Goal: Task Accomplishment & Management: Manage account settings

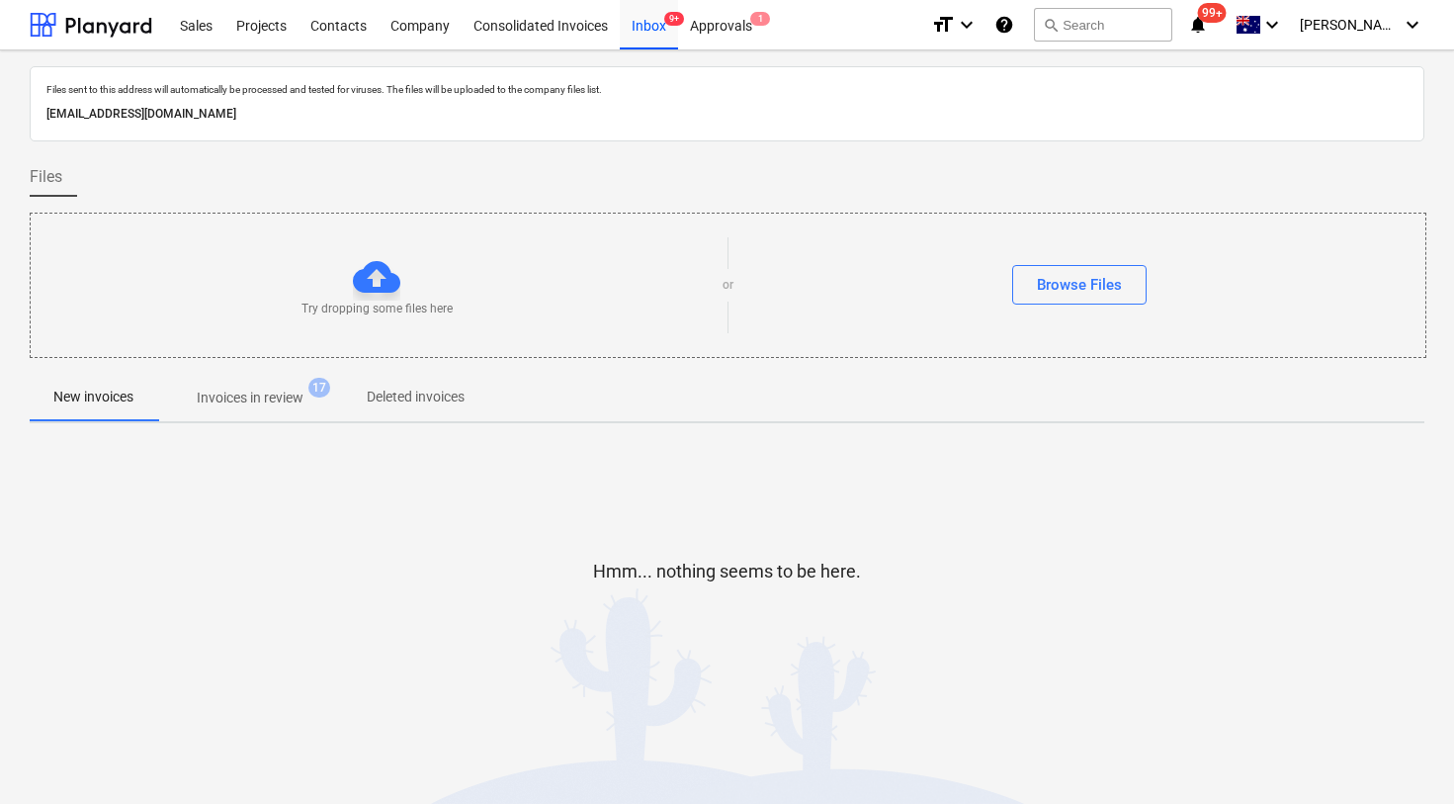
click at [277, 403] on p "Invoices in review" at bounding box center [250, 398] width 107 height 21
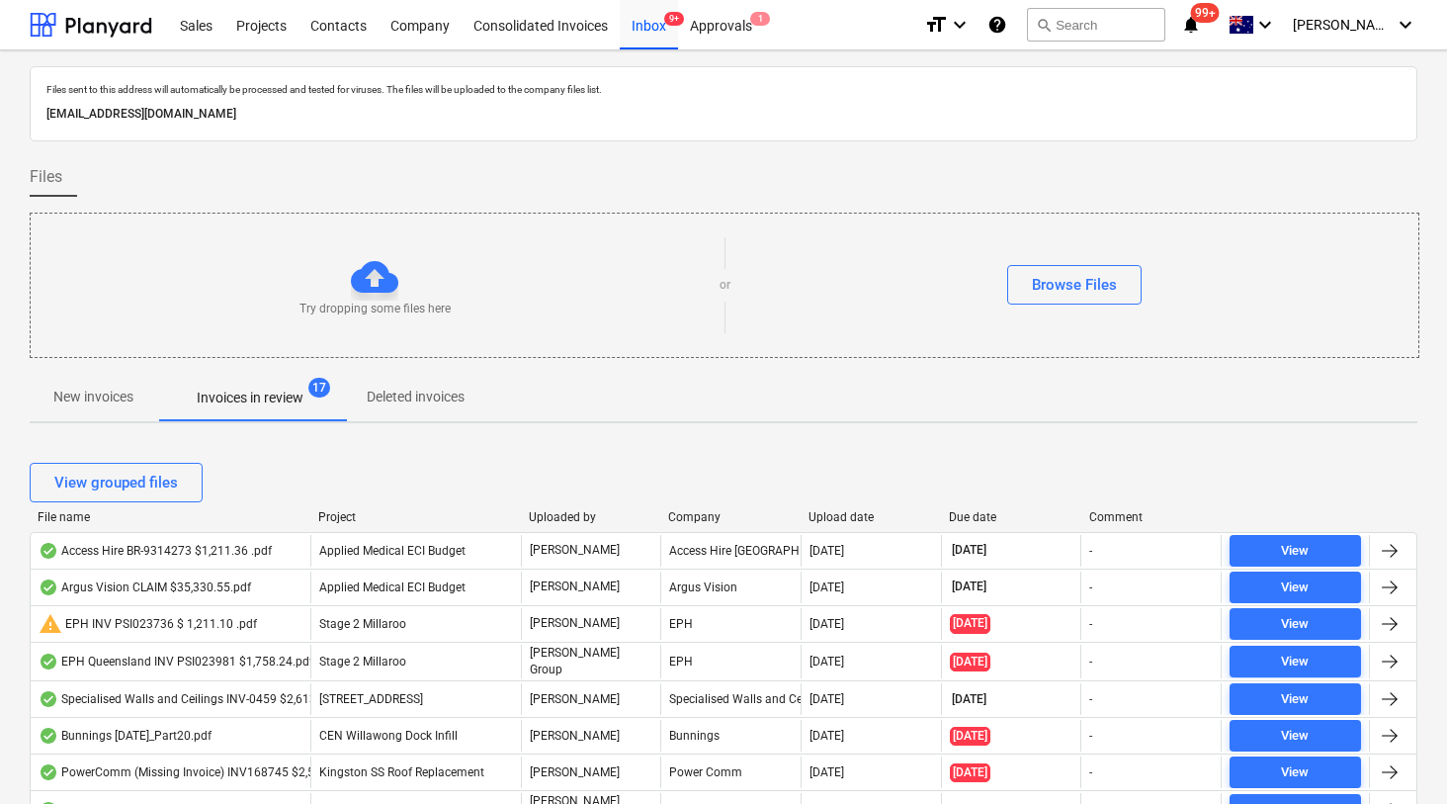
click at [826, 512] on div "Upload date" at bounding box center [871, 517] width 125 height 14
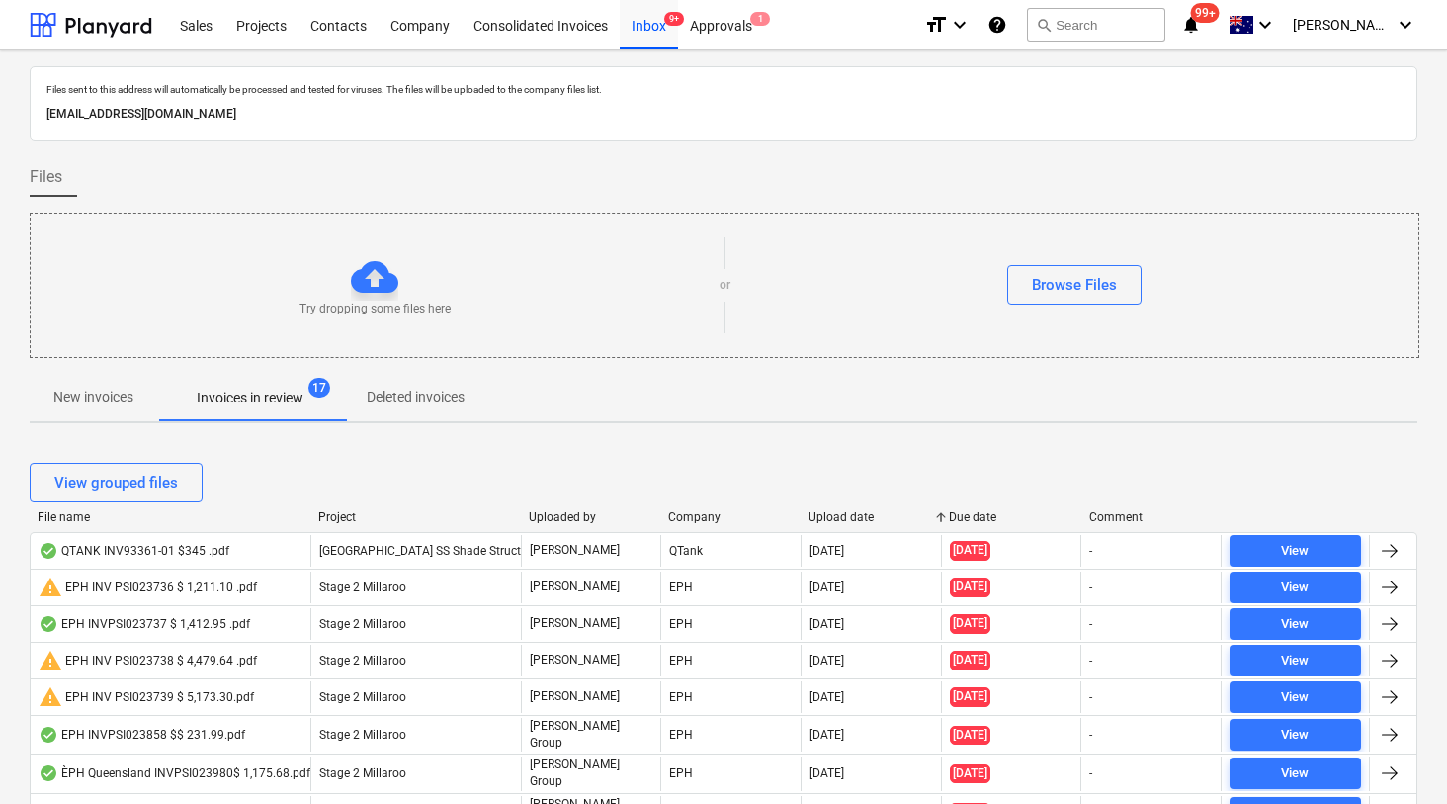
click at [826, 512] on div "Upload date" at bounding box center [871, 517] width 125 height 14
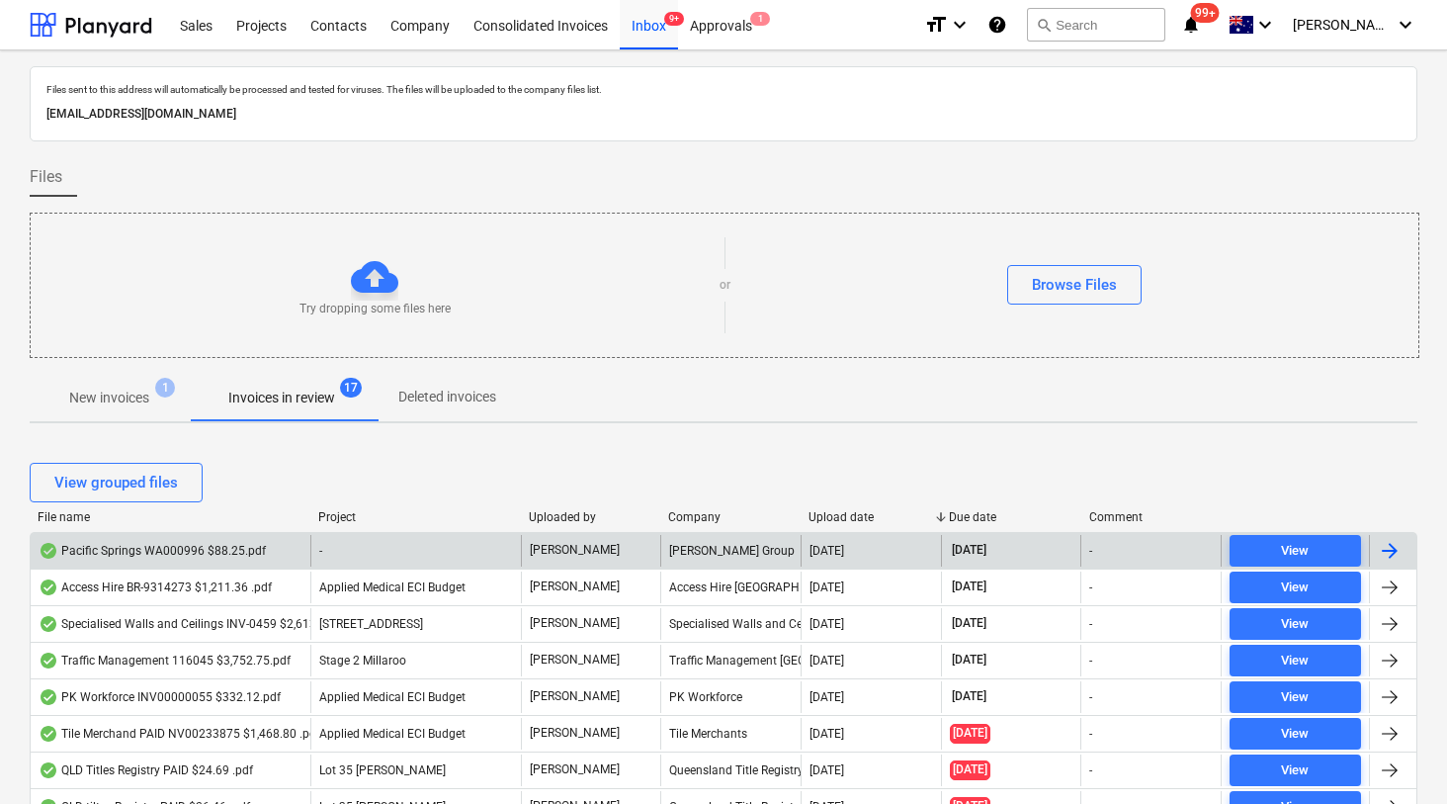
click at [163, 550] on div "Pacific Springs WA000996 $88.25.pdf" at bounding box center [152, 551] width 227 height 16
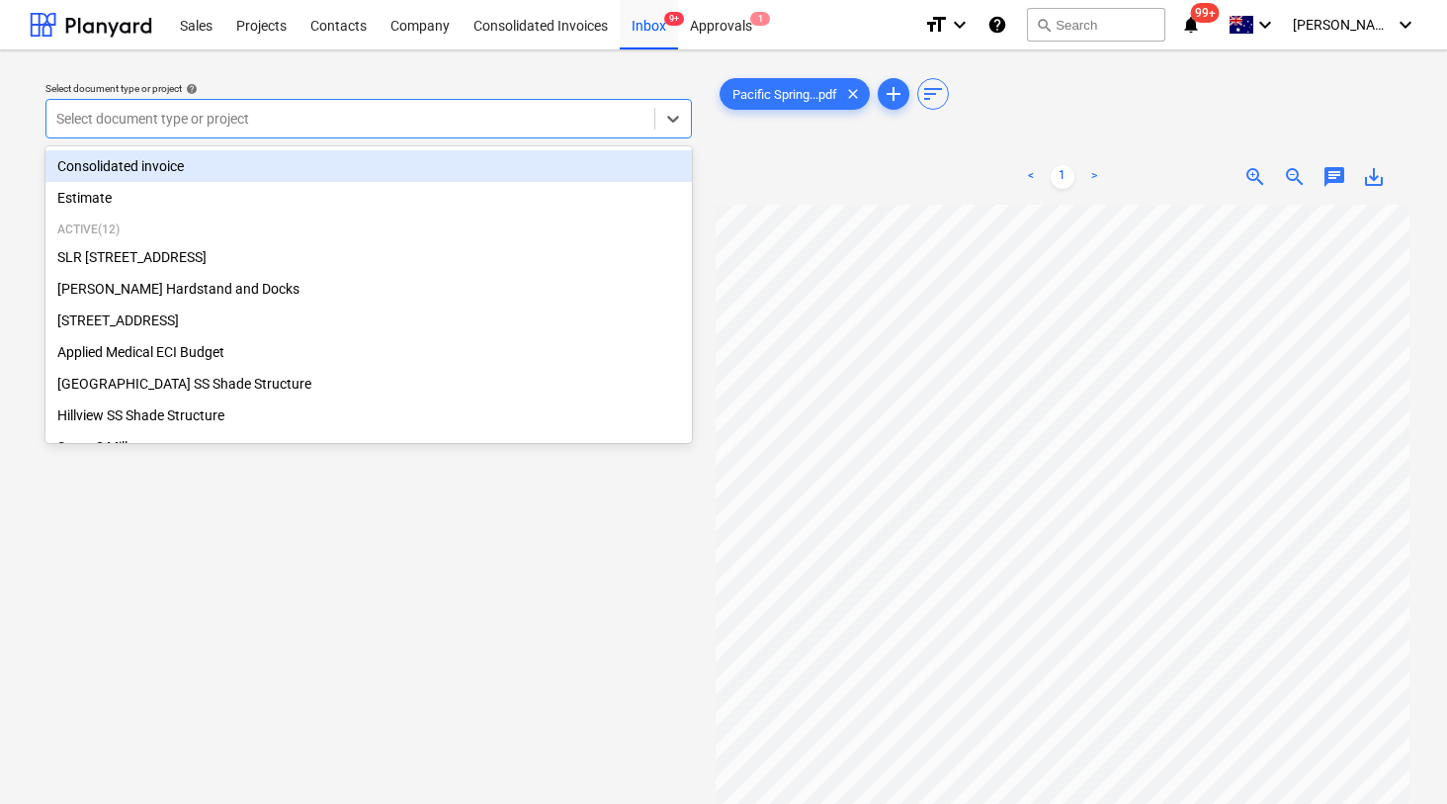
click at [461, 133] on div "Select document type or project" at bounding box center [368, 119] width 647 height 40
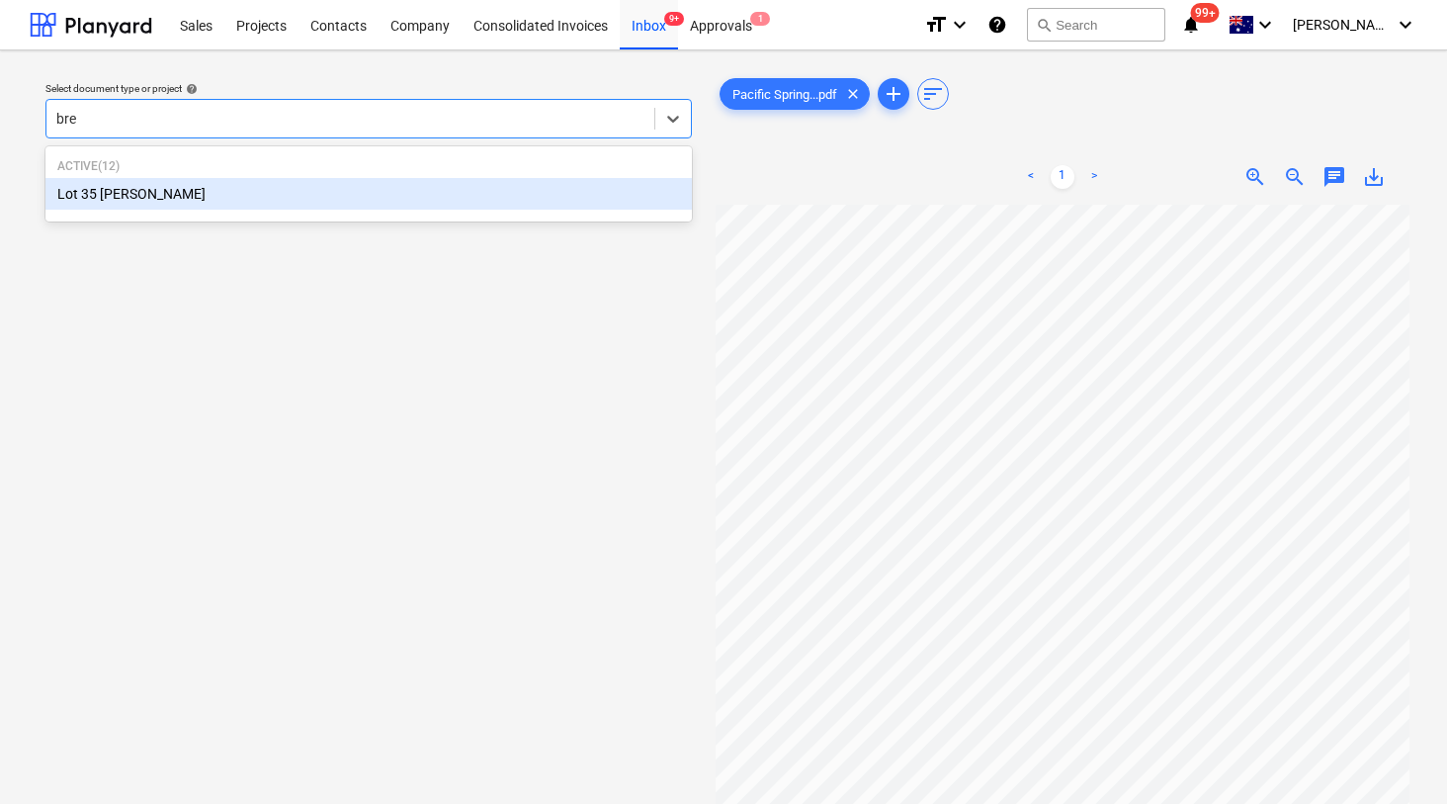
type input "bren"
click at [265, 193] on div "Lot 35 [PERSON_NAME]" at bounding box center [368, 194] width 647 height 32
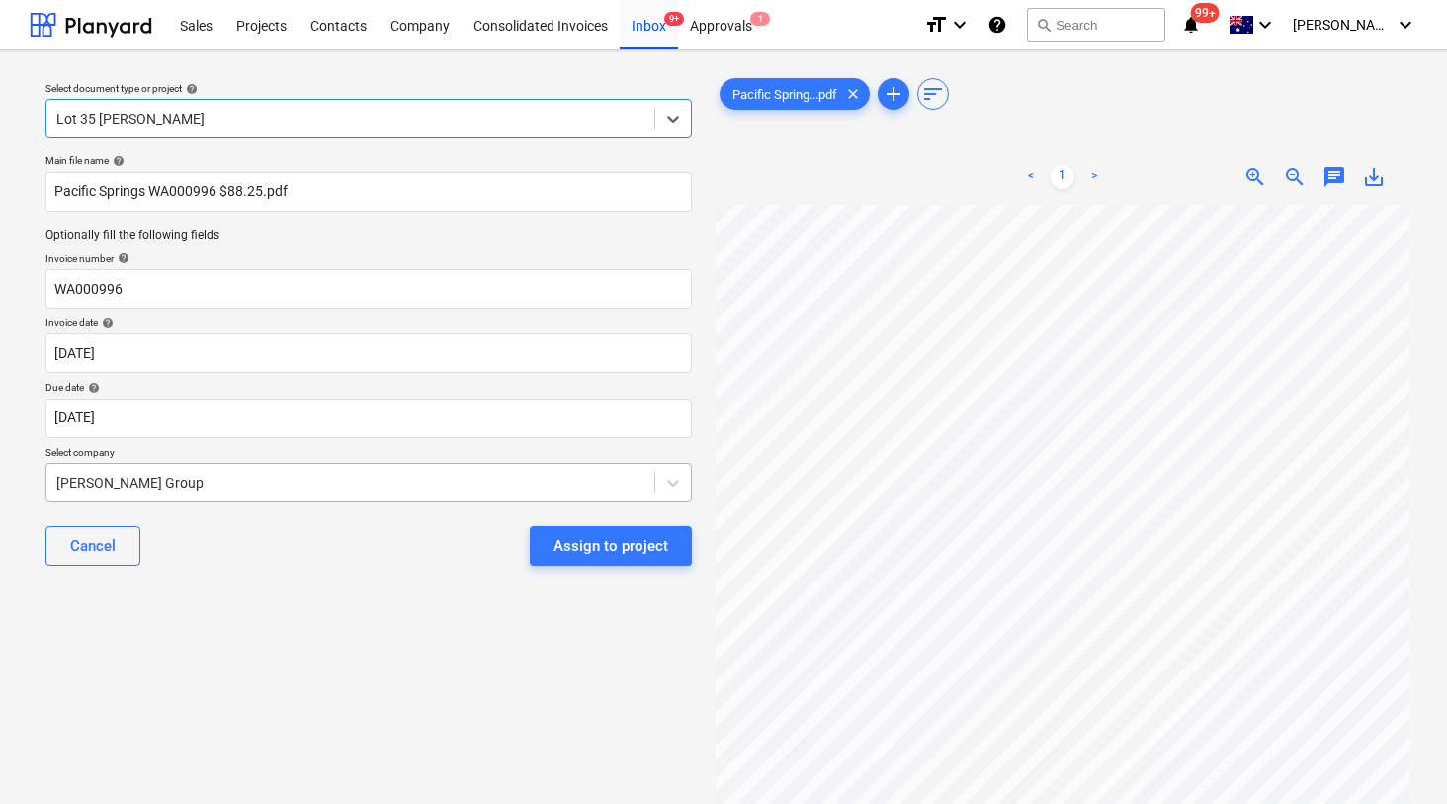
click at [237, 481] on div "[PERSON_NAME] Group" at bounding box center [350, 483] width 608 height 28
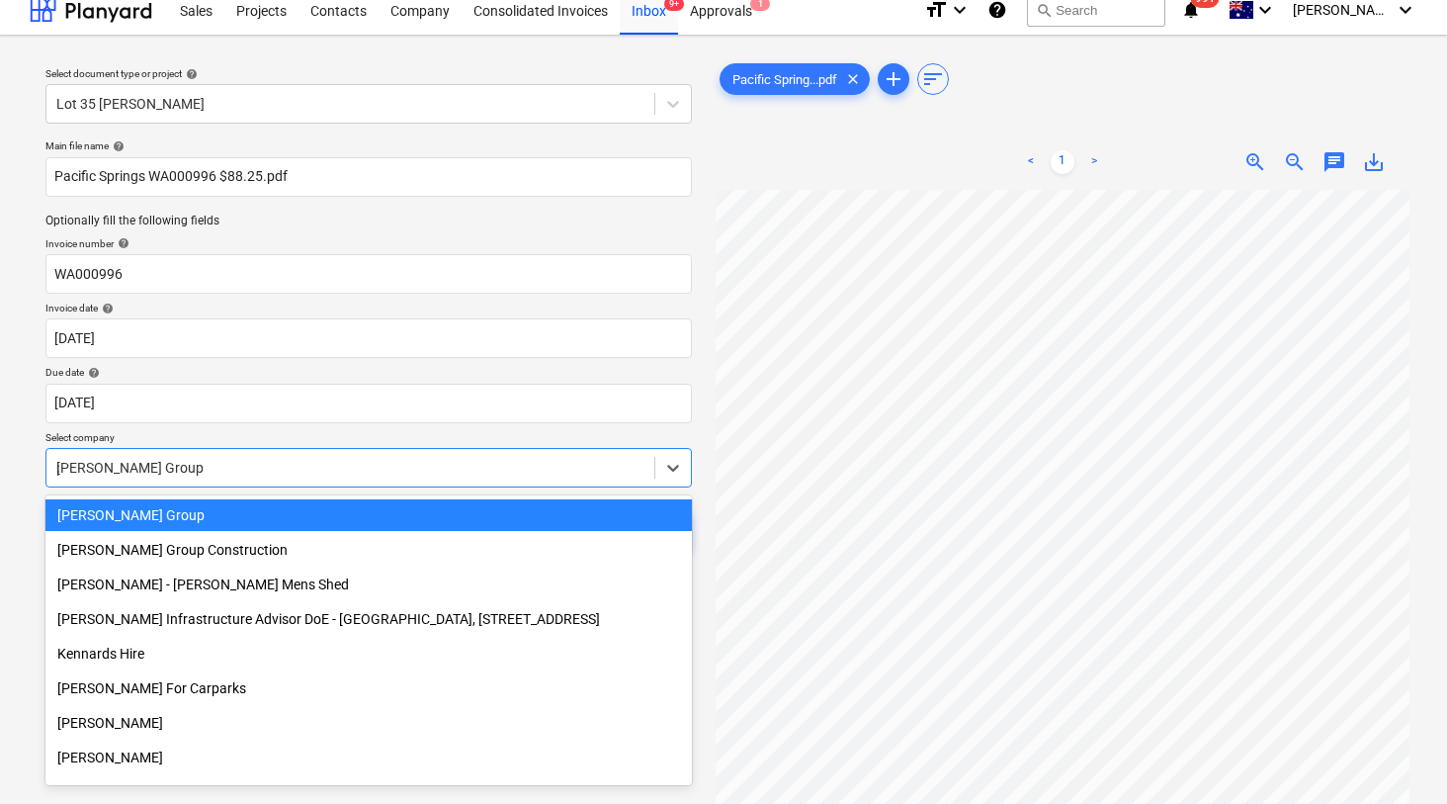
scroll to position [1963, 0]
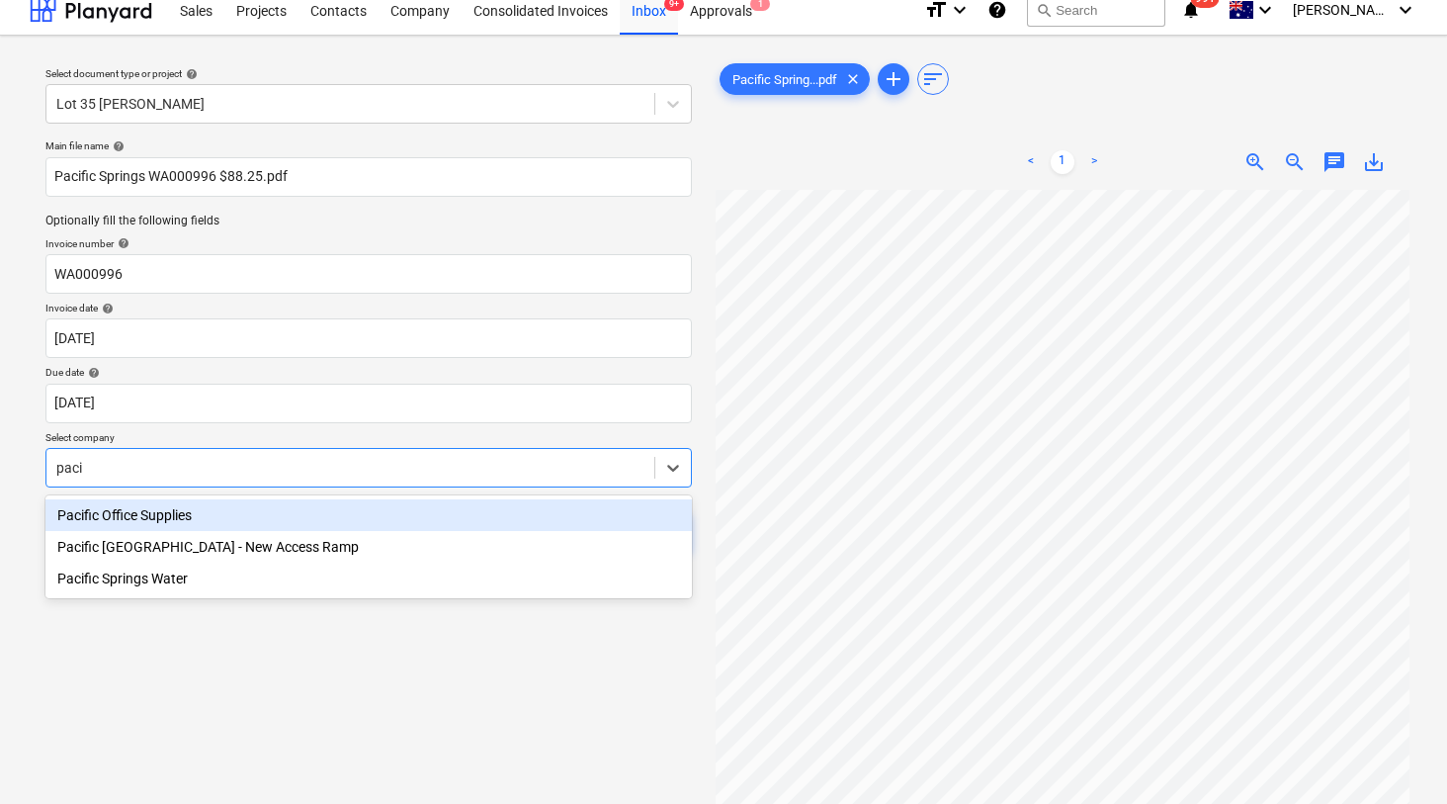
type input "pacif"
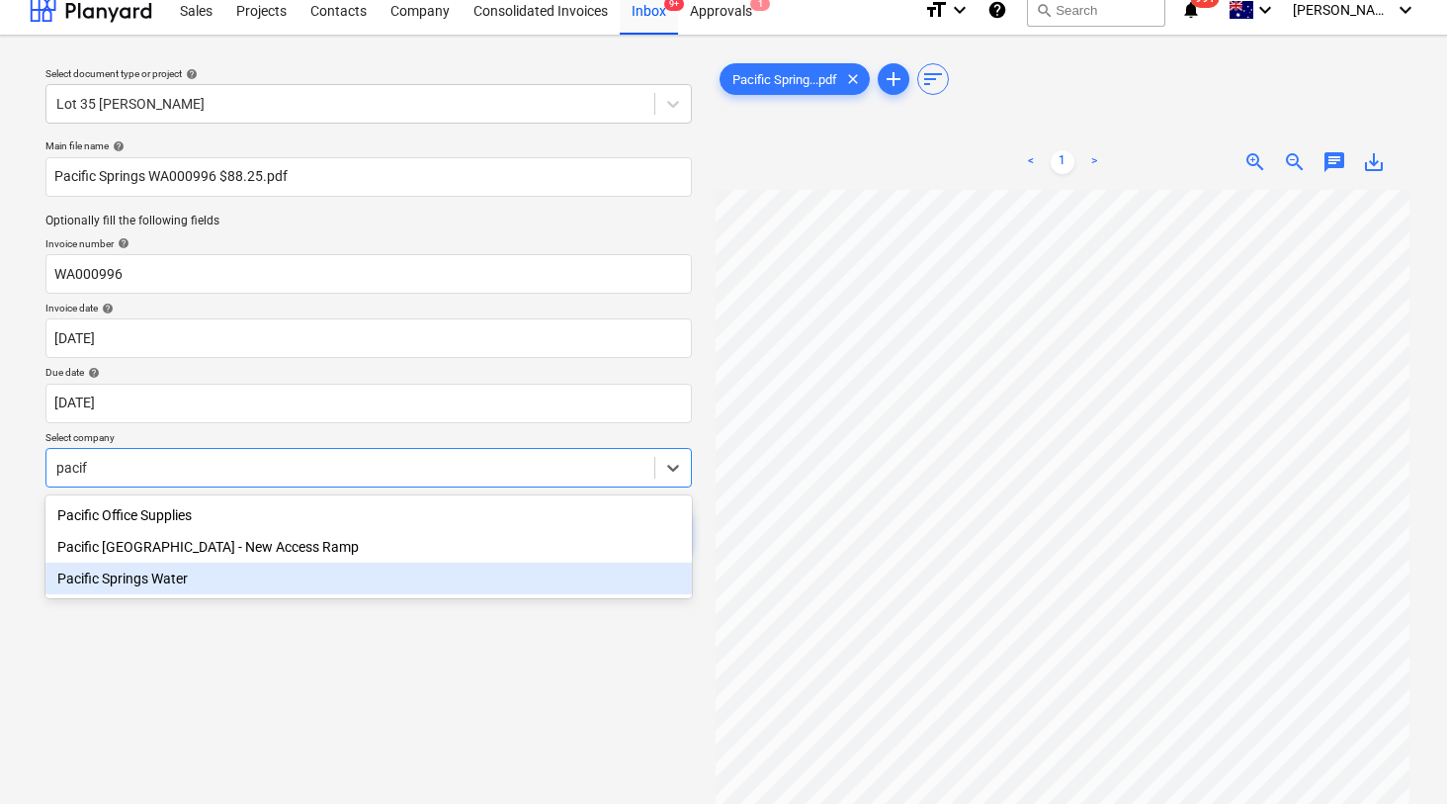
click at [174, 573] on div "Pacific Springs Water" at bounding box center [368, 579] width 647 height 32
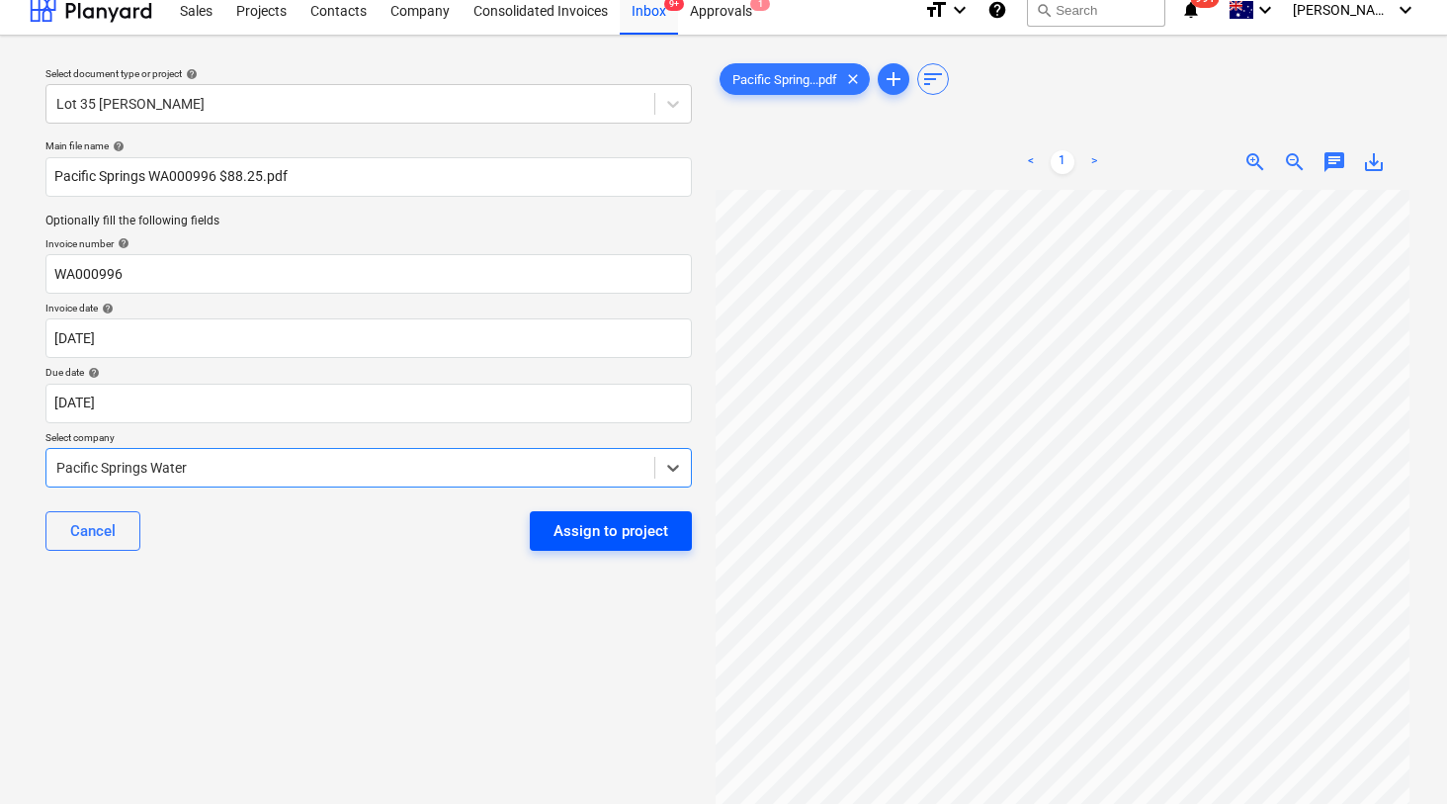
click at [587, 528] on div "Assign to project" at bounding box center [611, 531] width 115 height 26
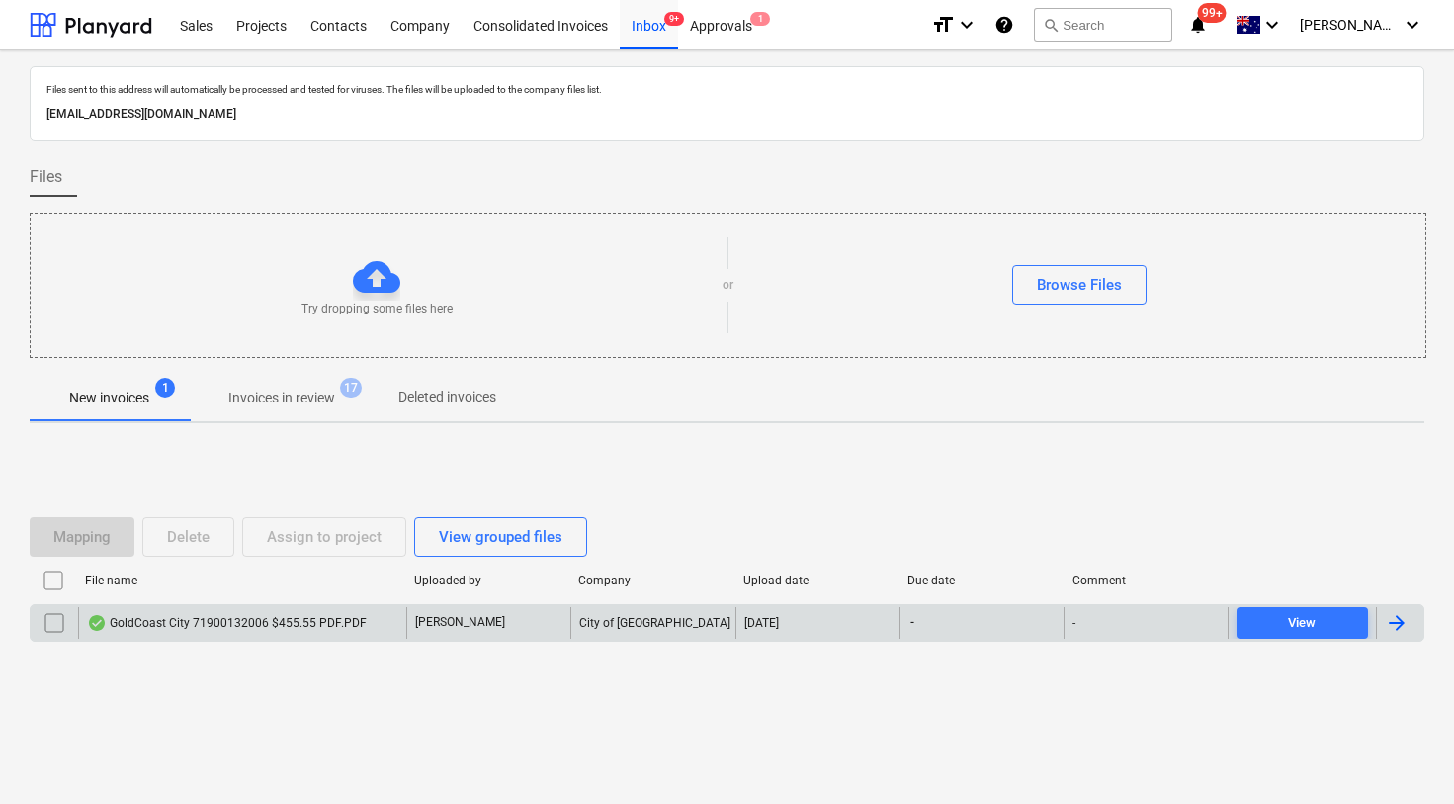
click at [212, 612] on div "GoldCoast City 71900132006 $455.55 PDF.PDF" at bounding box center [242, 623] width 328 height 32
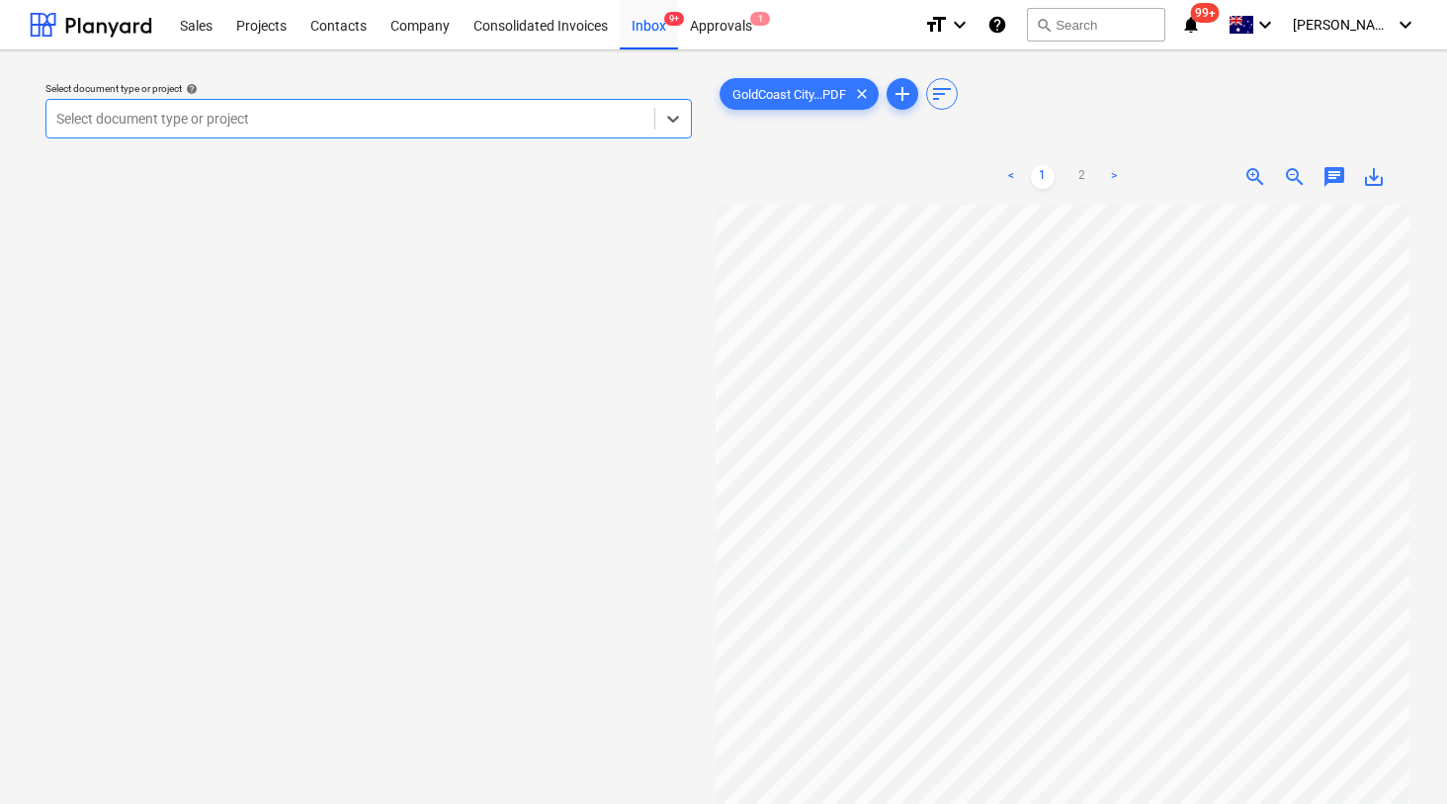
click at [513, 128] on div at bounding box center [350, 119] width 588 height 20
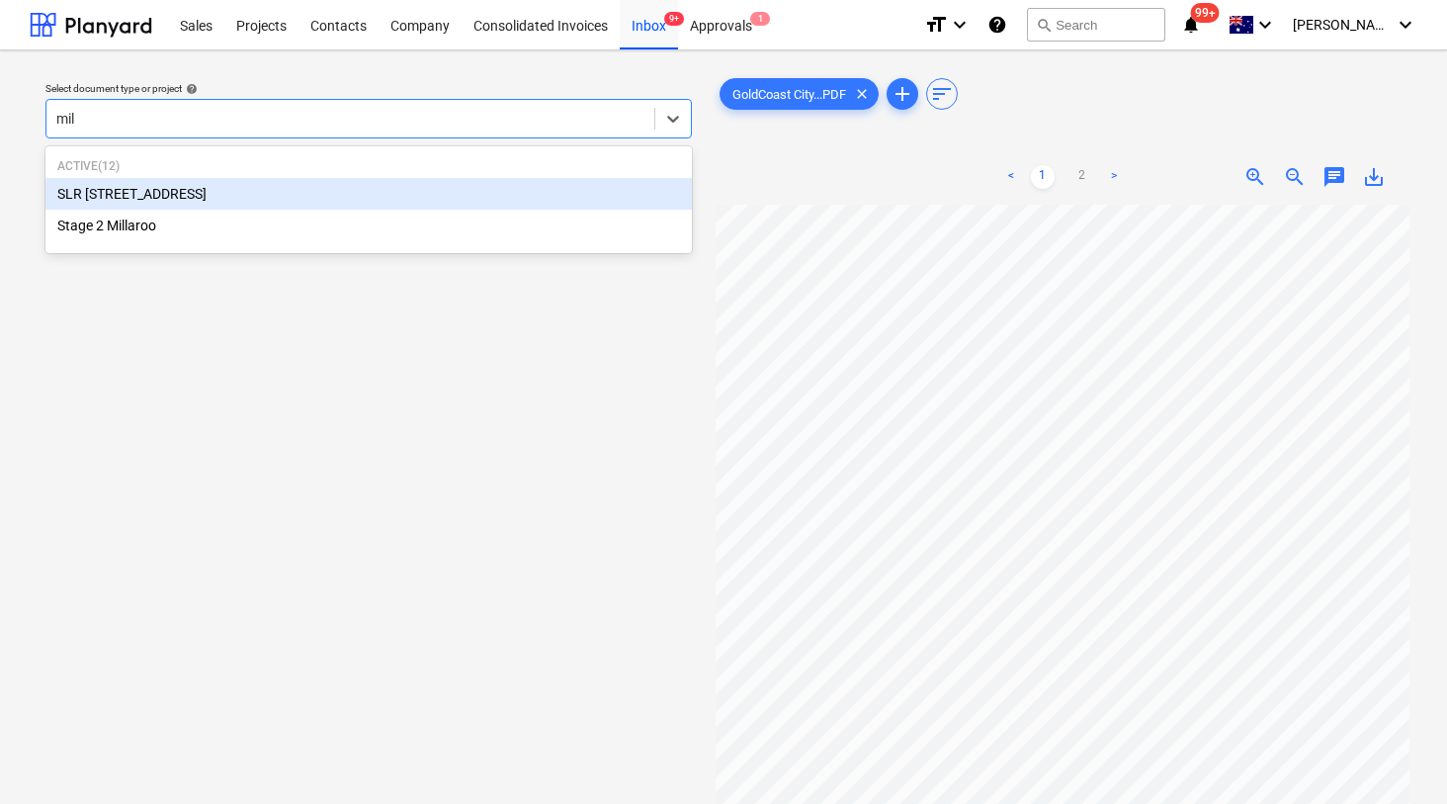
type input "mill"
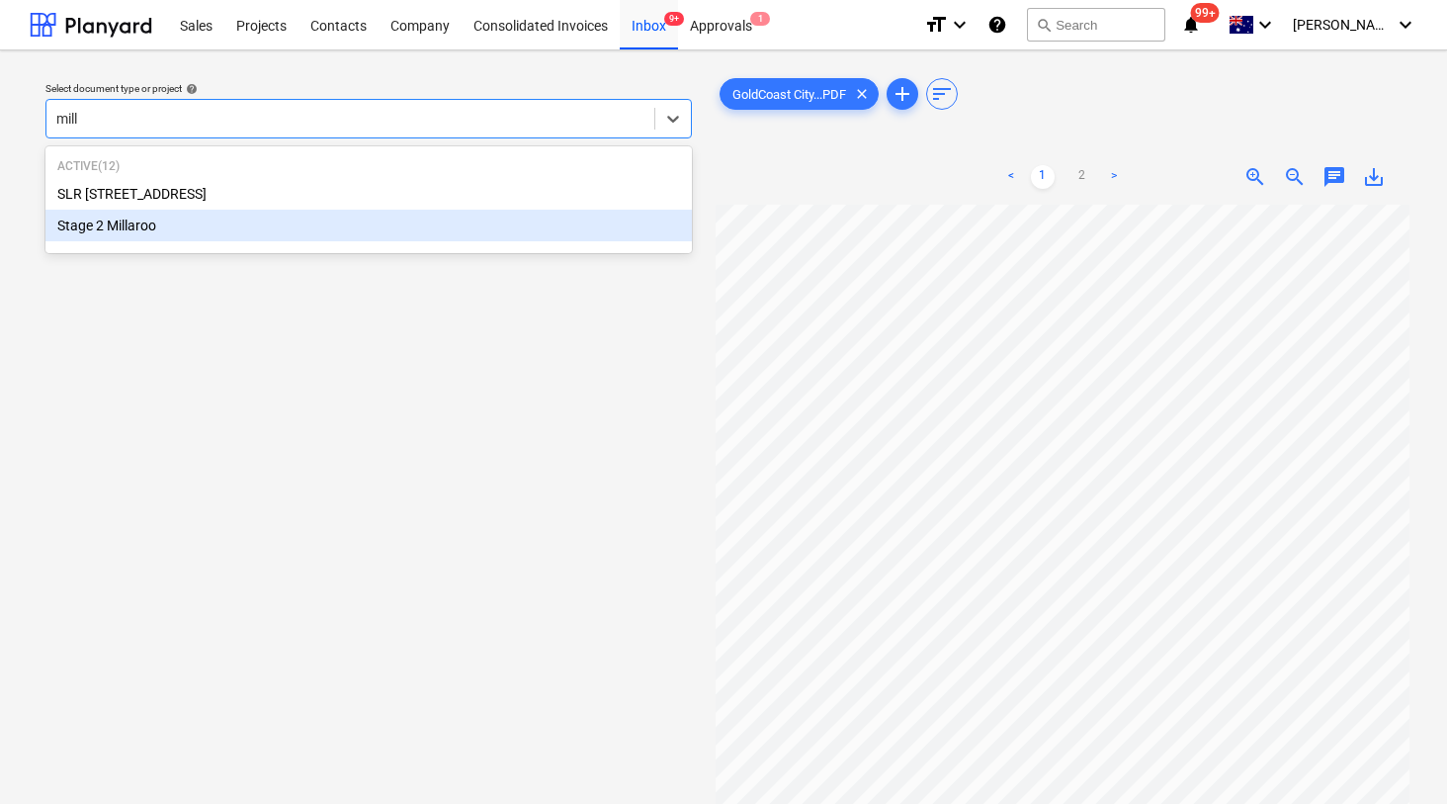
click at [117, 230] on div "Stage 2 Millaroo" at bounding box center [368, 226] width 647 height 32
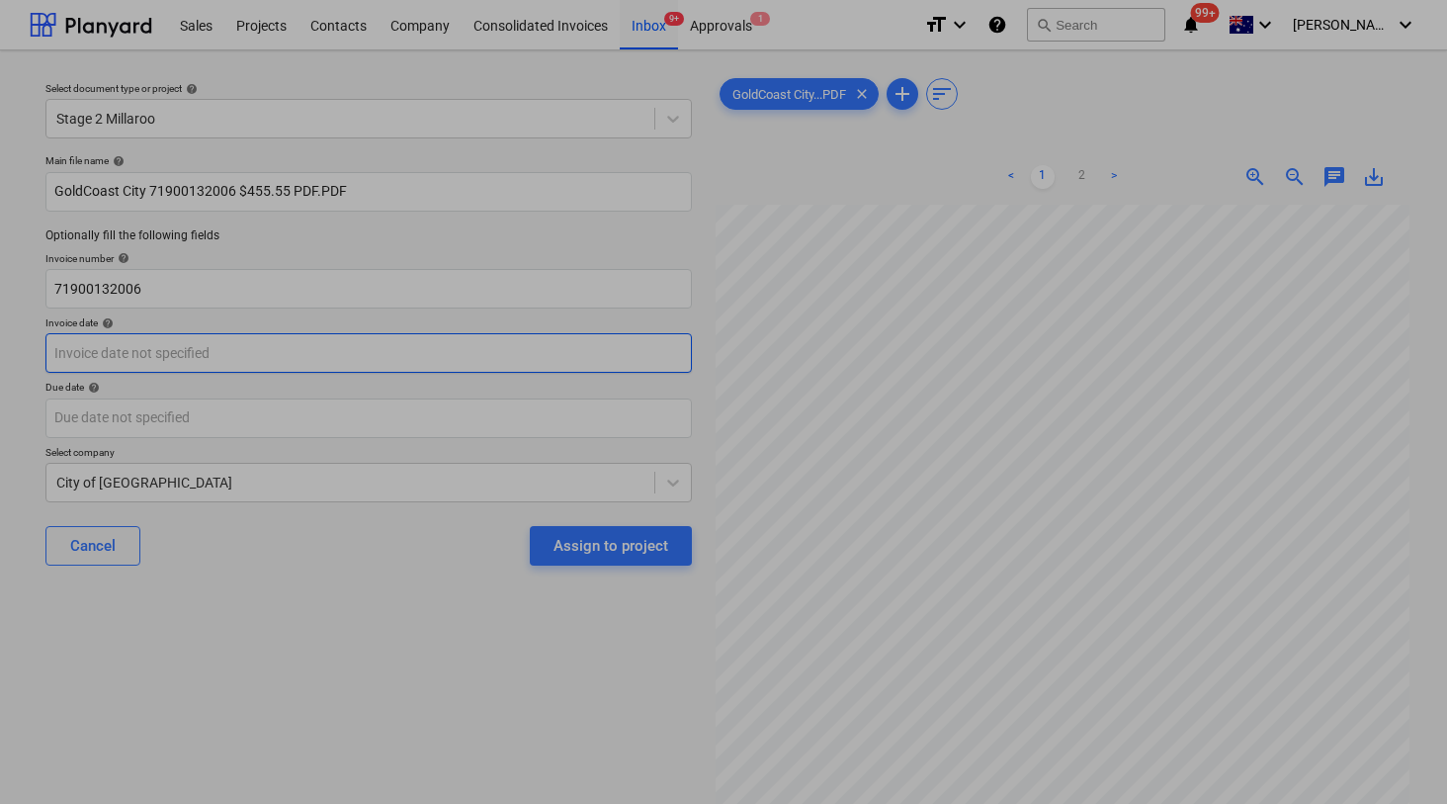
click at [87, 350] on body "Sales Projects Contacts Company Consolidated Invoices Inbox 9+ Approvals 1 form…" at bounding box center [723, 402] width 1447 height 804
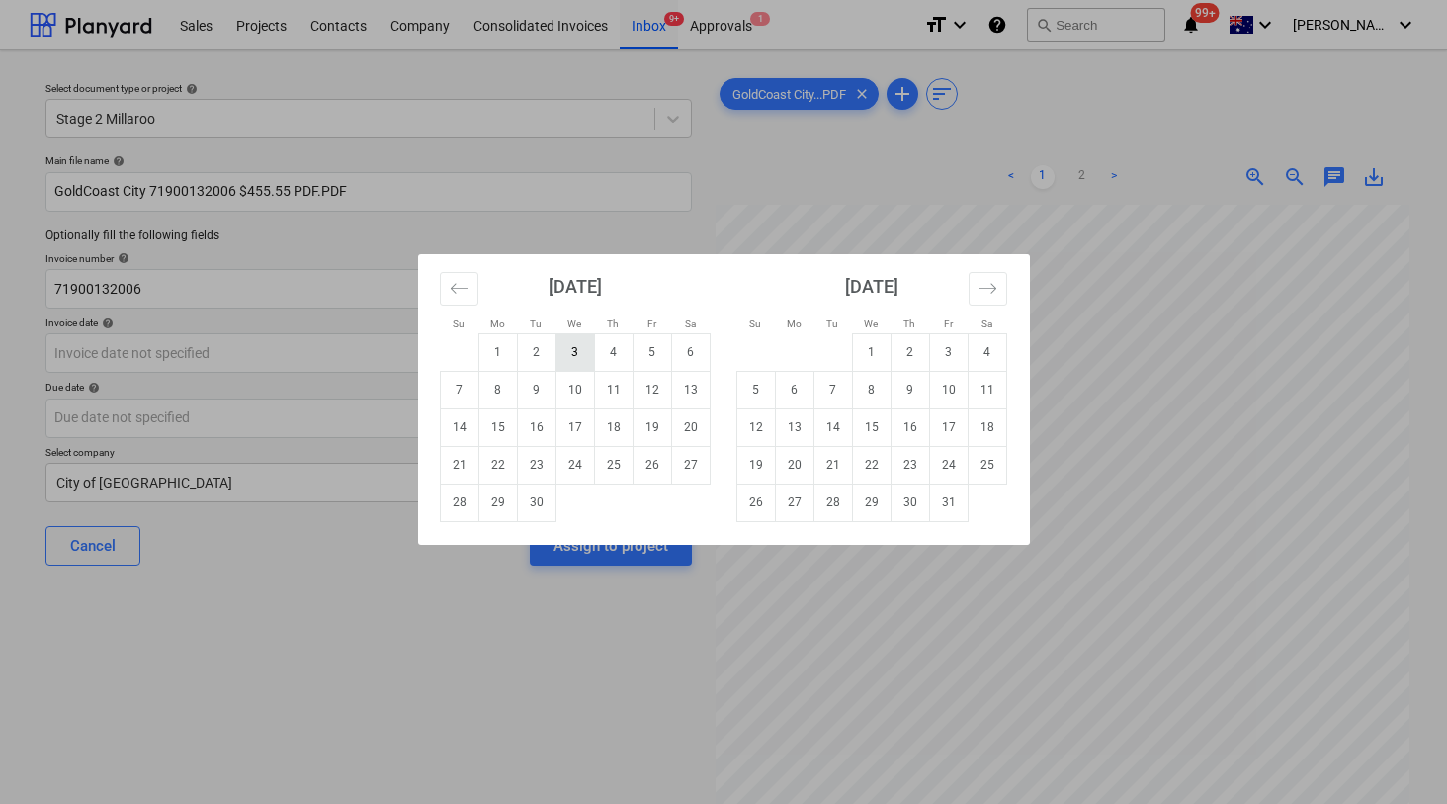
click at [574, 356] on td "3" at bounding box center [575, 352] width 39 height 38
type input "03 Sep 2025"
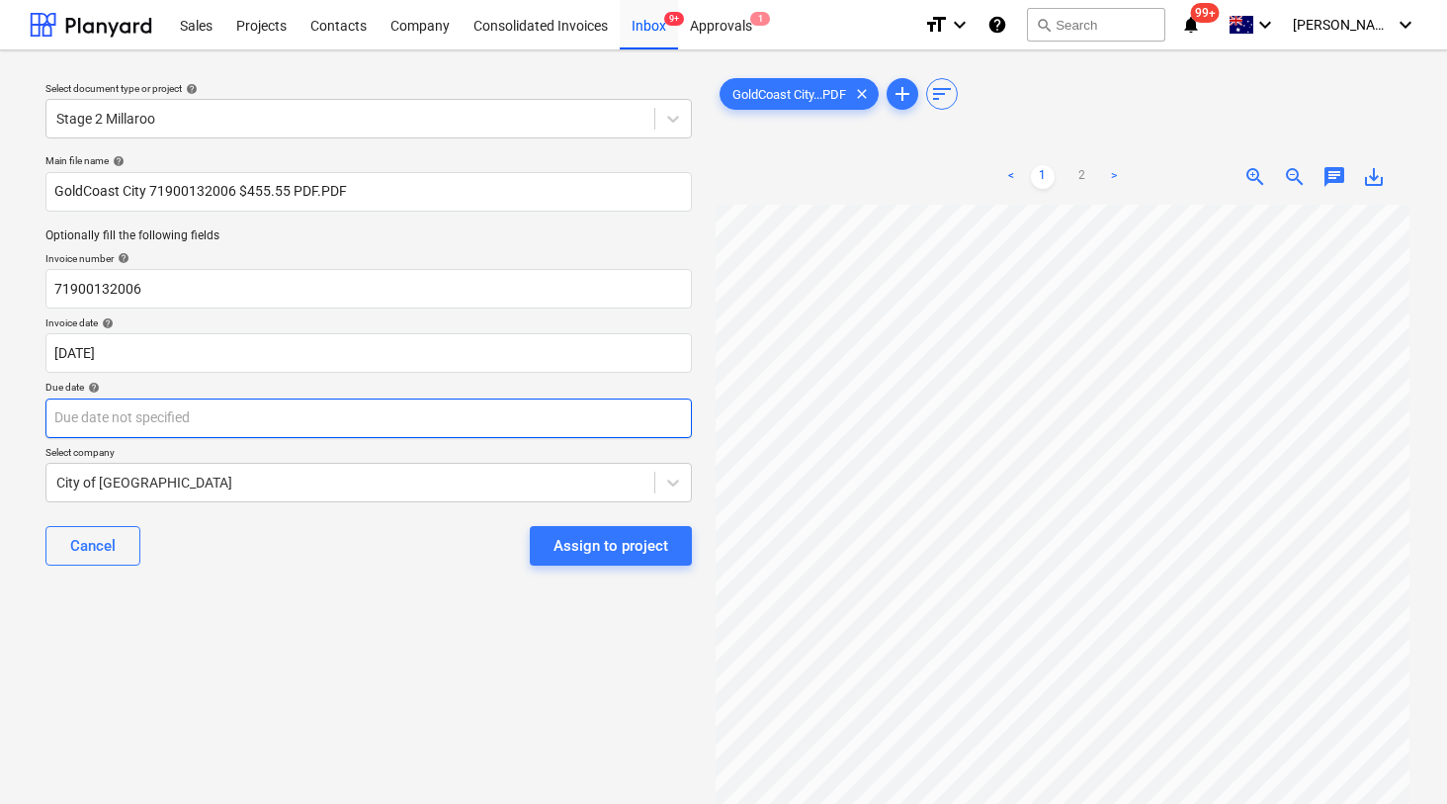
click at [249, 418] on body "Sales Projects Contacts Company Consolidated Invoices Inbox 9+ Approvals 1 form…" at bounding box center [723, 402] width 1447 height 804
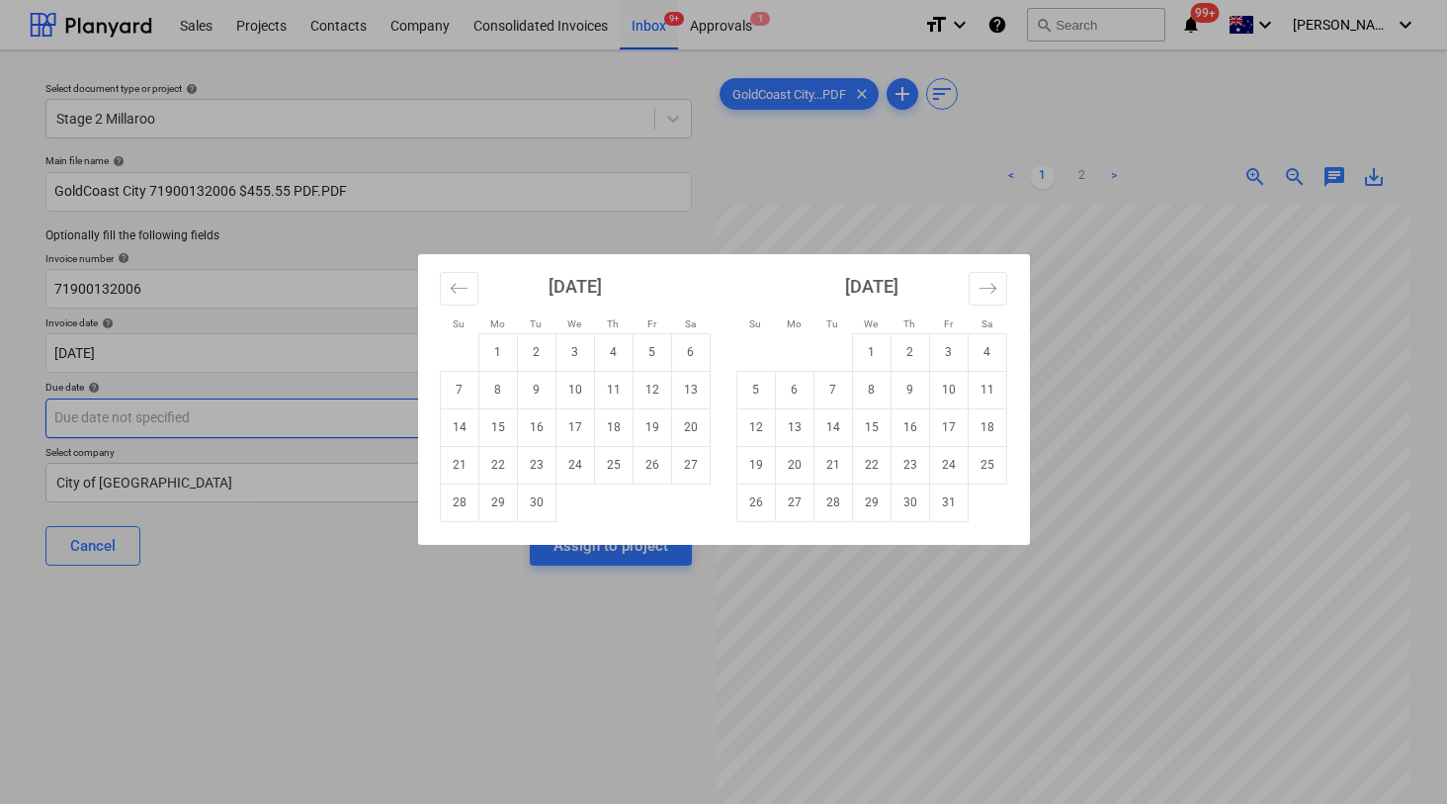
click at [569, 421] on td "17" at bounding box center [575, 427] width 39 height 38
type input "17 Sep 2025"
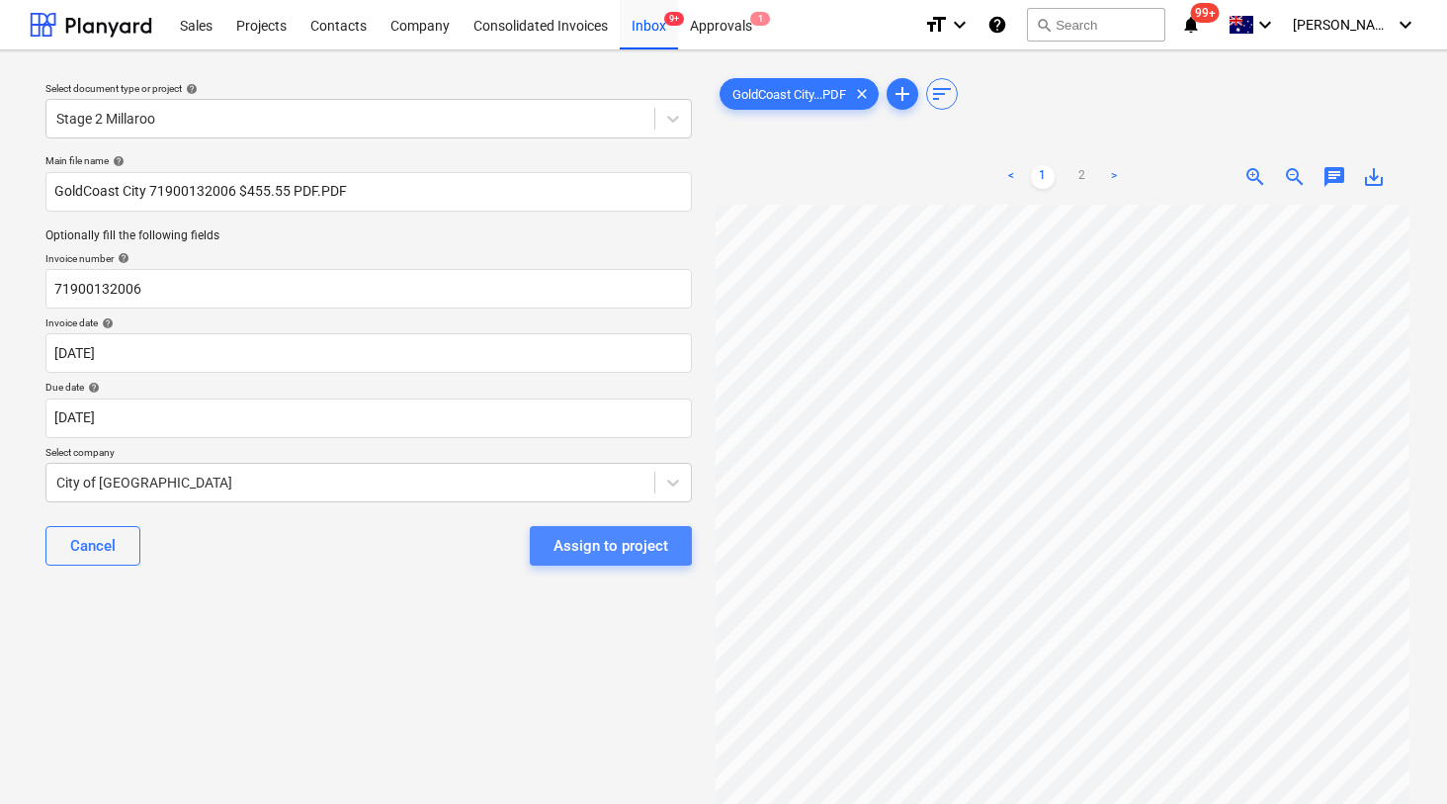
click at [564, 538] on div "Assign to project" at bounding box center [611, 546] width 115 height 26
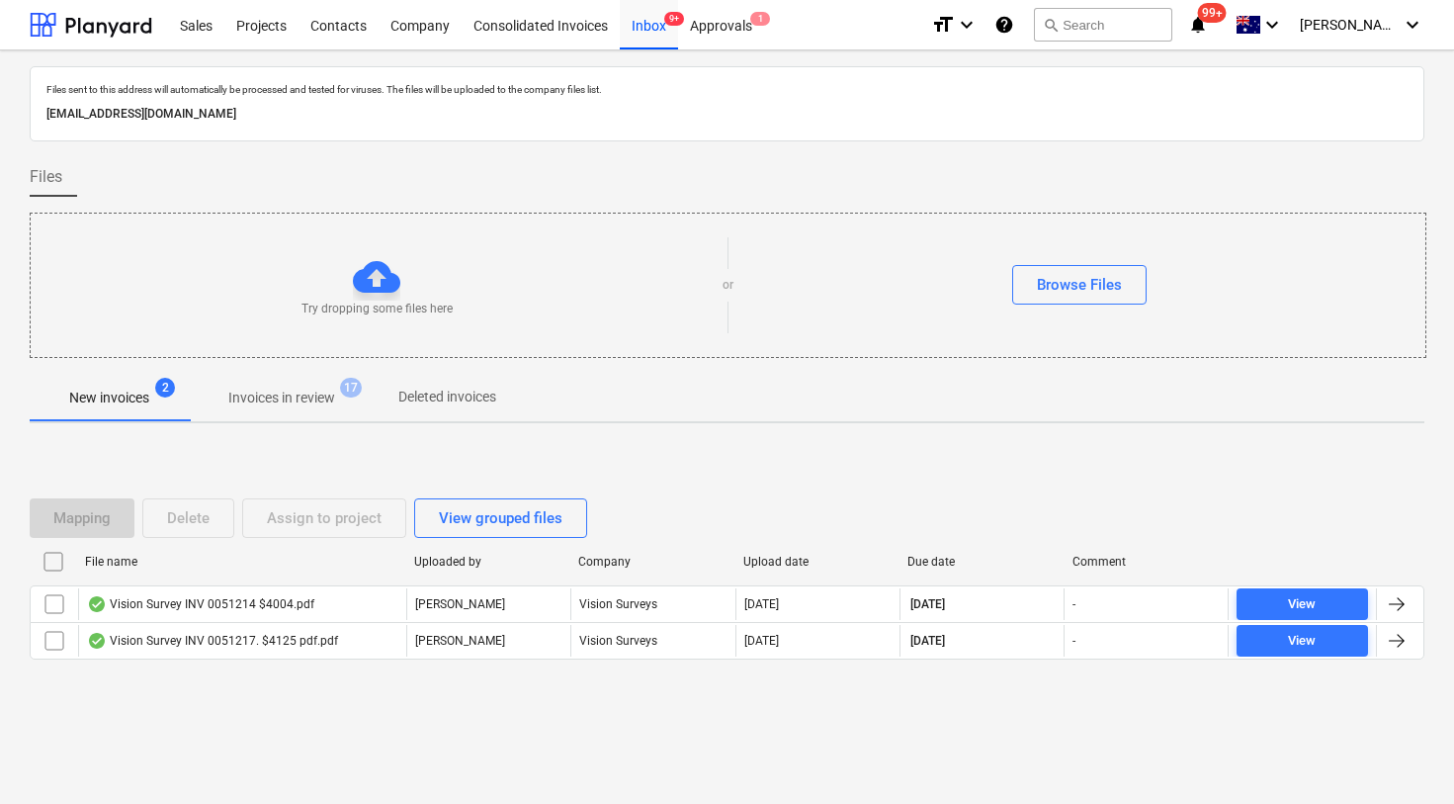
click at [476, 722] on div "Mapping Delete Assign to project View grouped files File name Uploaded by Compa…" at bounding box center [727, 587] width 1395 height 297
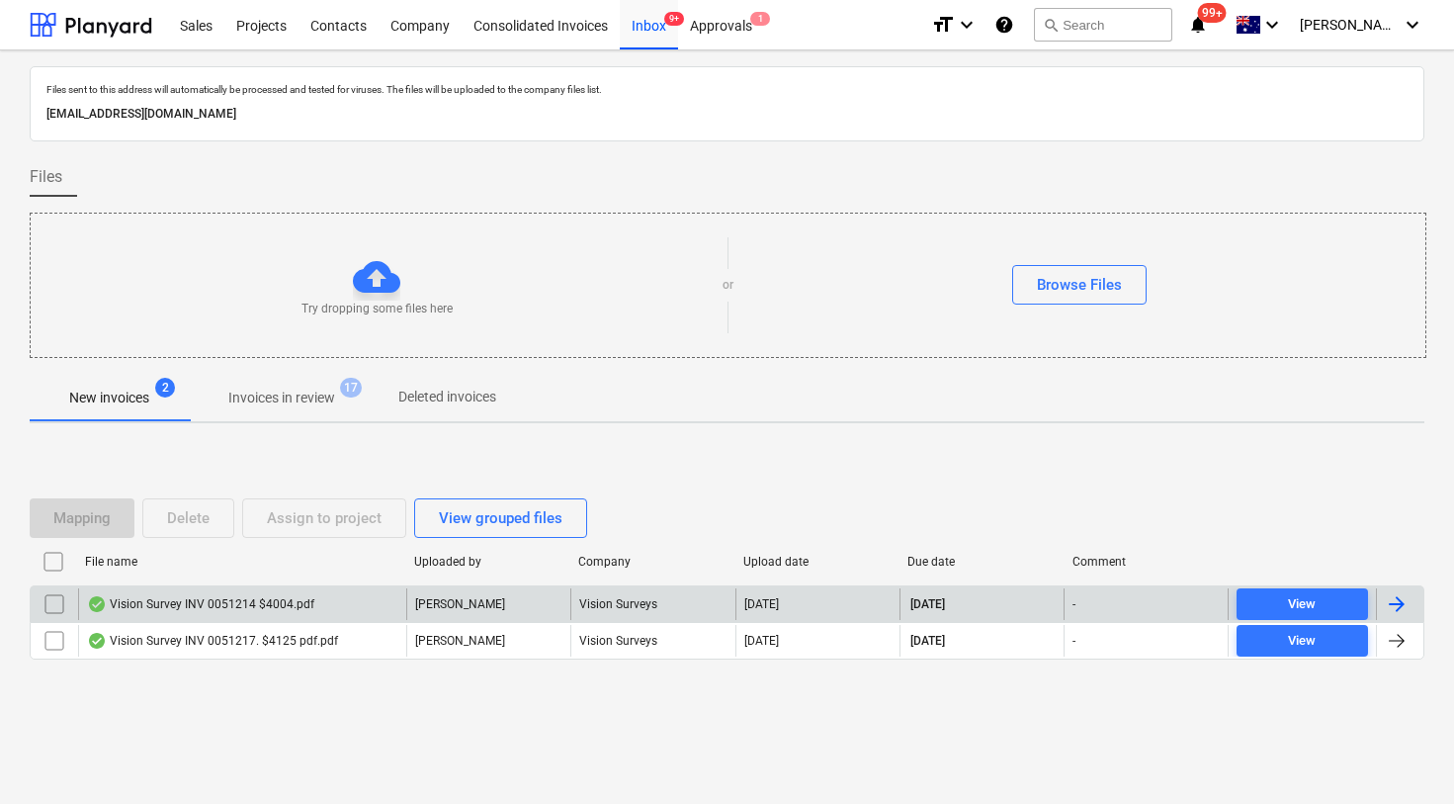
click at [226, 603] on div "Vision Survey INV 0051214 $4004.pdf" at bounding box center [200, 604] width 227 height 16
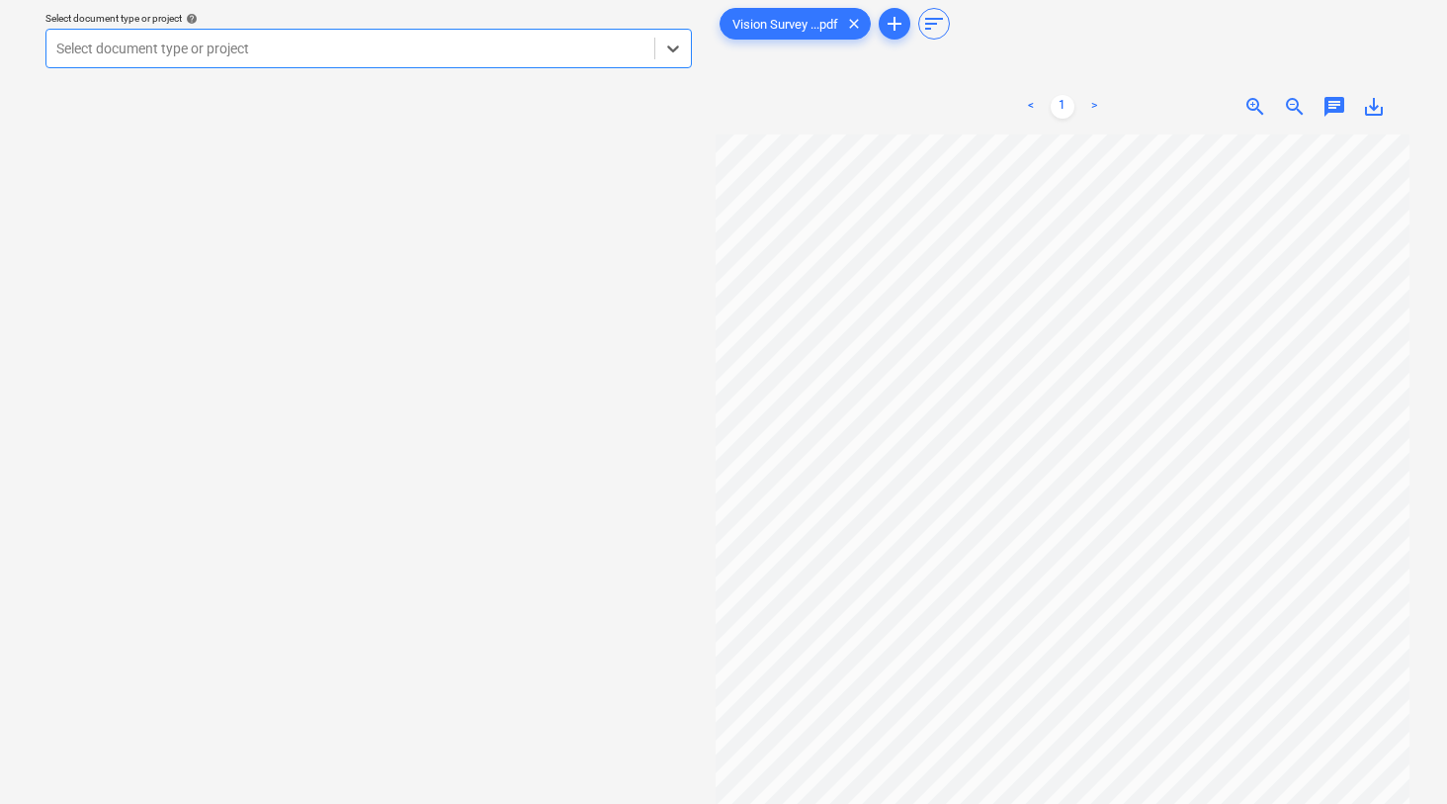
scroll to position [13, 0]
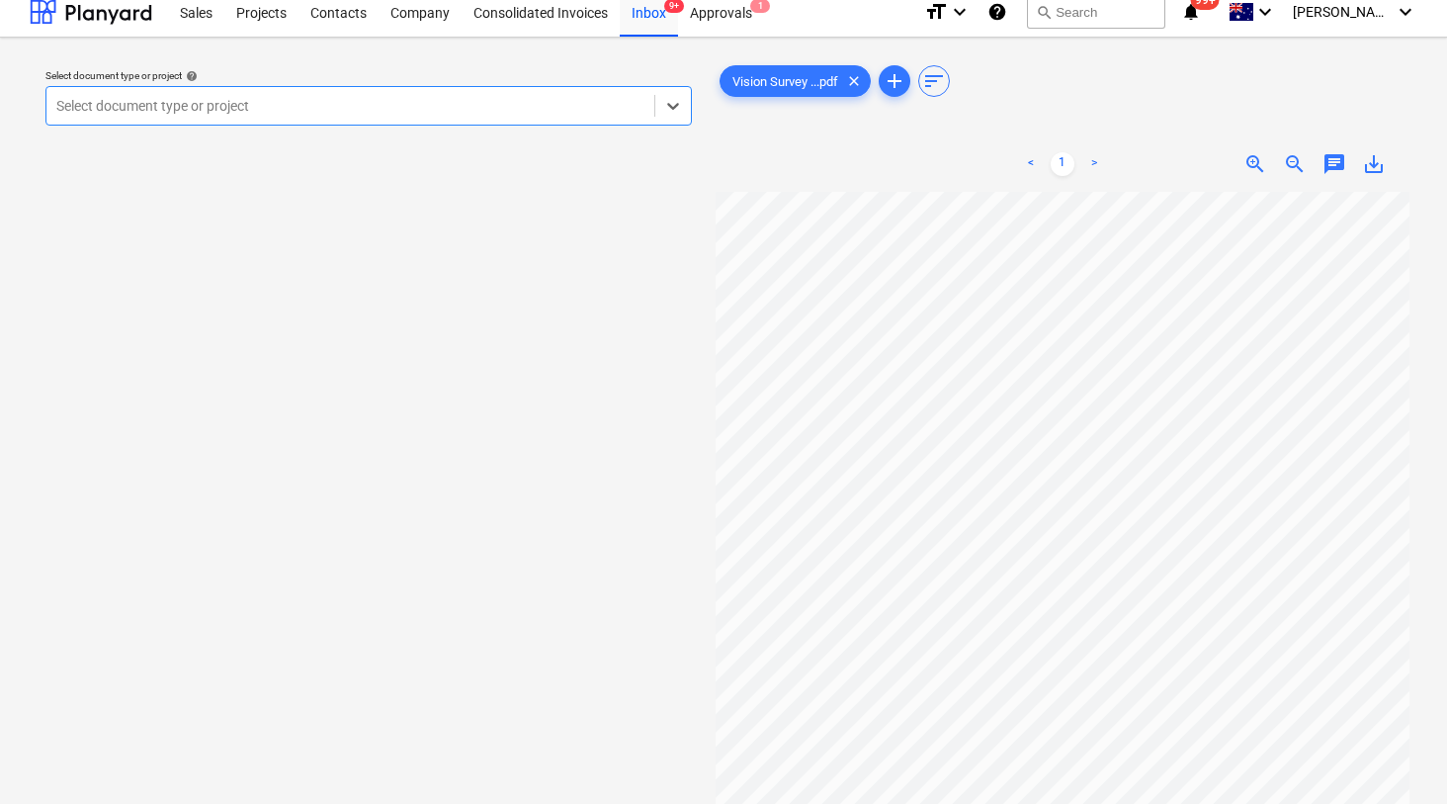
click at [298, 110] on div at bounding box center [350, 106] width 588 height 20
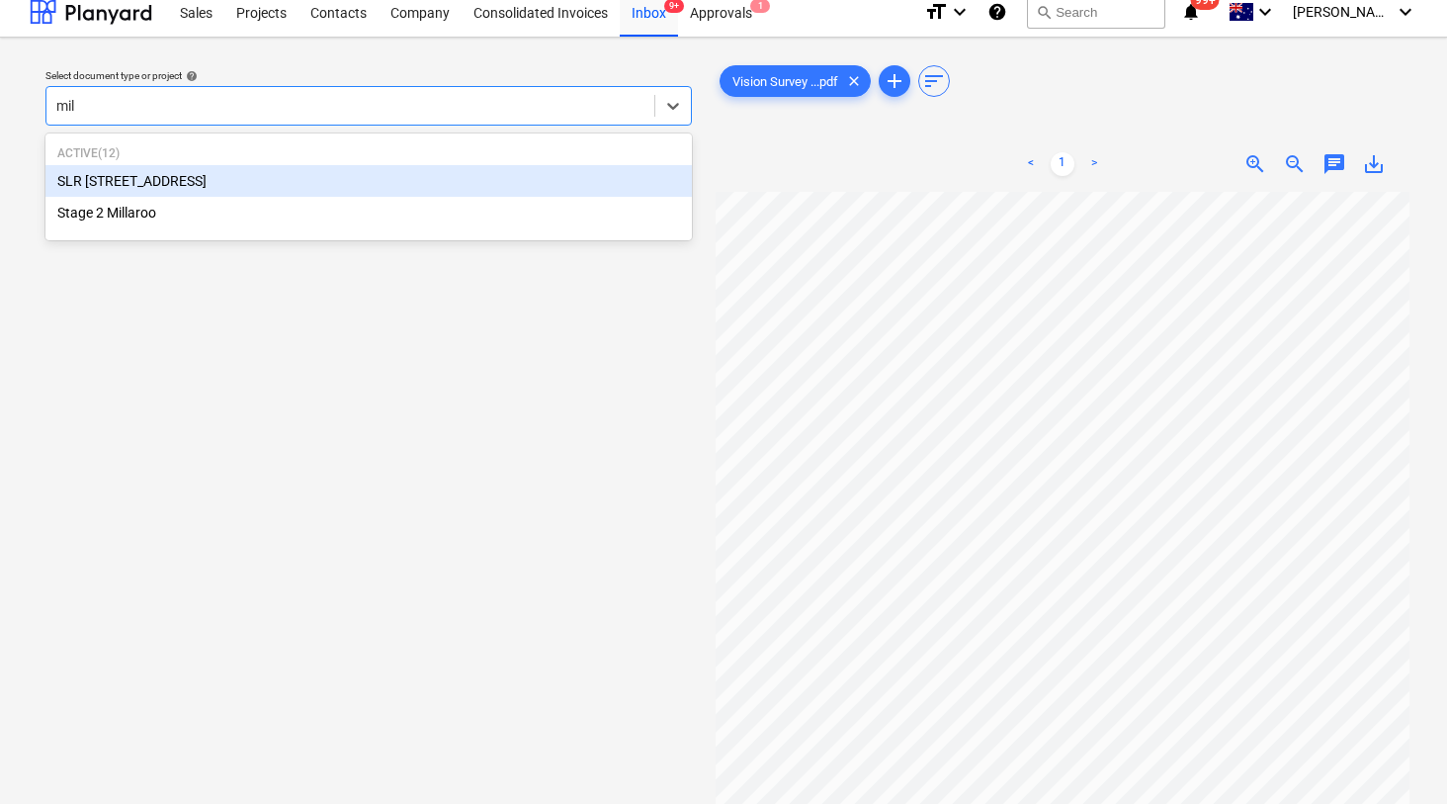
type input "mill"
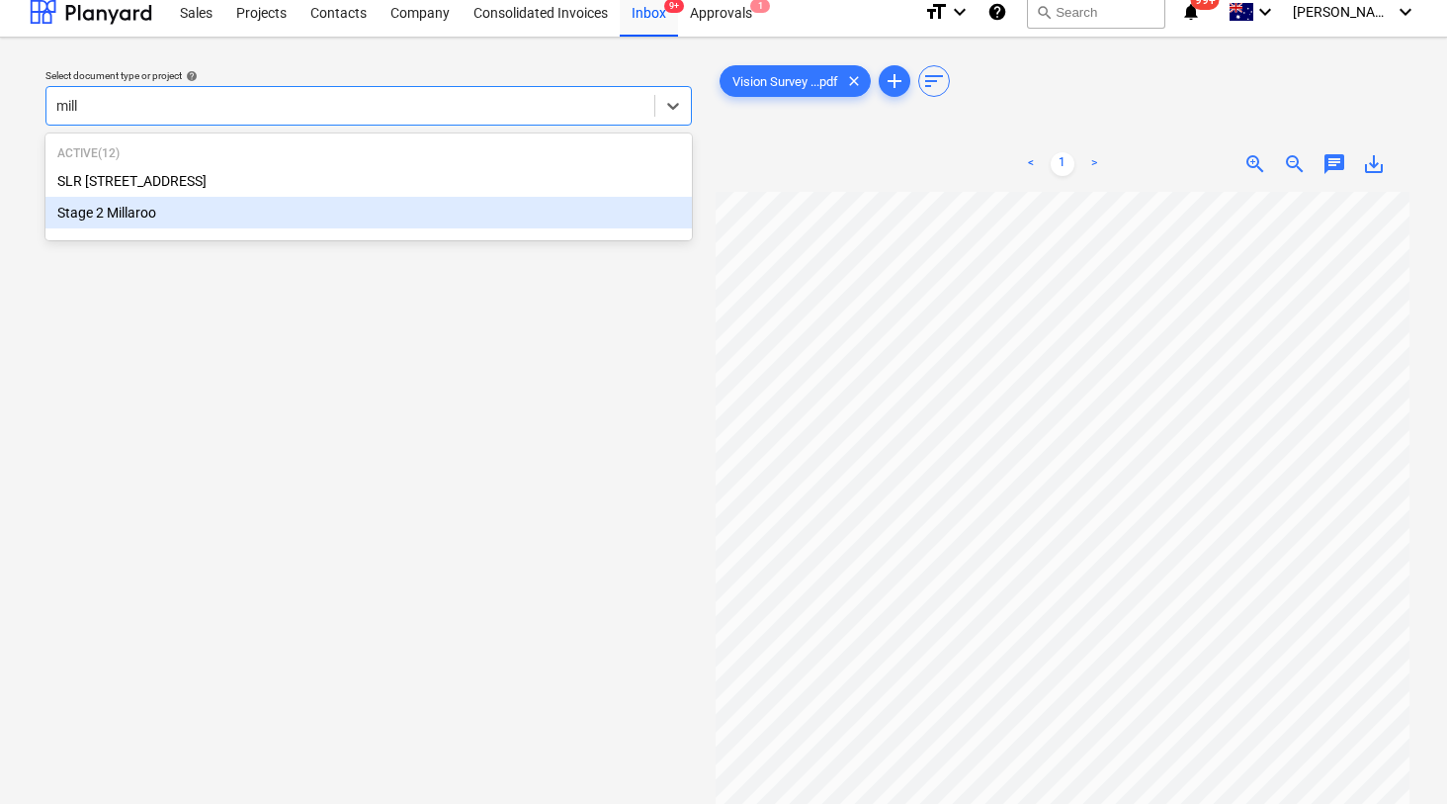
click at [148, 210] on div "Stage 2 Millaroo" at bounding box center [368, 213] width 647 height 32
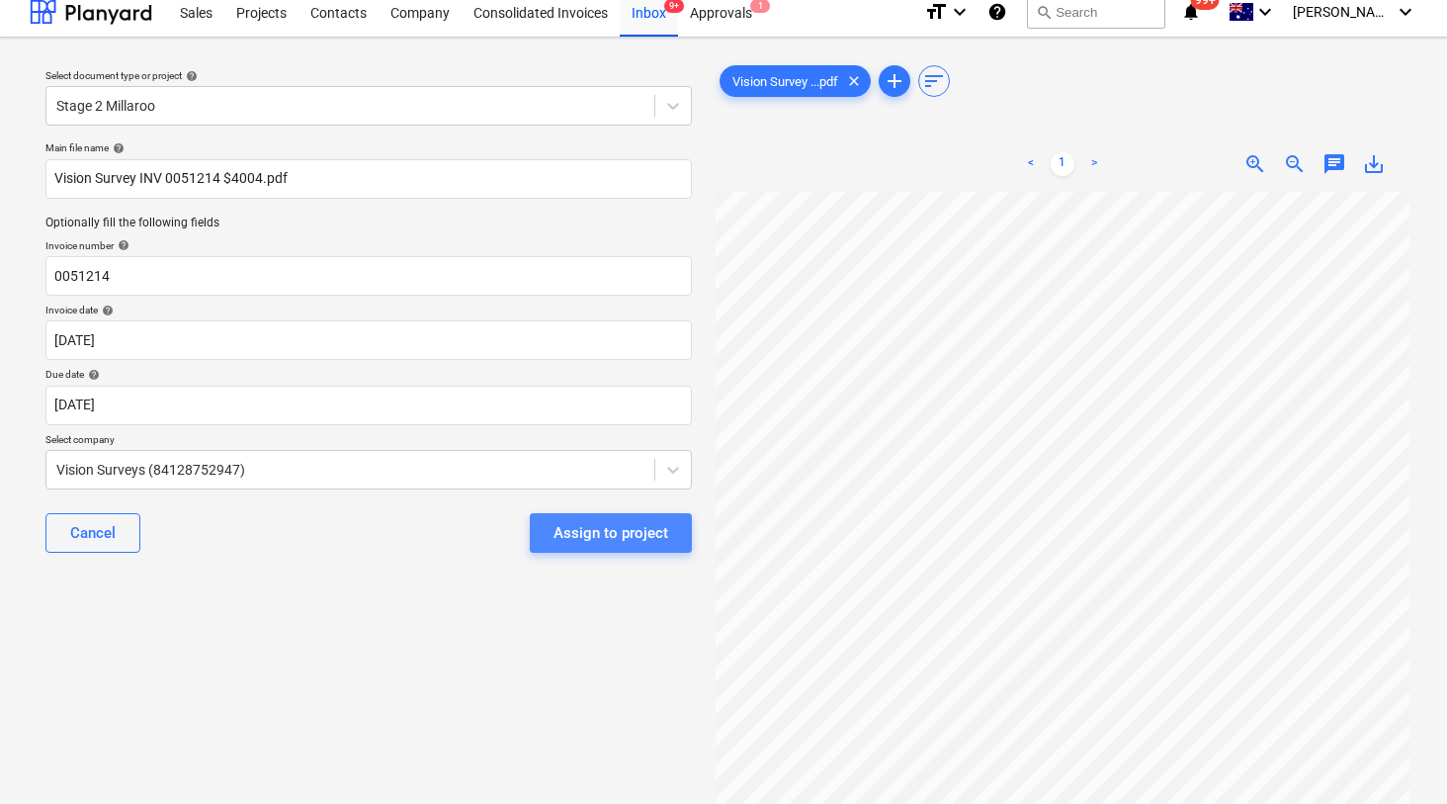
click at [554, 527] on button "Assign to project" at bounding box center [611, 533] width 162 height 40
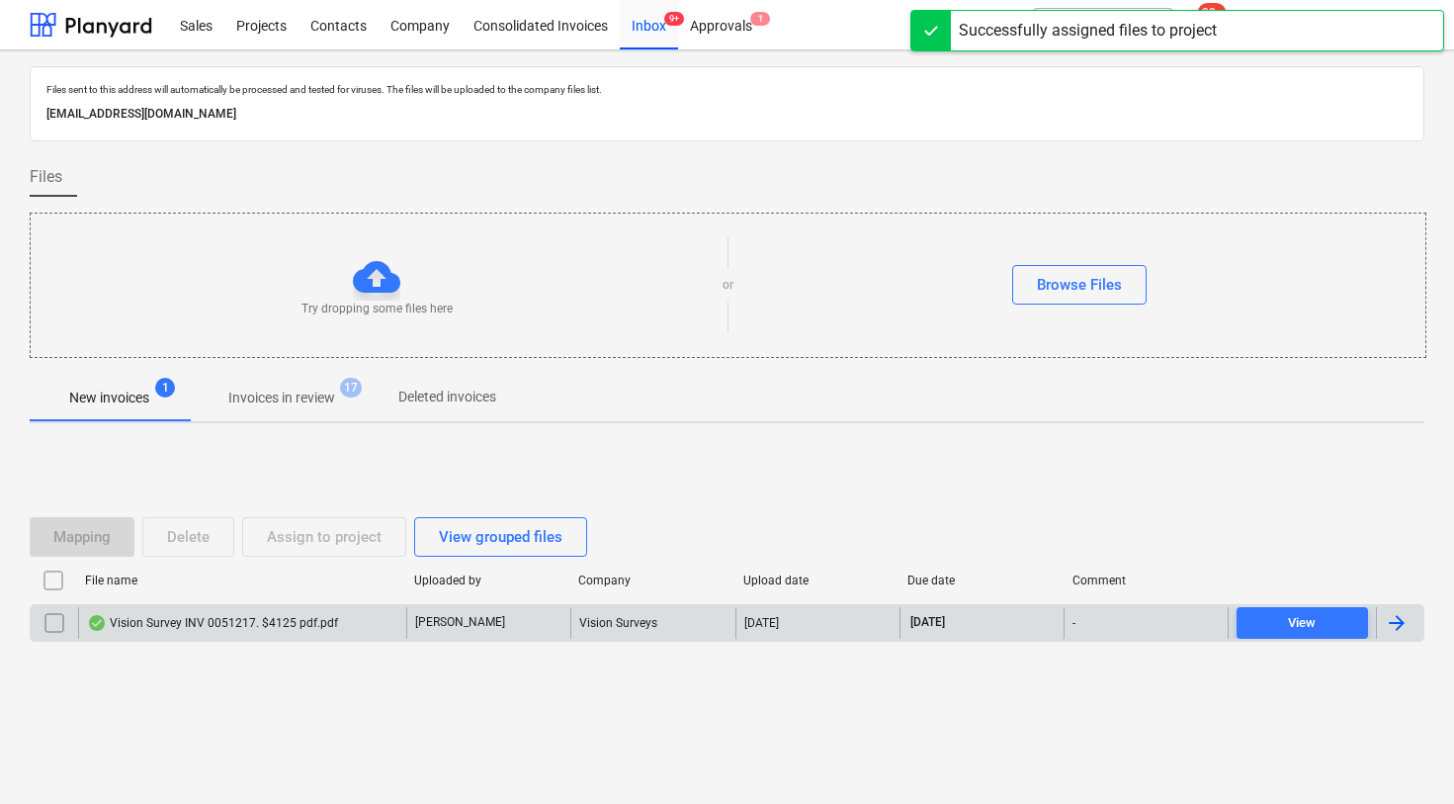
click at [263, 613] on div "Vision Survey INV 0051217. $4125 pdf.pdf" at bounding box center [242, 623] width 328 height 32
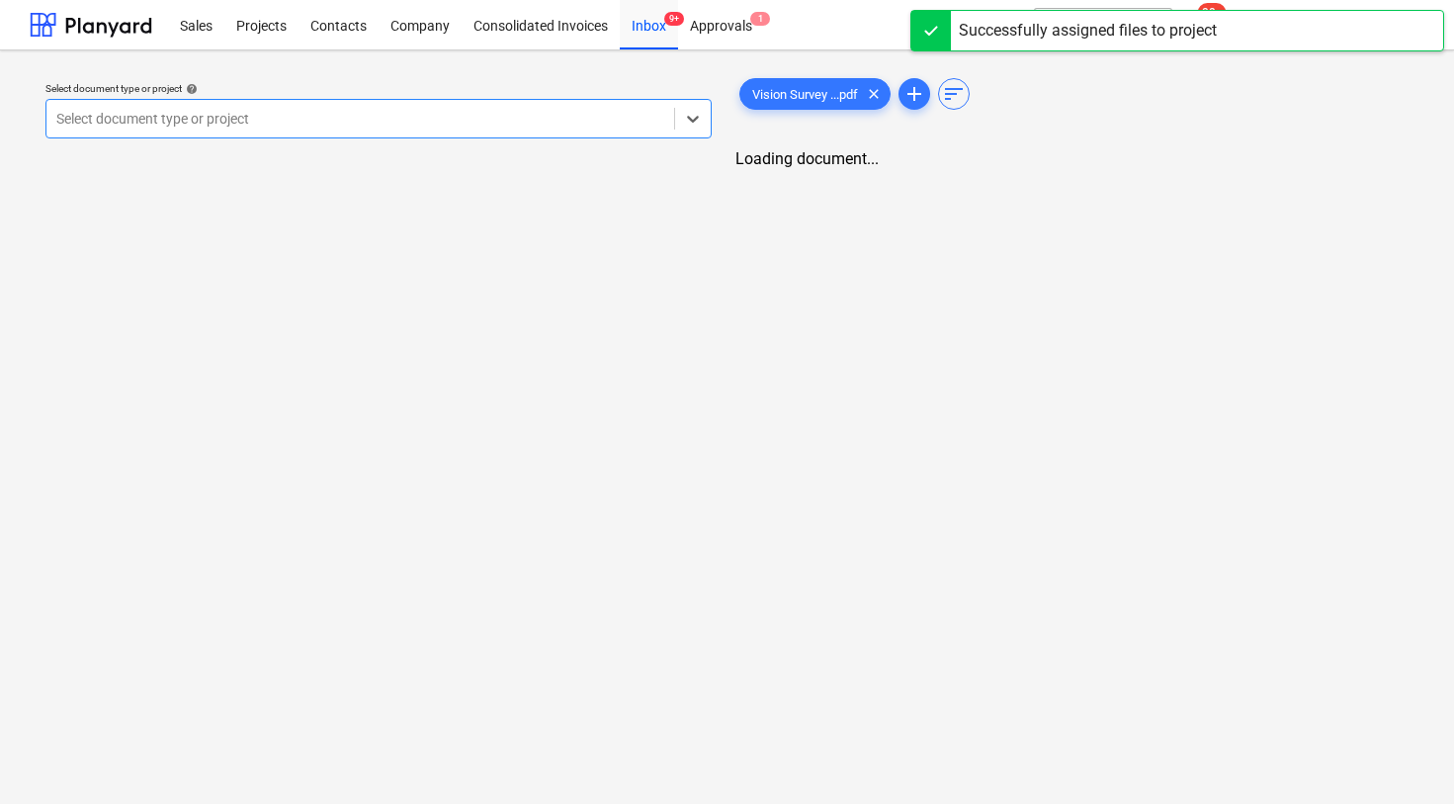
click at [363, 122] on div at bounding box center [360, 119] width 608 height 20
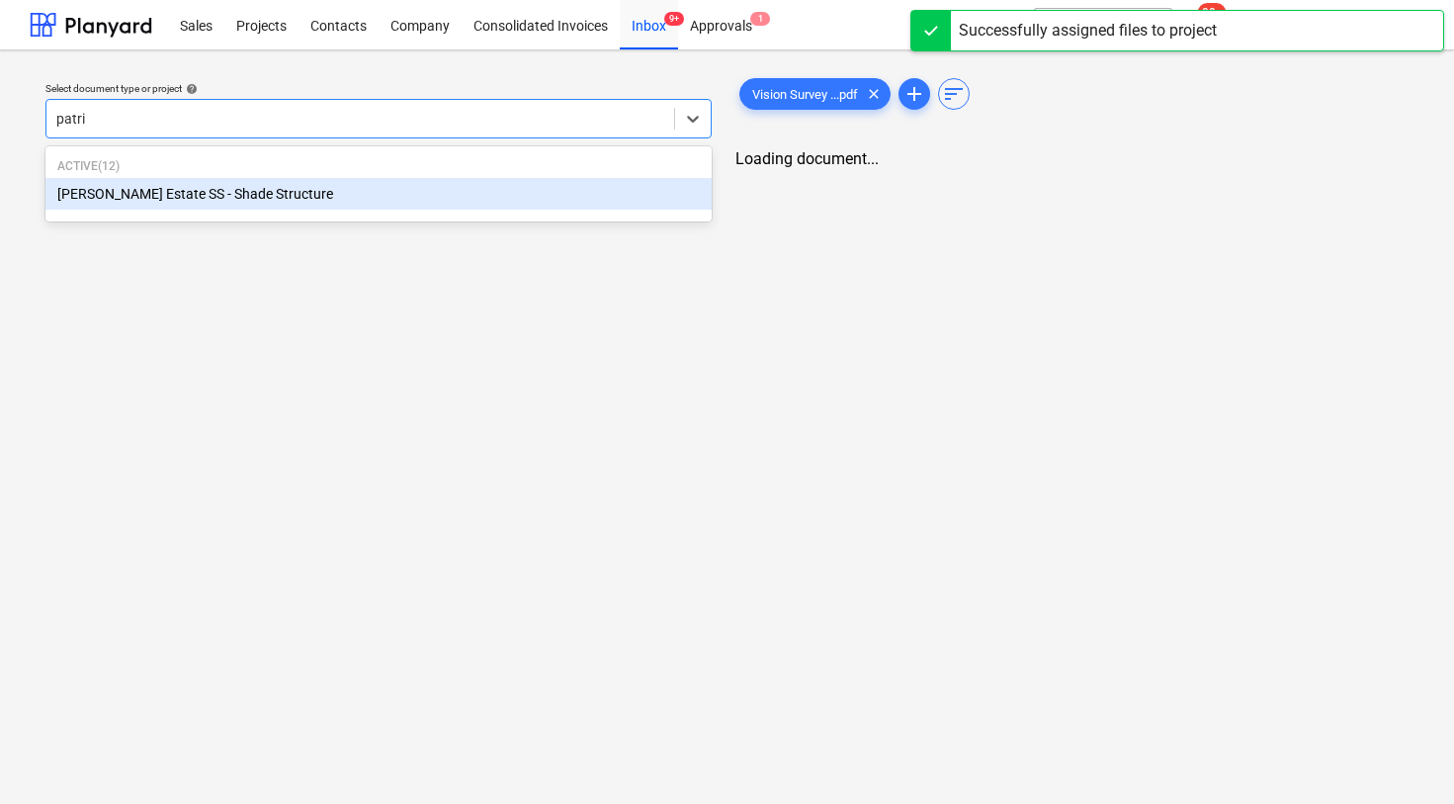
type input "patrick"
click at [264, 206] on div "[PERSON_NAME] Estate SS - Shade Structure" at bounding box center [368, 194] width 647 height 32
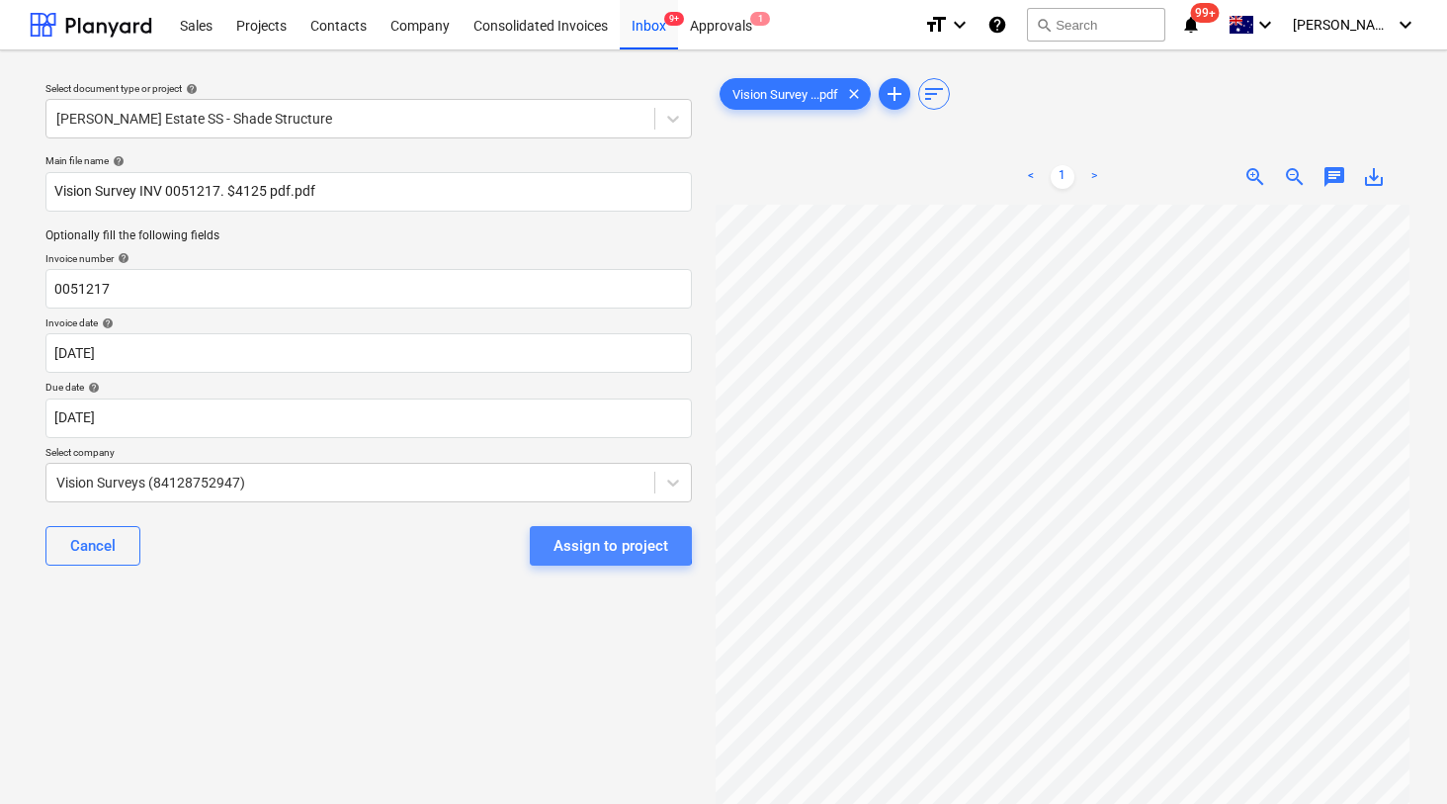
click at [571, 543] on div "Assign to project" at bounding box center [611, 546] width 115 height 26
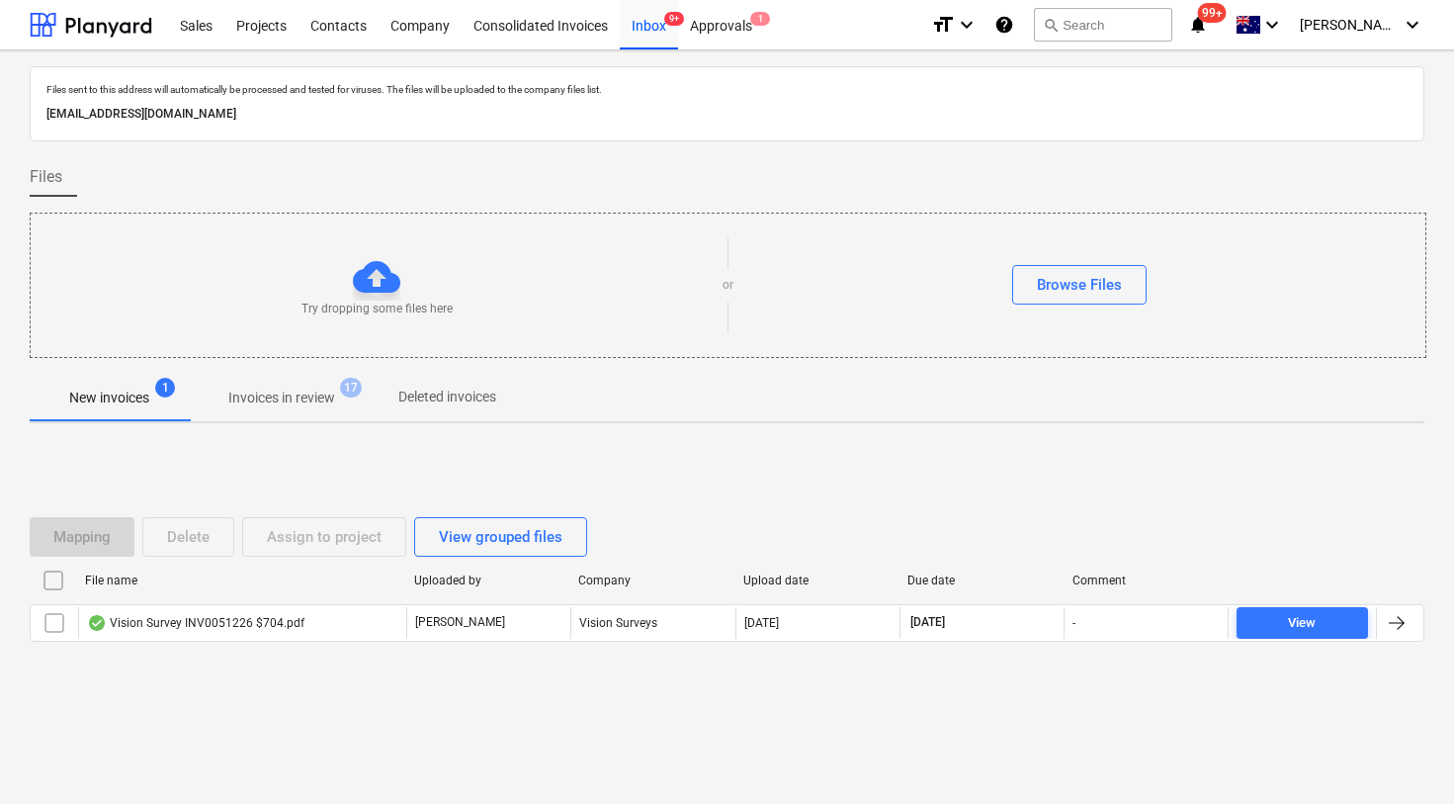
click at [322, 722] on div "Mapping Delete Assign to project View grouped files File name Uploaded by Compa…" at bounding box center [727, 587] width 1395 height 297
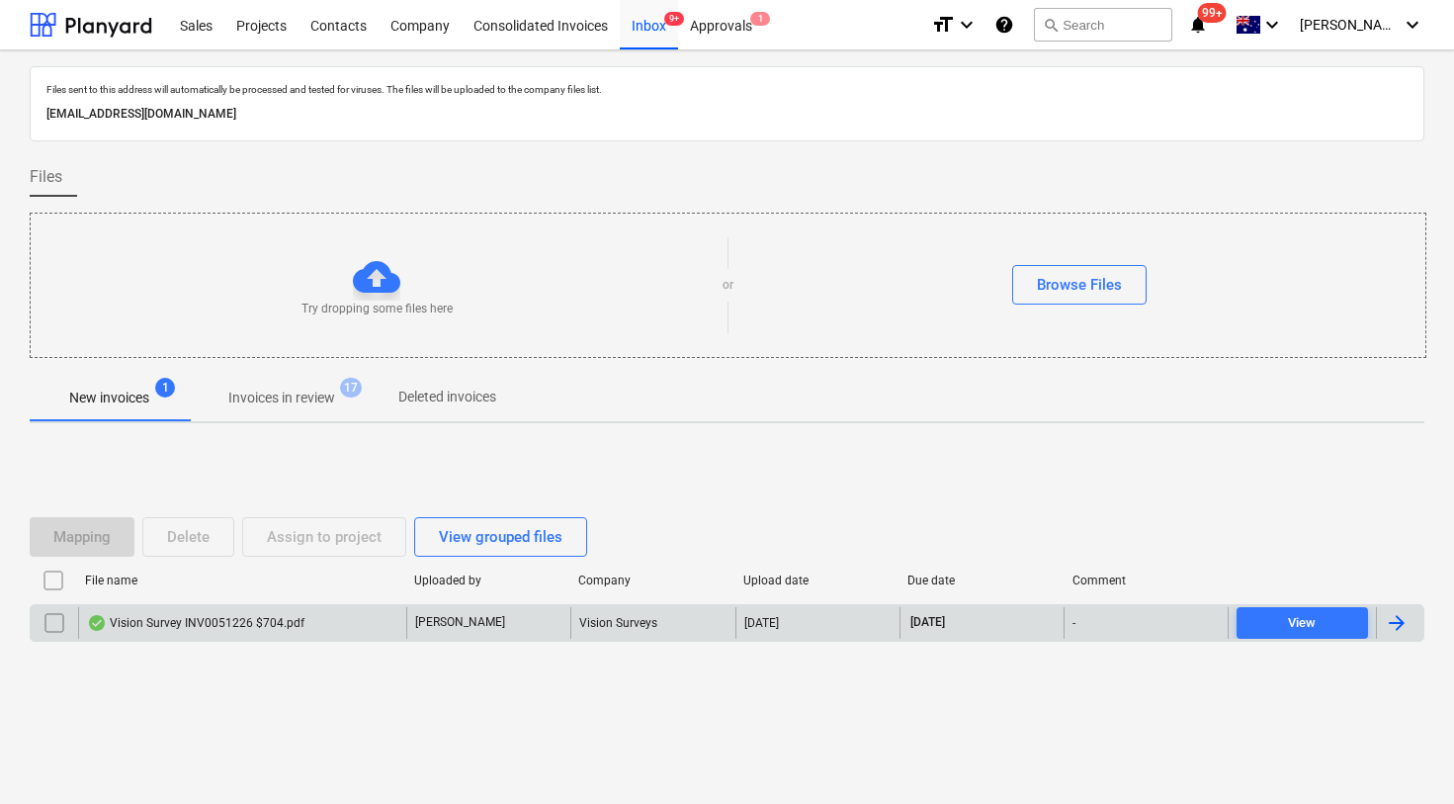
click at [219, 615] on div "Vision Survey INV0051226 $704.pdf" at bounding box center [195, 623] width 217 height 16
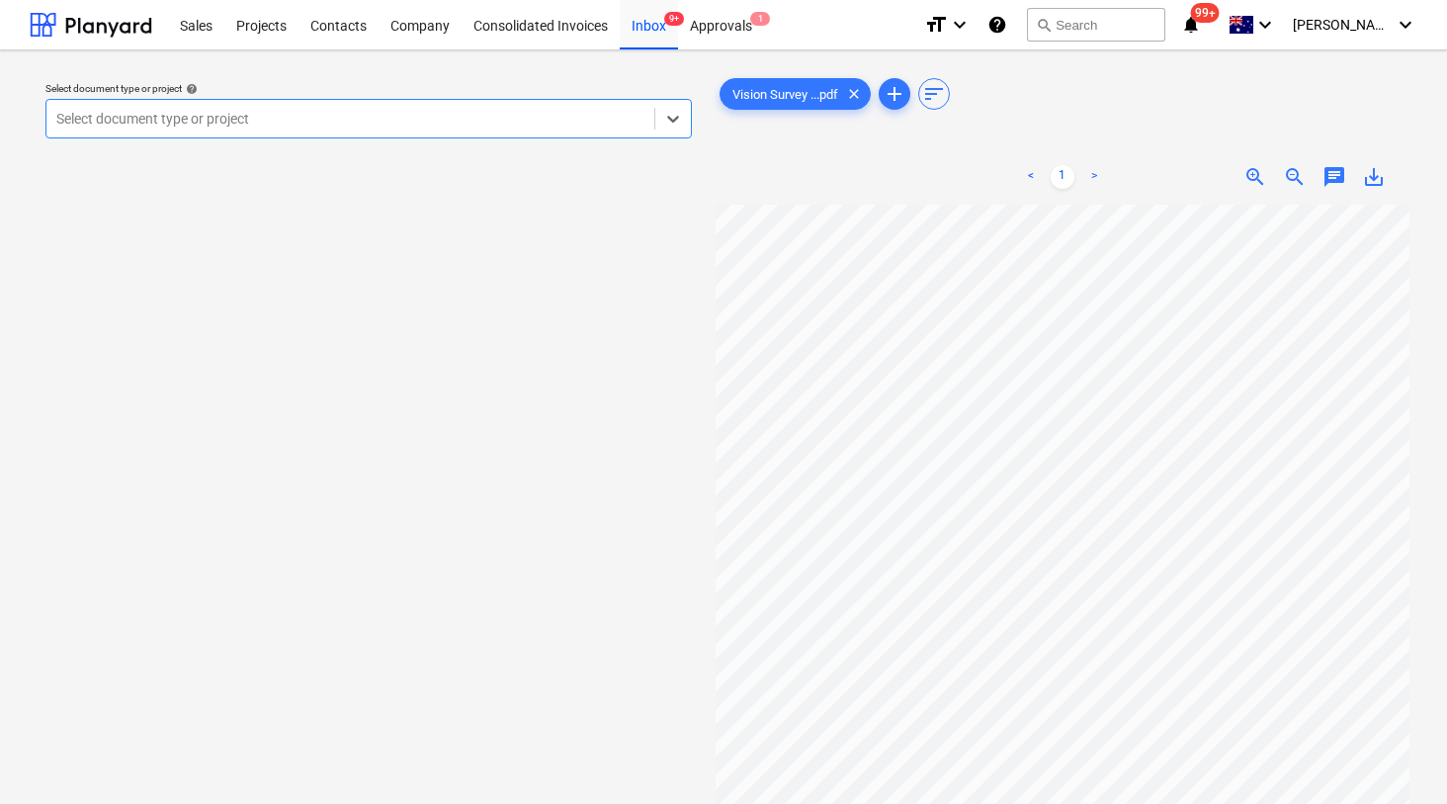
scroll to position [3, 0]
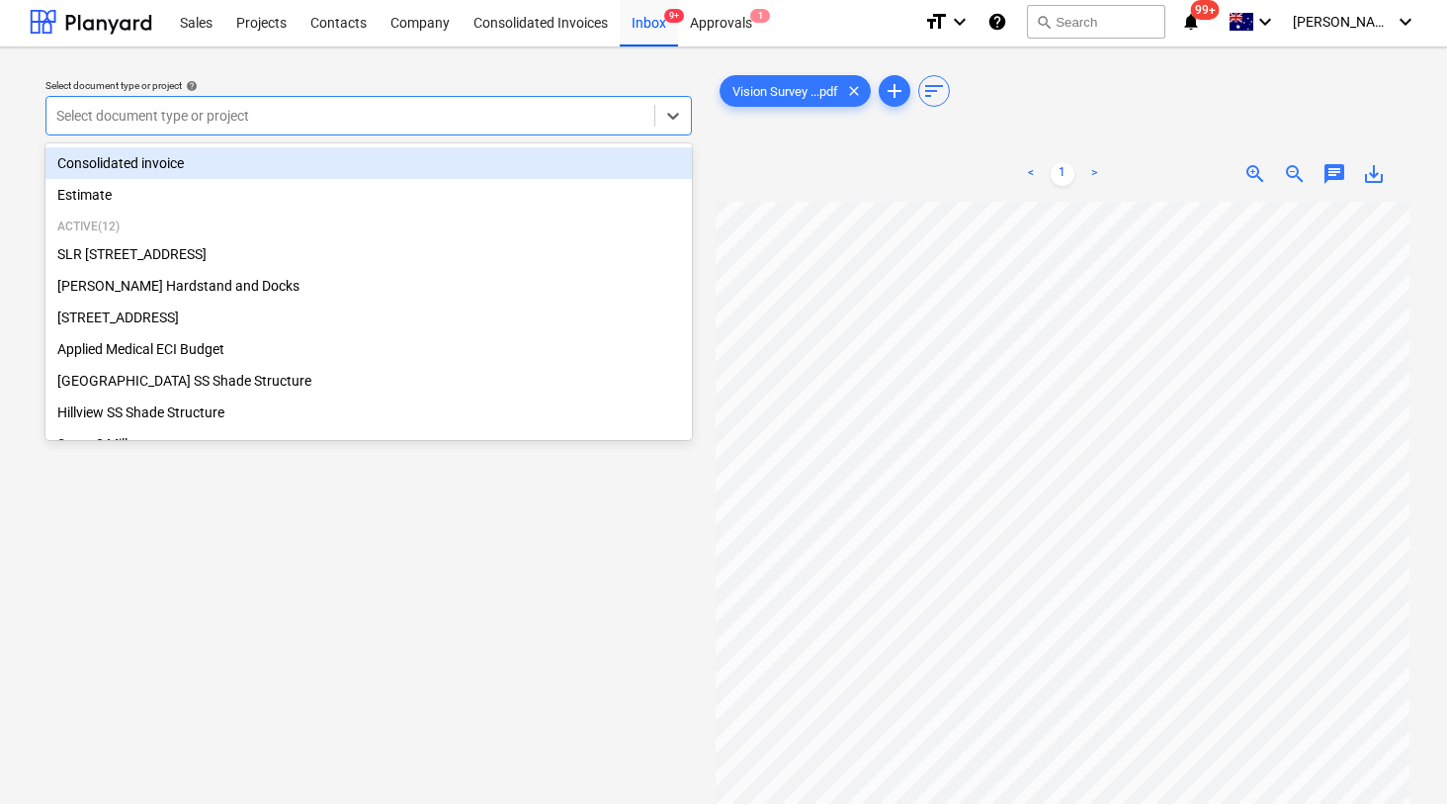
click at [339, 117] on div at bounding box center [350, 116] width 588 height 20
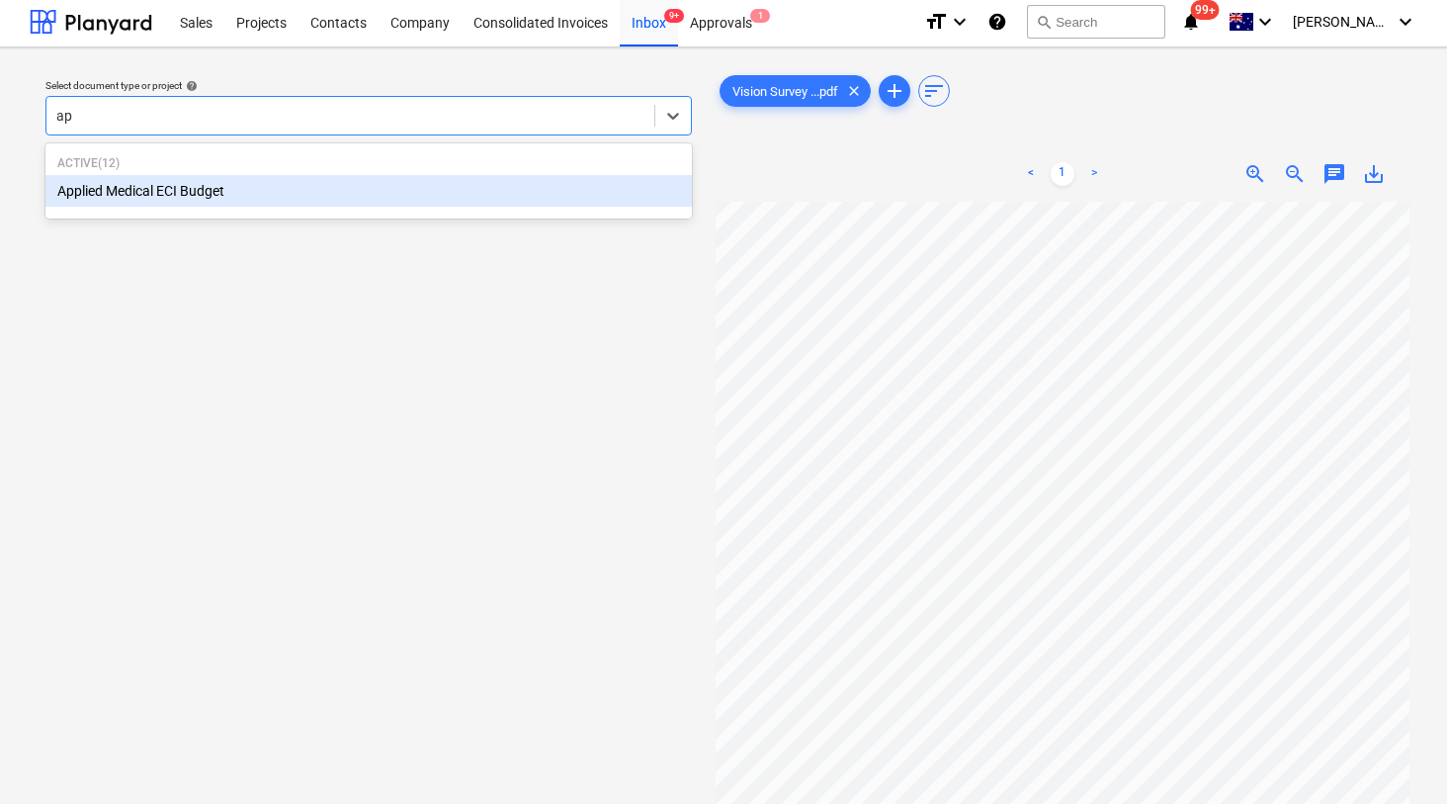
type input "app"
click at [223, 184] on div "Applied Medical ECI Budget" at bounding box center [368, 191] width 647 height 32
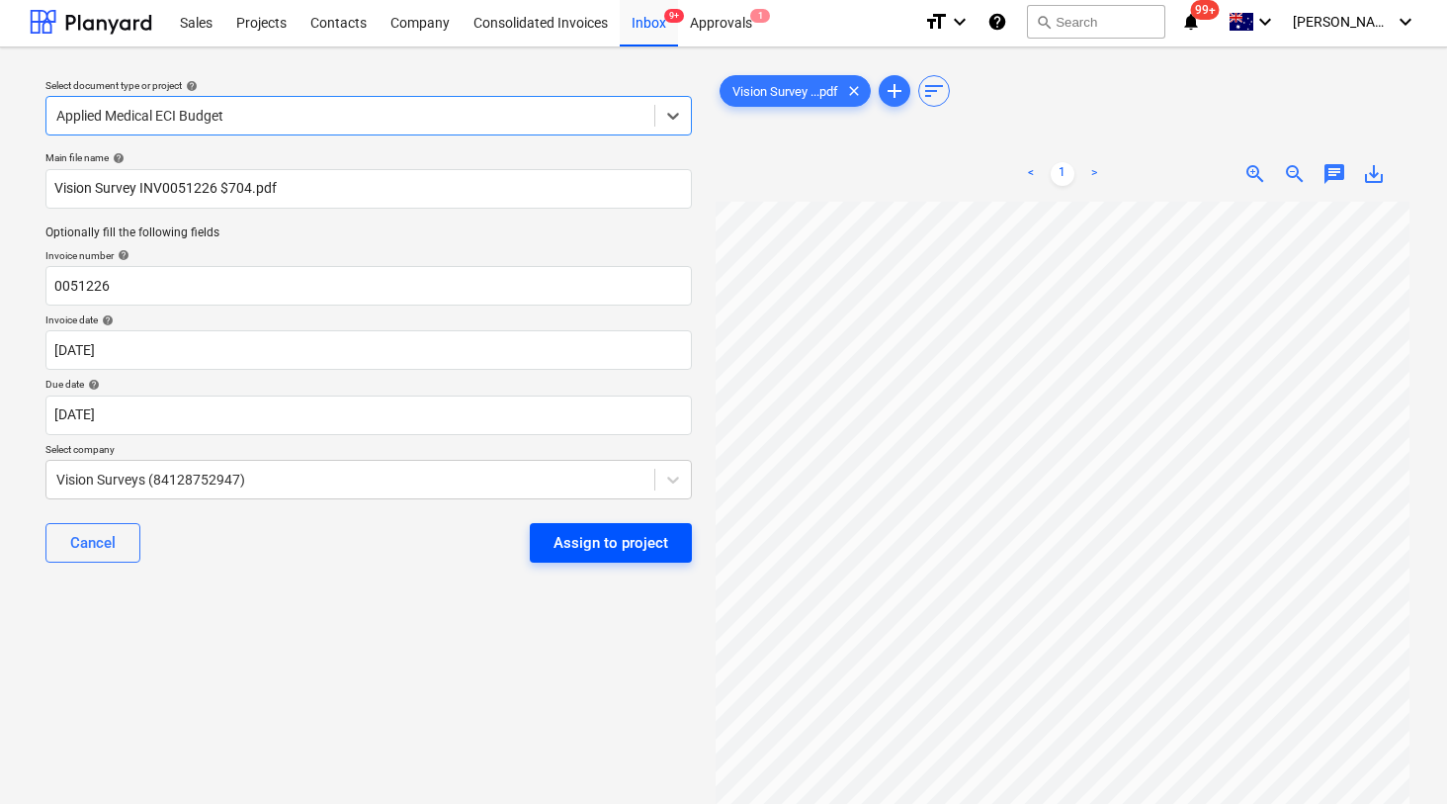
click at [583, 548] on div "Assign to project" at bounding box center [611, 543] width 115 height 26
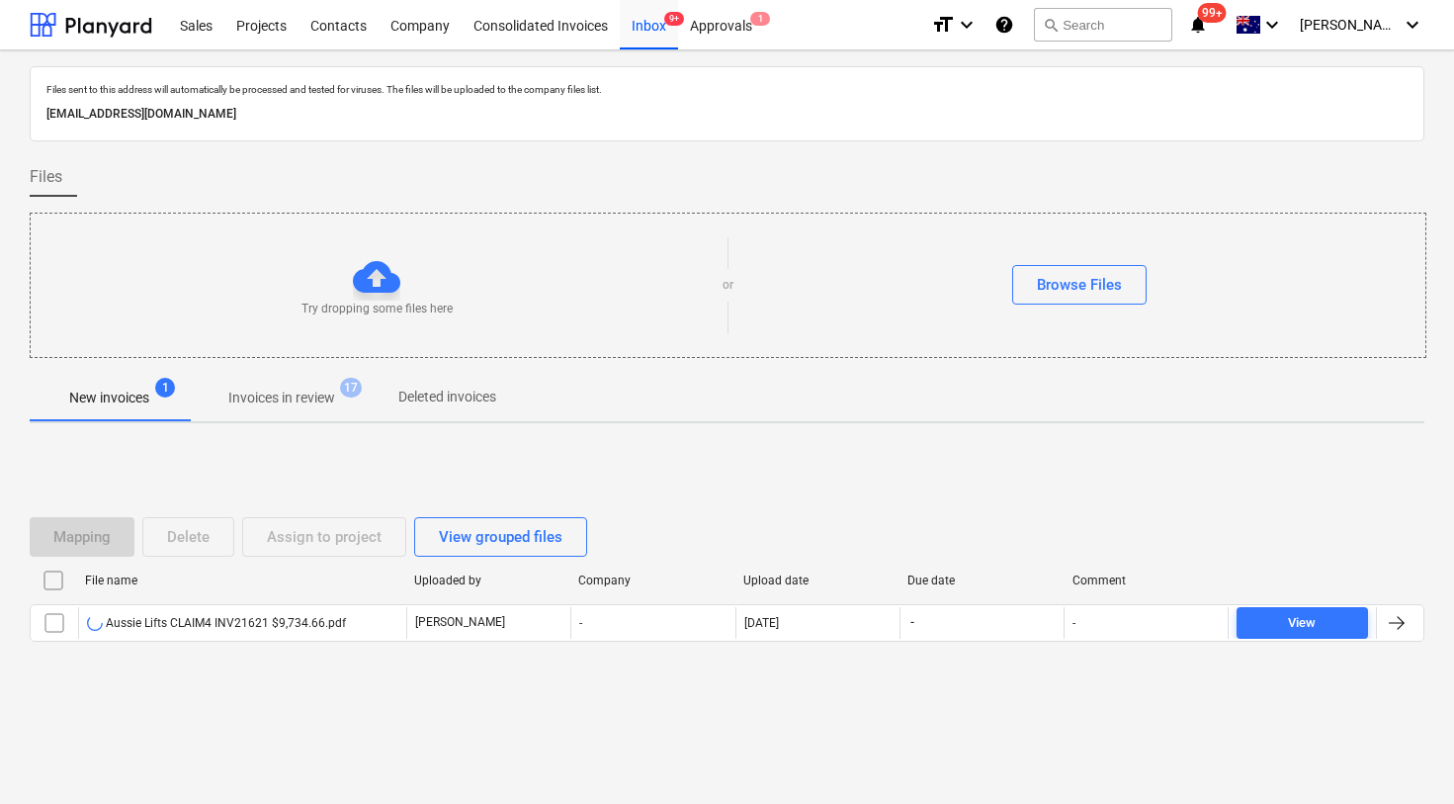
click at [367, 702] on div "Mapping Delete Assign to project View grouped files File name Uploaded by Compa…" at bounding box center [727, 587] width 1395 height 297
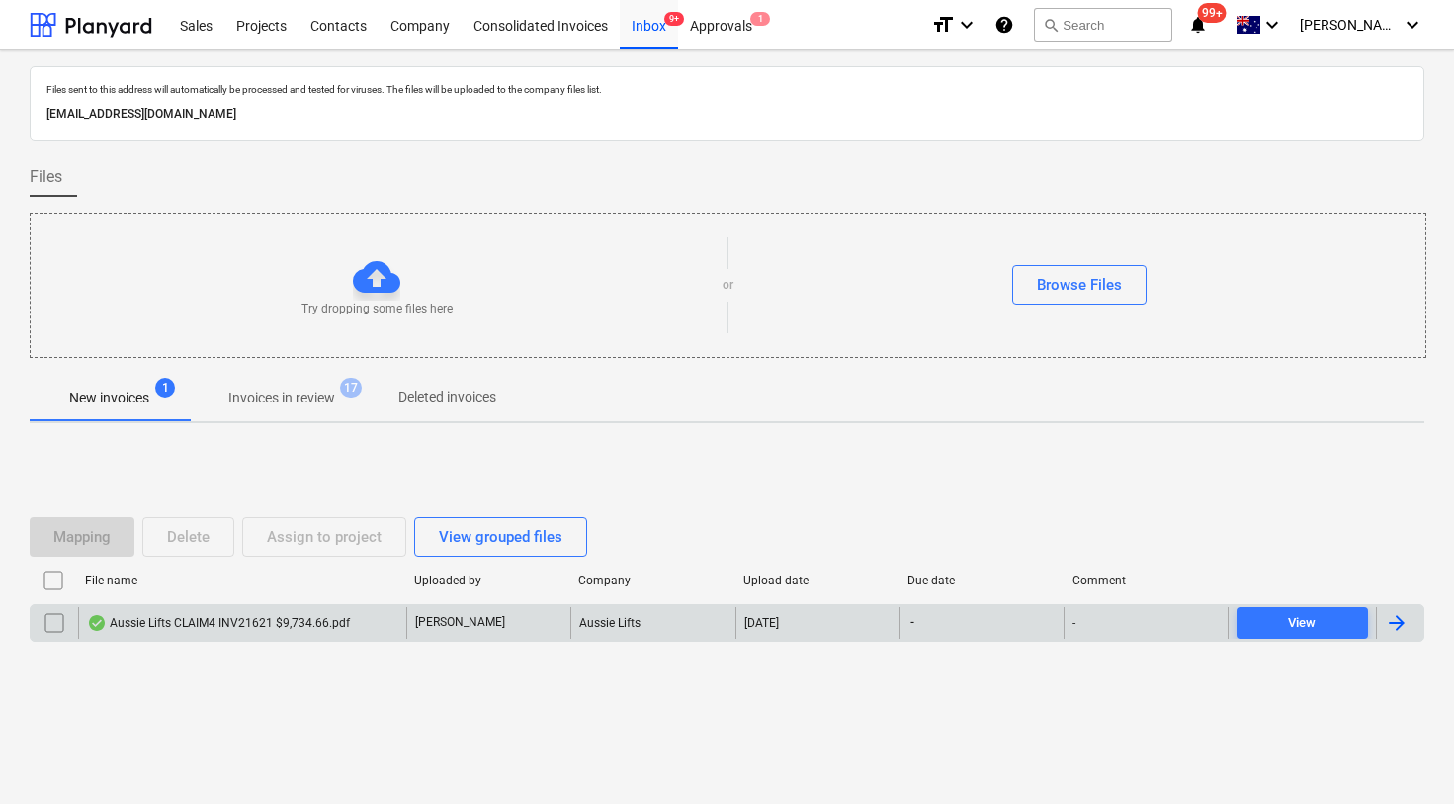
click at [223, 621] on div "Aussie Lifts CLAIM4 INV21621 $9,734.66.pdf" at bounding box center [218, 623] width 263 height 16
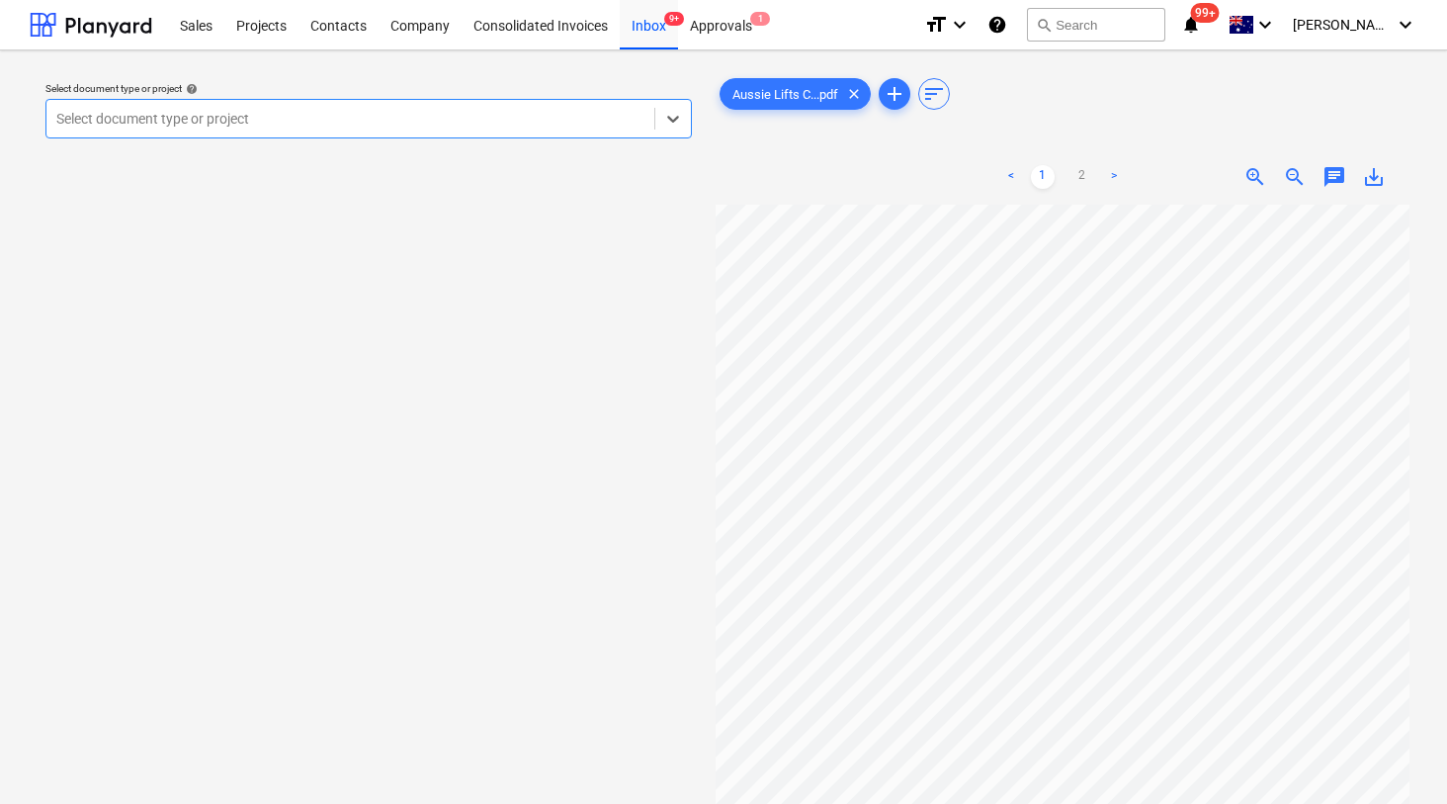
scroll to position [100, 0]
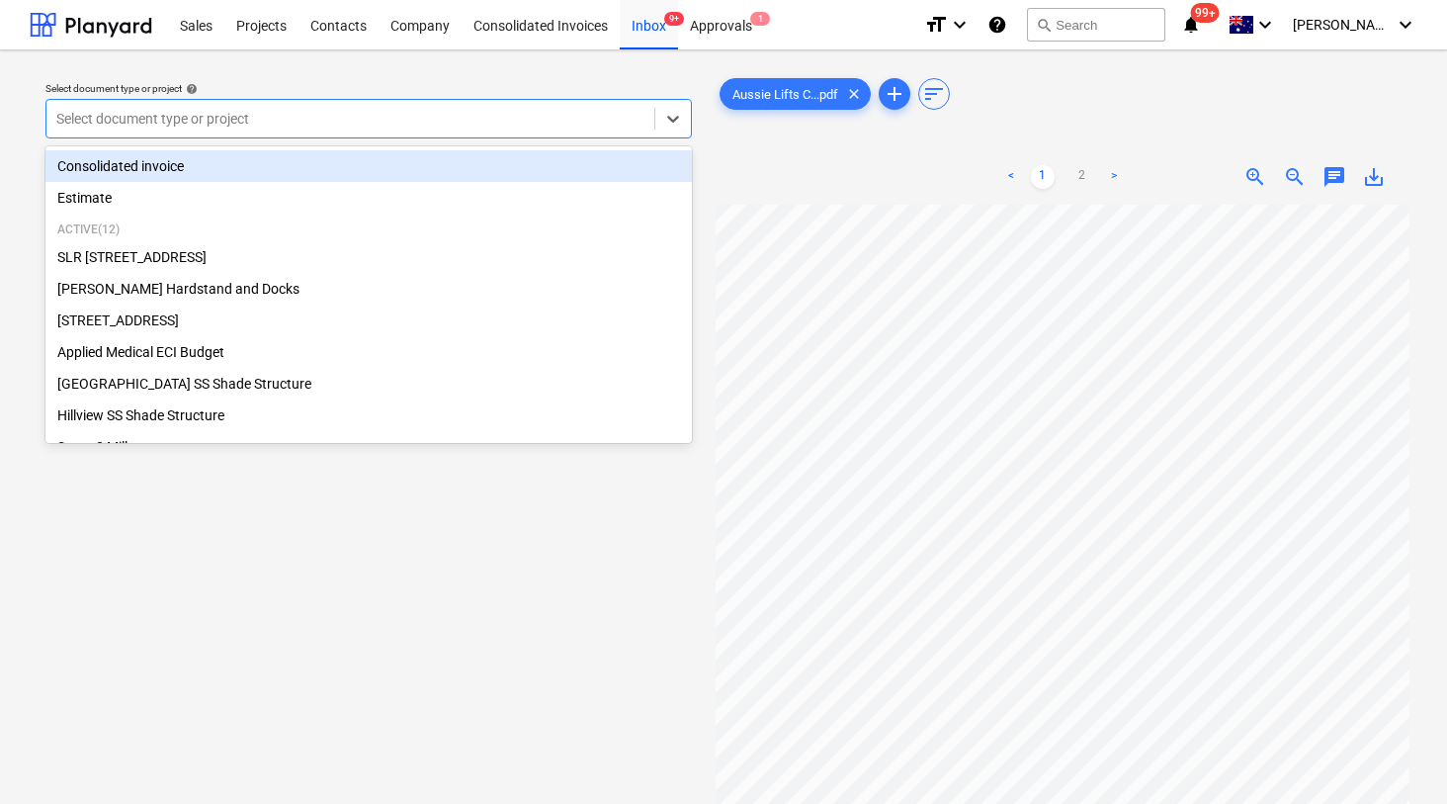
click at [465, 132] on div "Select document type or project" at bounding box center [368, 119] width 647 height 40
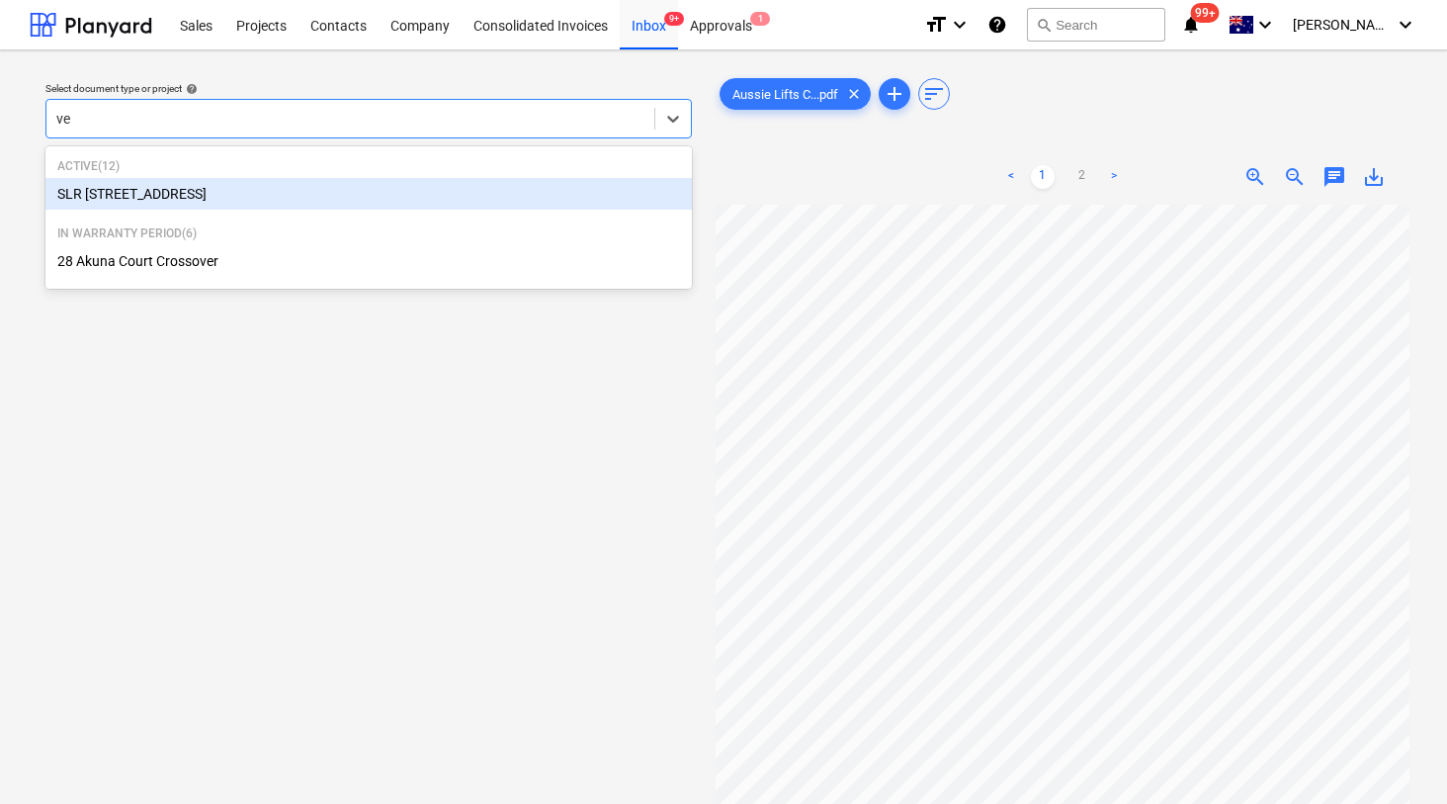
type input "v"
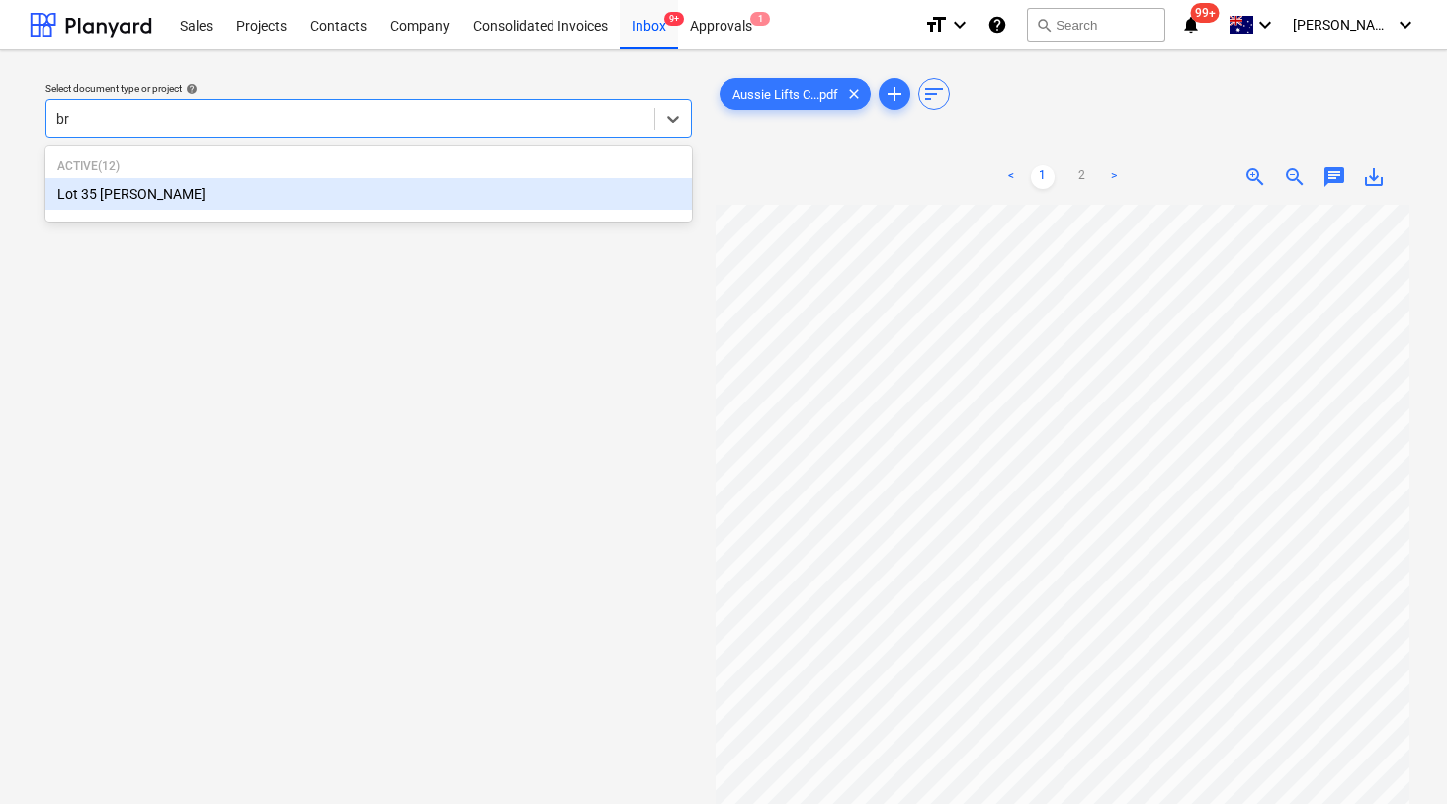
type input "b"
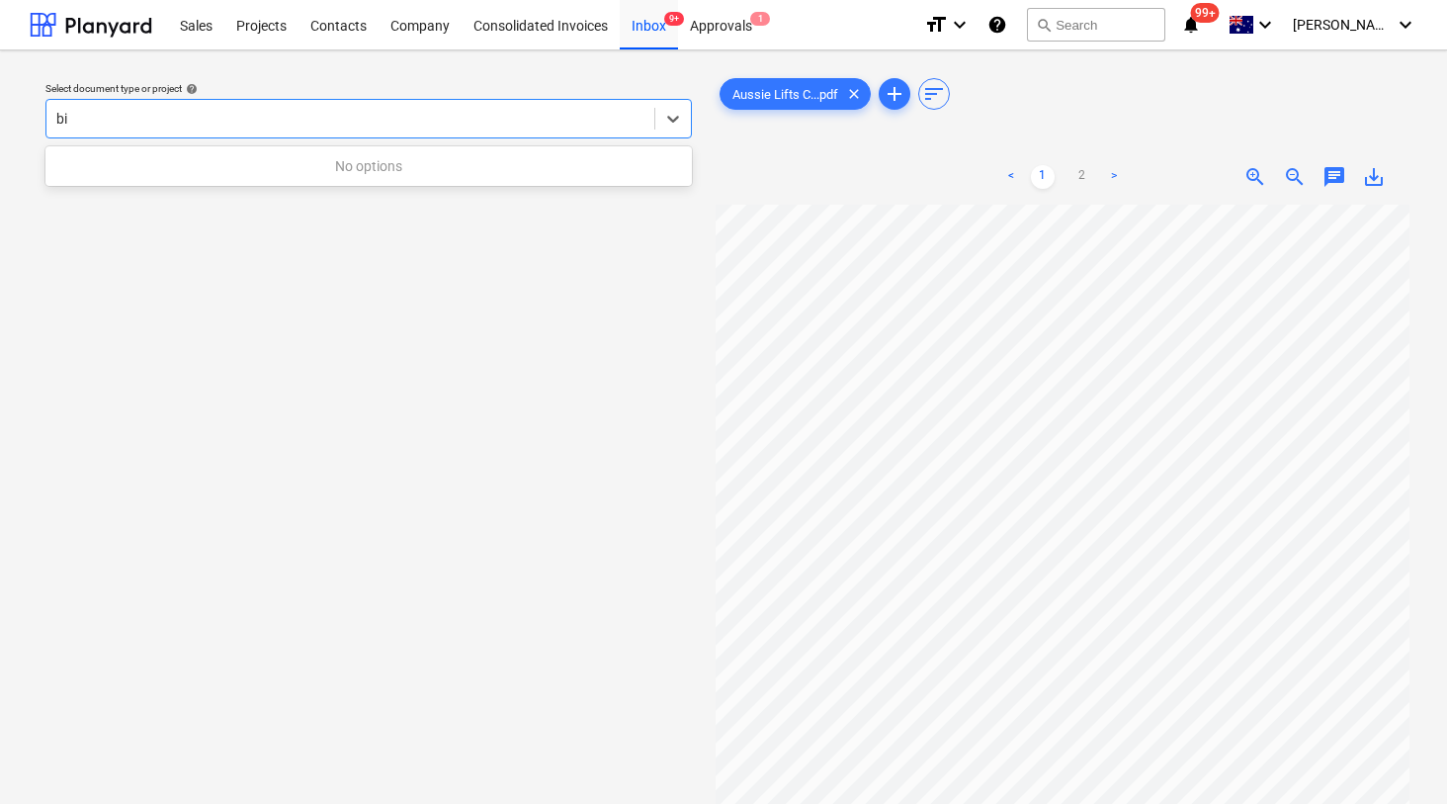
type input "b"
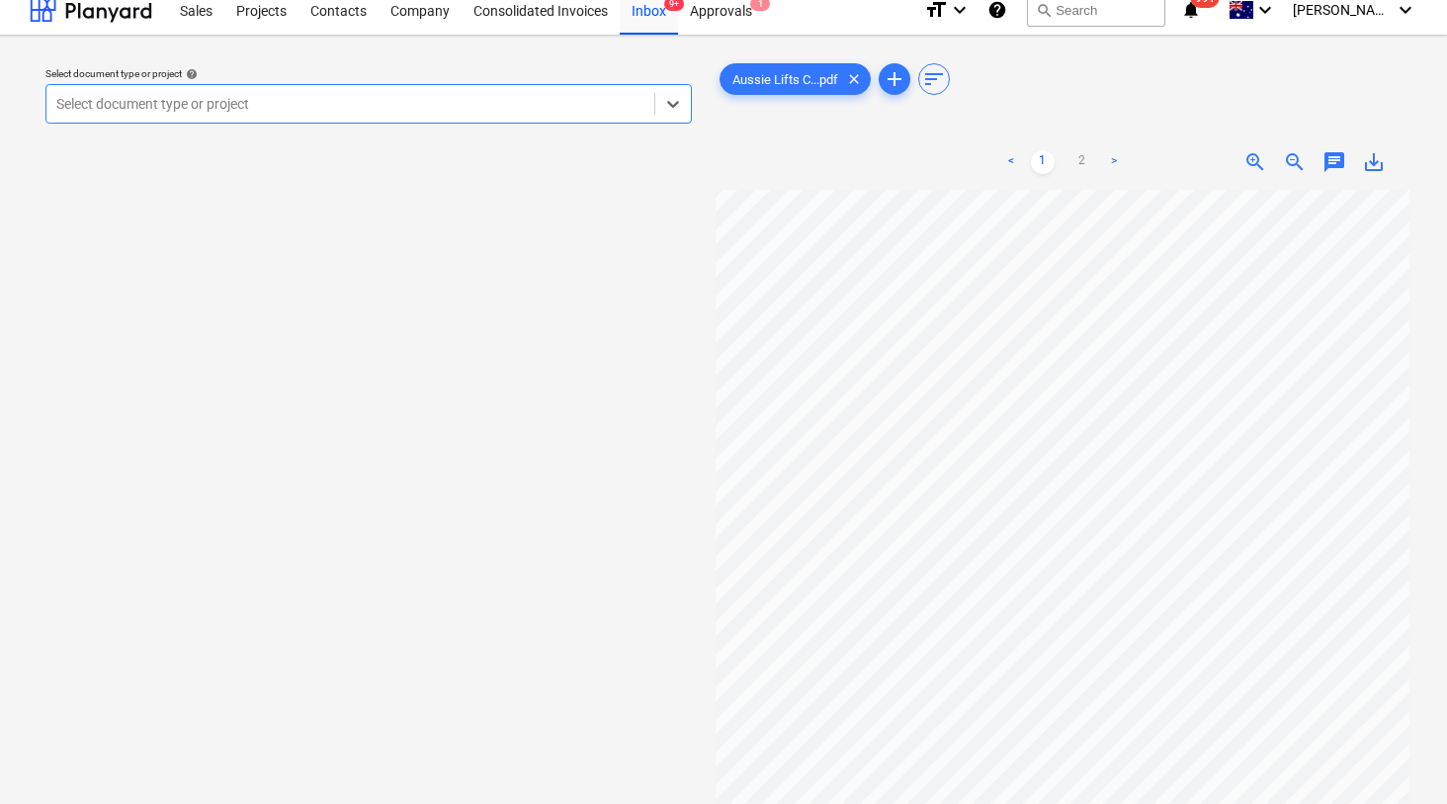
scroll to position [0, 52]
click at [454, 105] on div at bounding box center [350, 104] width 588 height 20
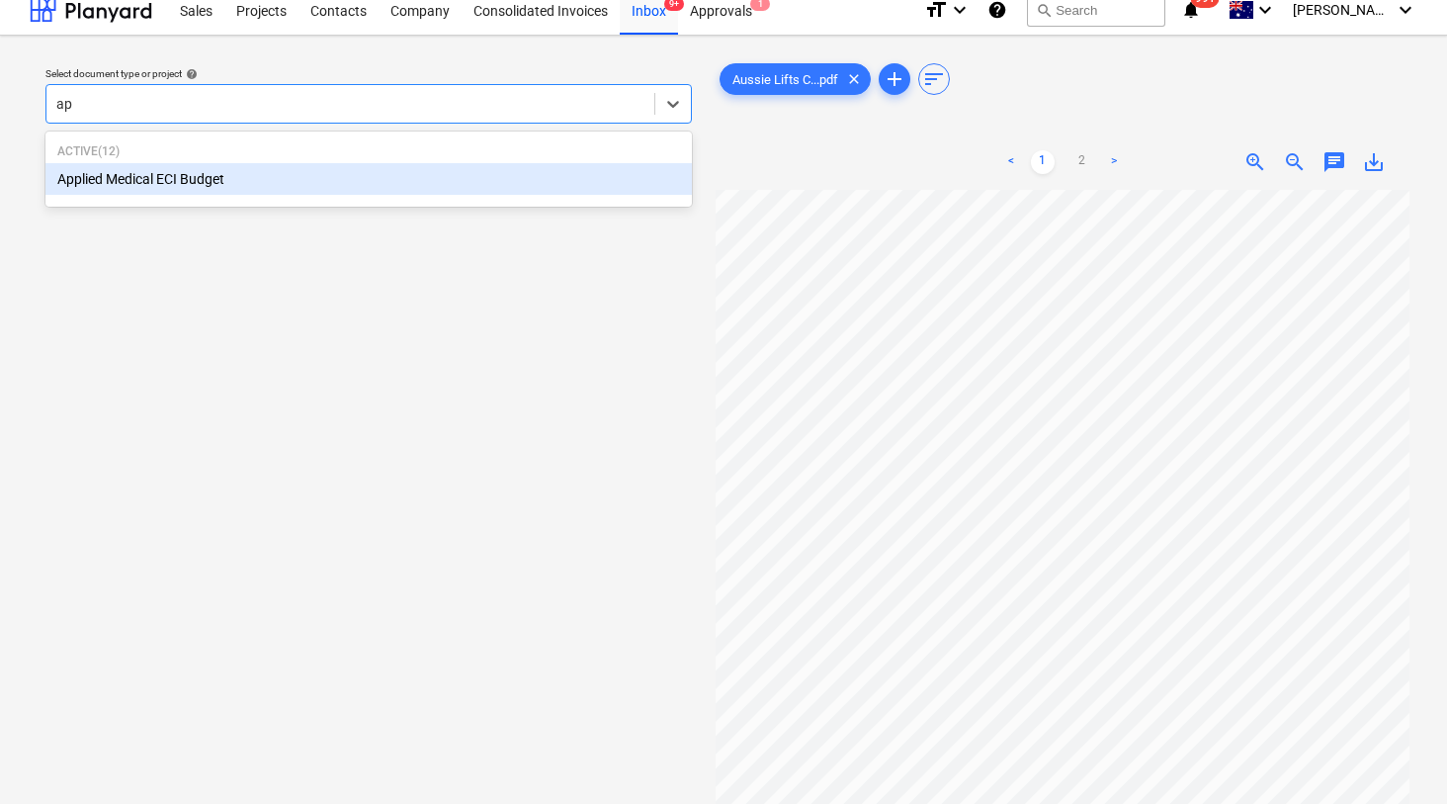
type input "app"
click at [283, 189] on div "Applied Medical ECI Budget" at bounding box center [368, 179] width 647 height 32
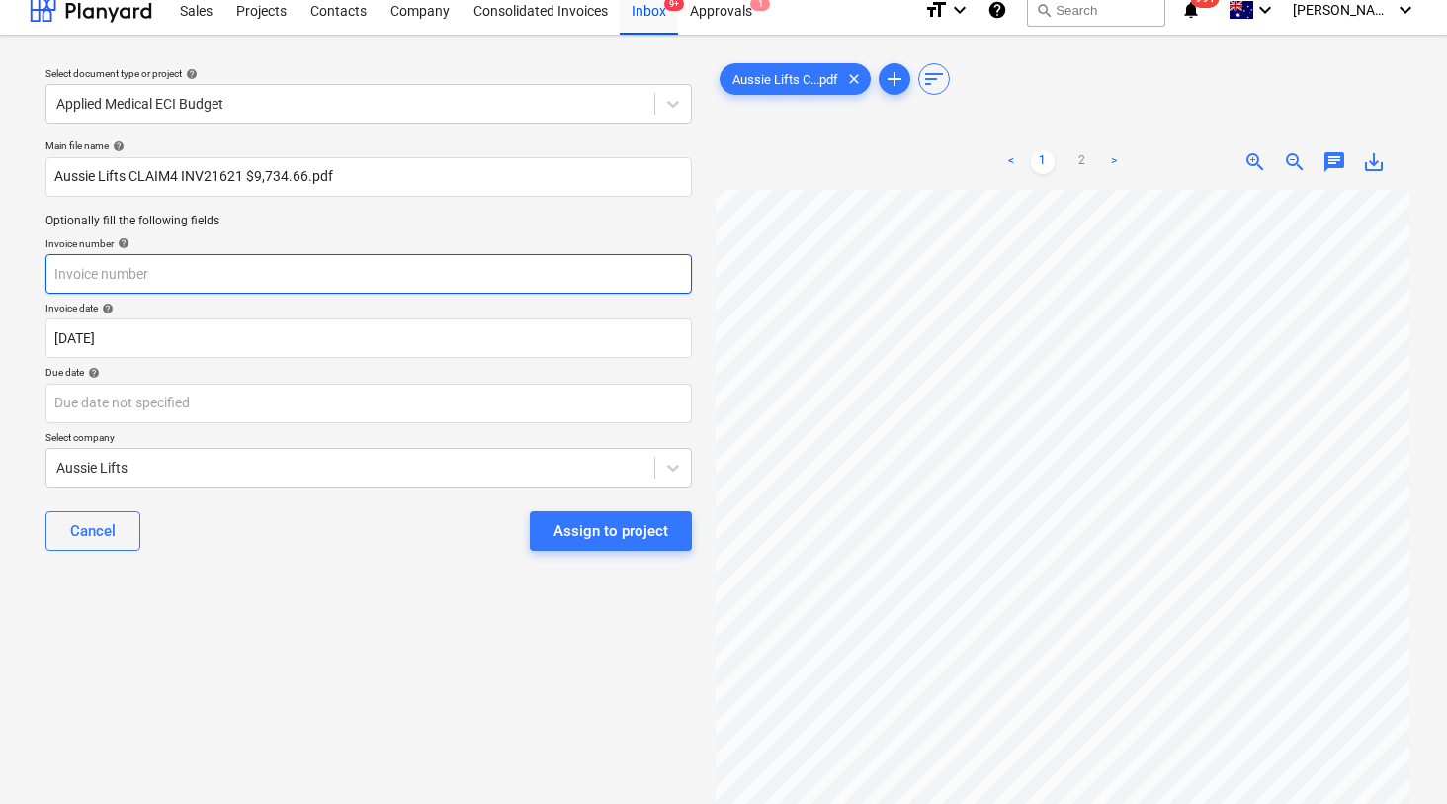
click at [187, 277] on input "text" at bounding box center [368, 274] width 647 height 40
type input "21621"
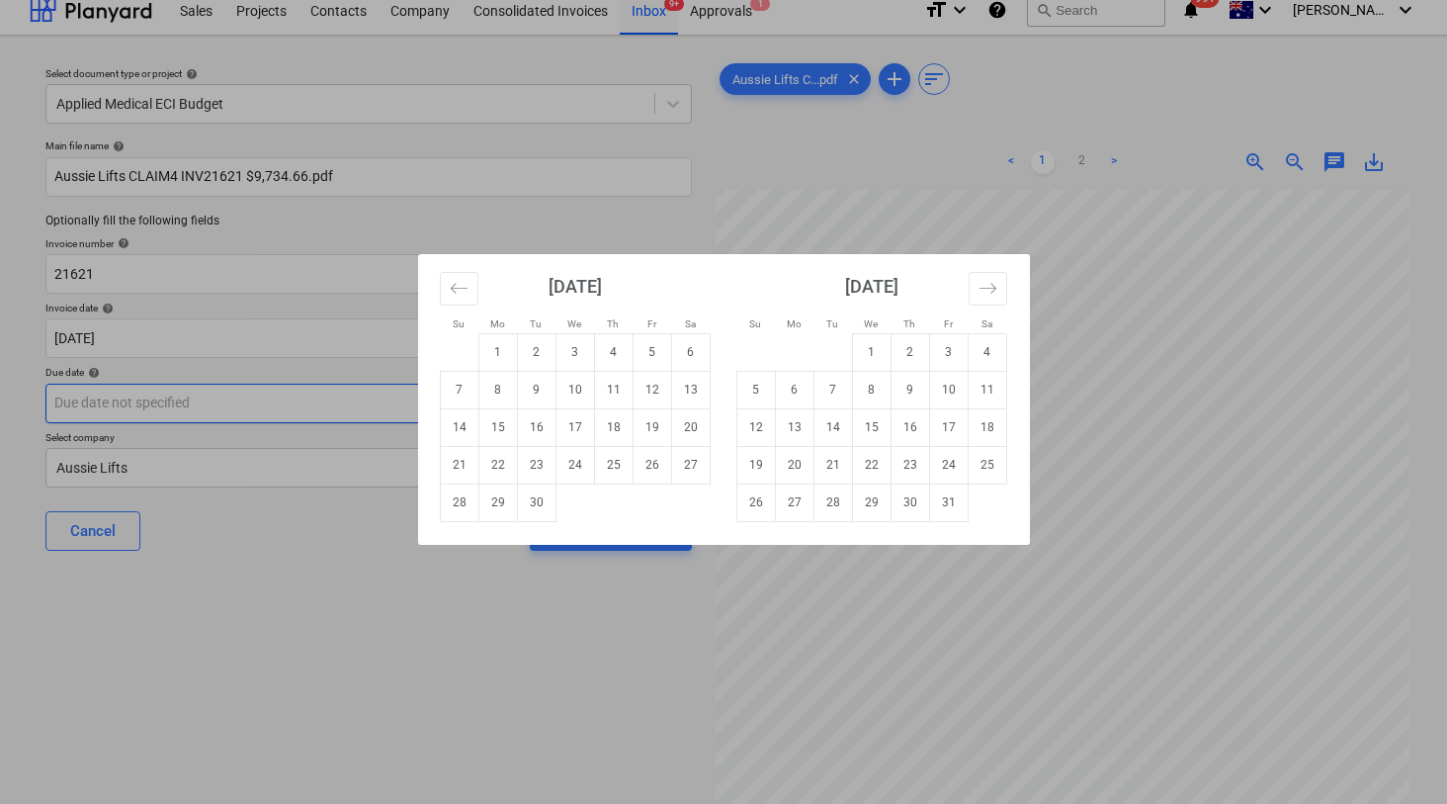
click at [174, 415] on body "Sales Projects Contacts Company Consolidated Invoices Inbox 9+ Approvals 1 form…" at bounding box center [723, 387] width 1447 height 804
click at [578, 391] on td "10" at bounding box center [575, 390] width 39 height 38
type input "10 Sep 2025"
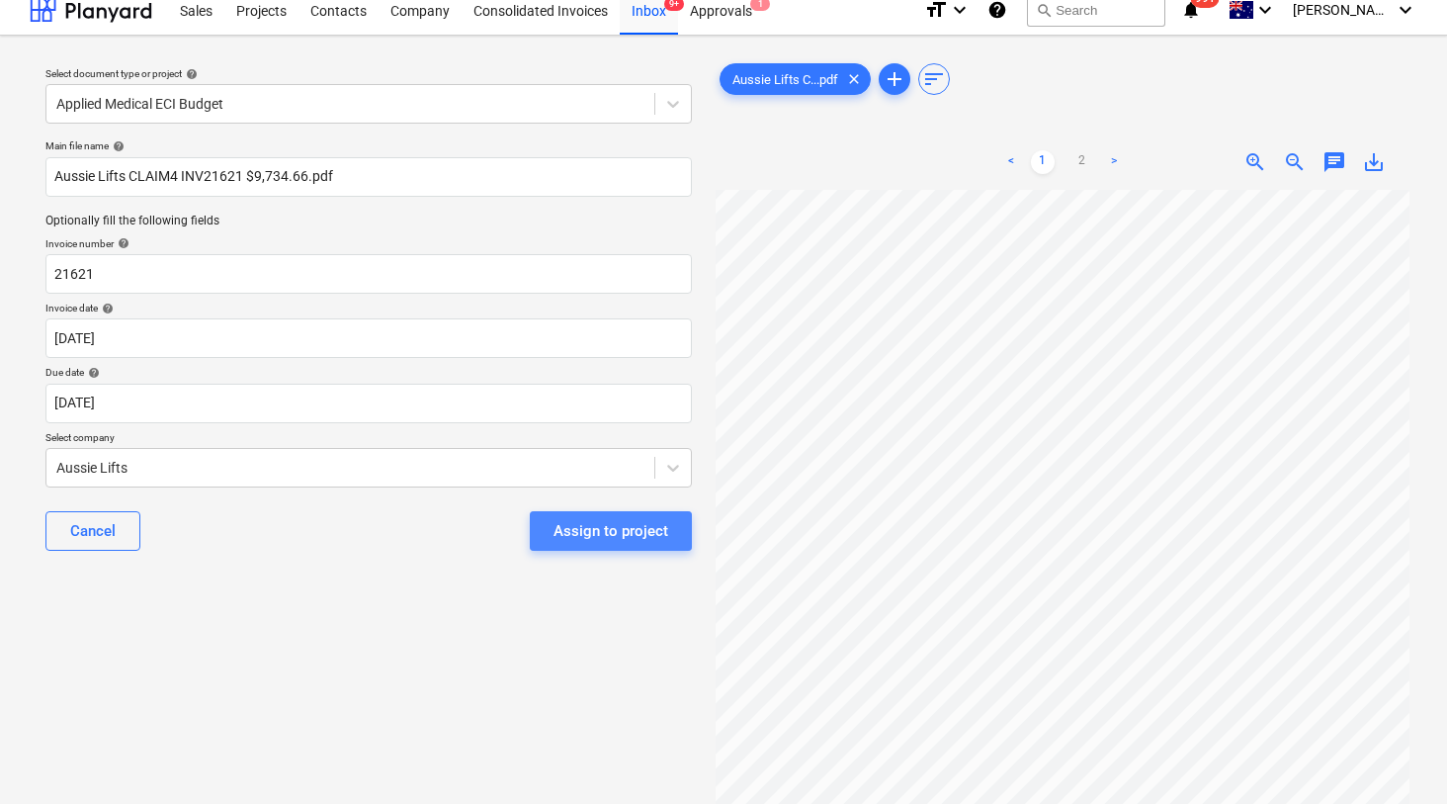
click at [570, 535] on div "Assign to project" at bounding box center [611, 531] width 115 height 26
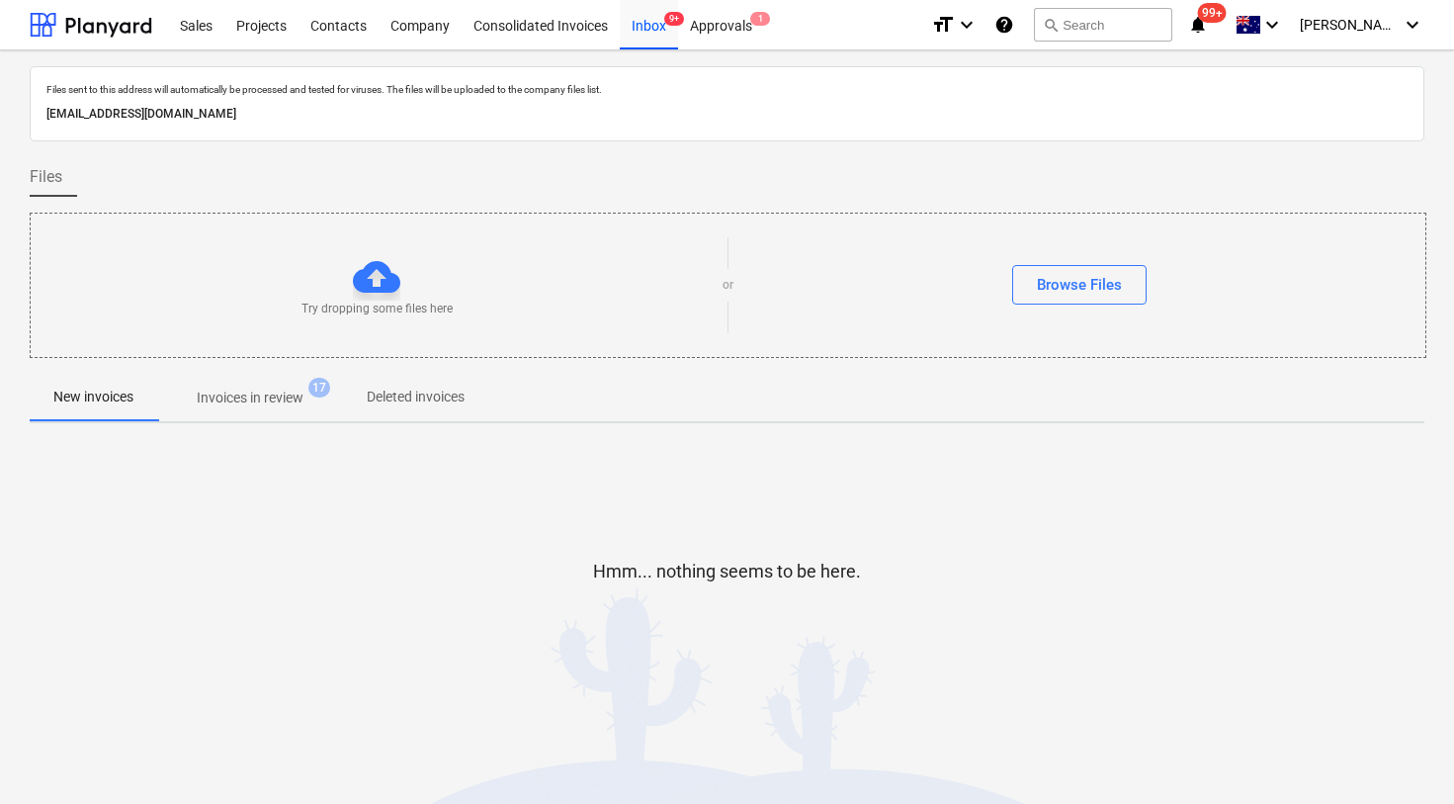
click at [1105, 15] on div "Files uploaded successfully" at bounding box center [1055, 21] width 193 height 24
click at [1133, 29] on div "Files uploaded successfully" at bounding box center [1055, 21] width 193 height 24
click at [1133, 28] on div "Files uploaded successfully" at bounding box center [1055, 21] width 193 height 24
click at [880, 568] on div "Hmm... nothing seems to be here." at bounding box center [727, 587] width 1395 height 150
click at [1110, 21] on div "Files uploaded successfully" at bounding box center [1055, 21] width 193 height 24
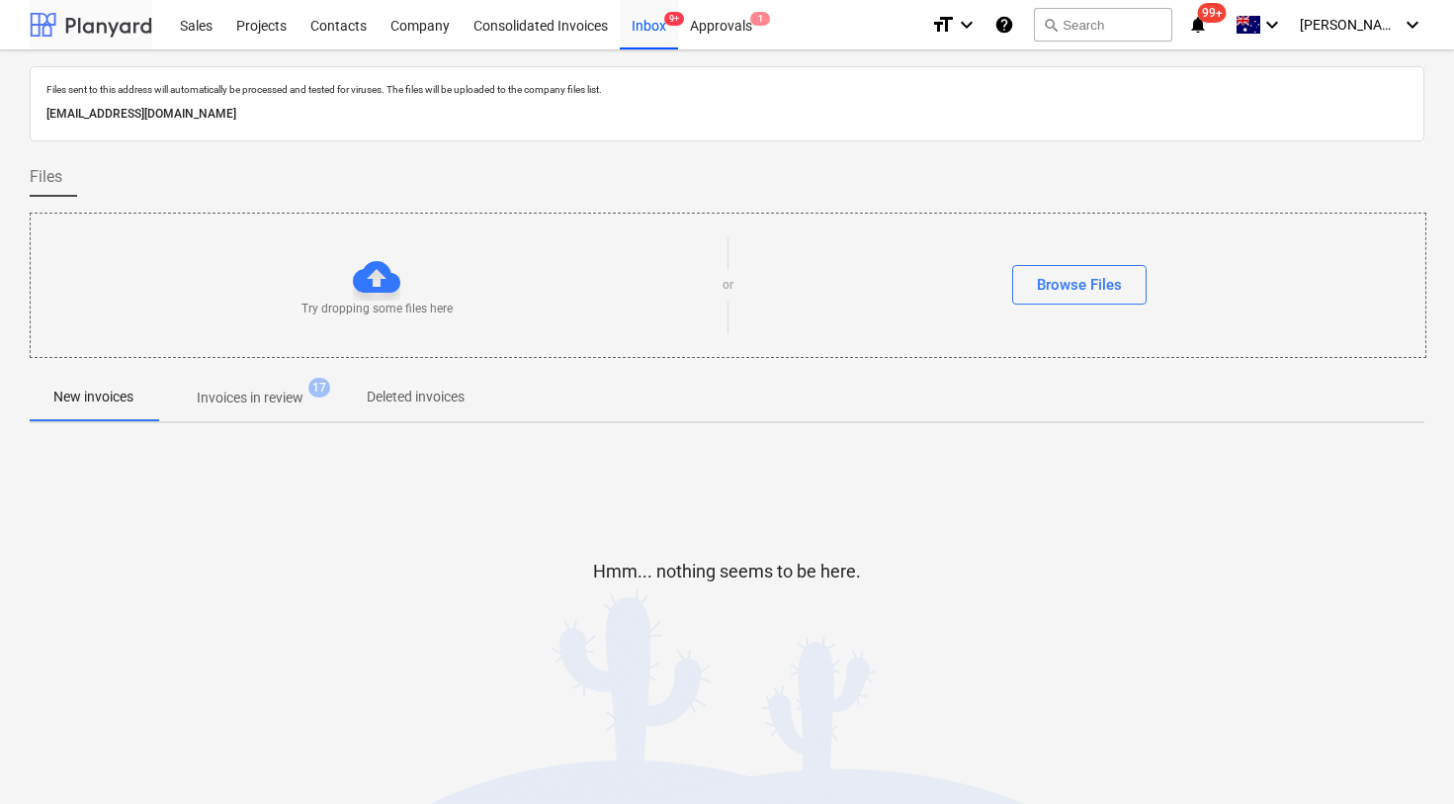
click at [104, 22] on div at bounding box center [91, 24] width 123 height 49
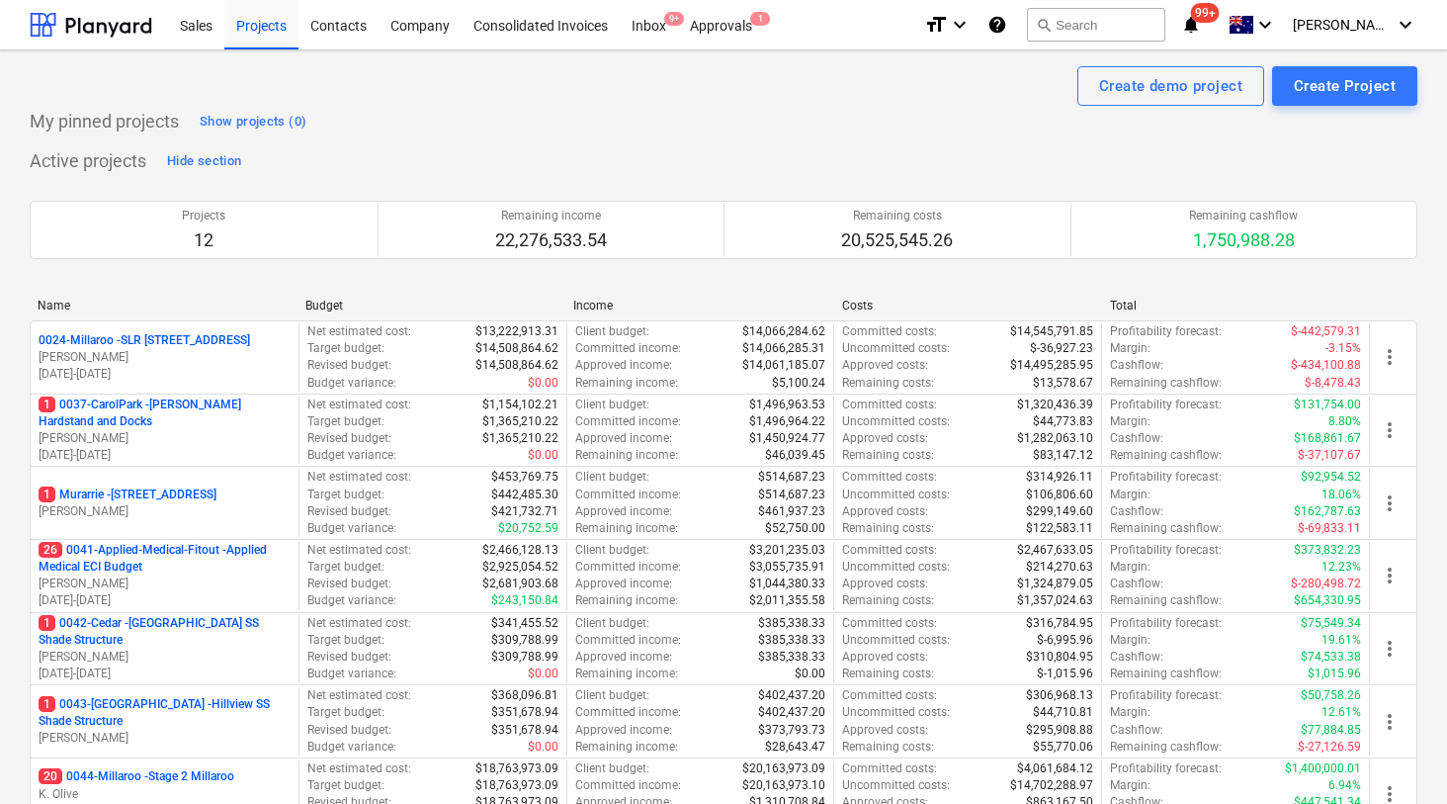
click at [1116, 17] on div "Files uploaded successfully" at bounding box center [1048, 21] width 193 height 24
click at [1116, 18] on div "Files uploaded successfully" at bounding box center [1048, 21] width 193 height 24
click at [1127, 34] on button "search Search" at bounding box center [1096, 25] width 138 height 34
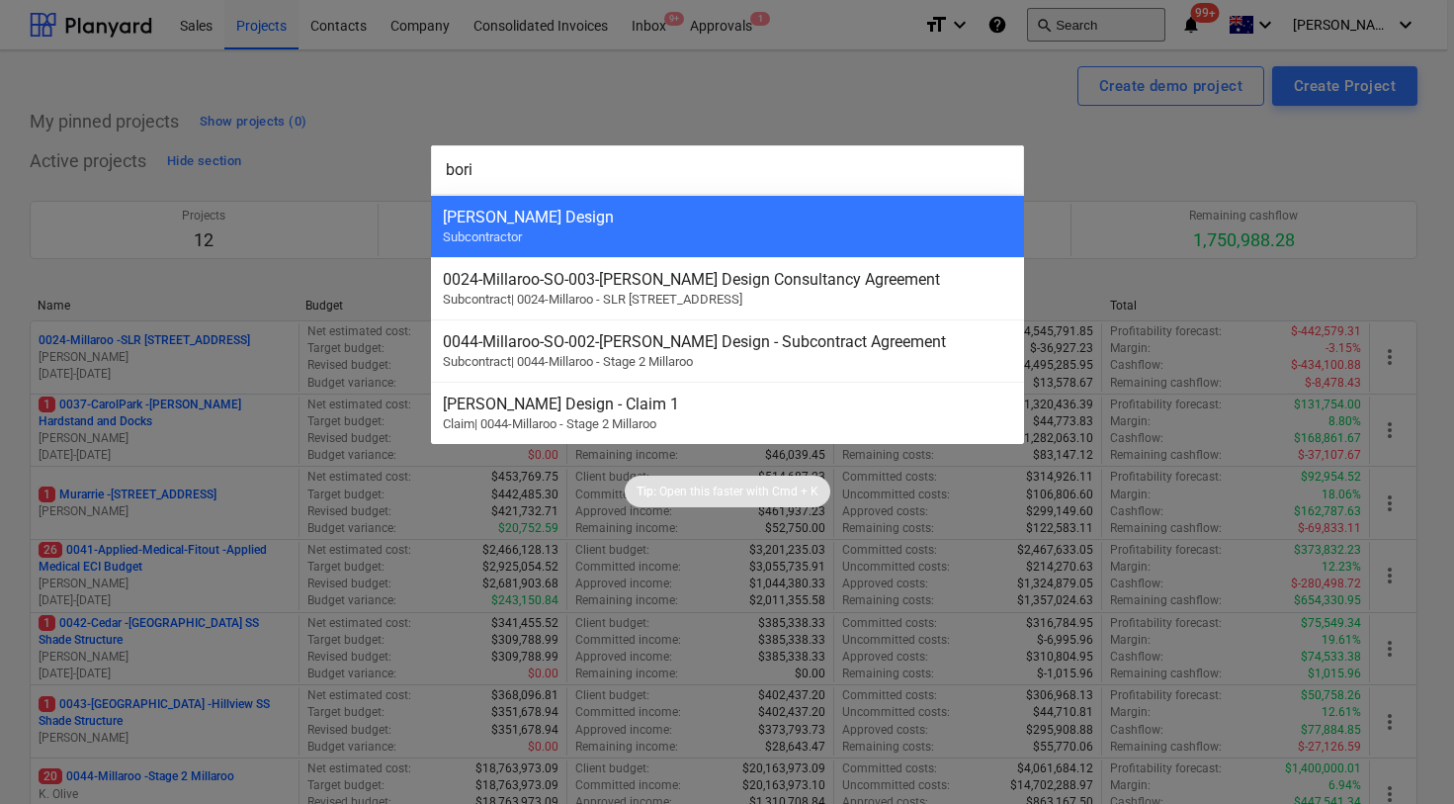
type input "[PERSON_NAME]"
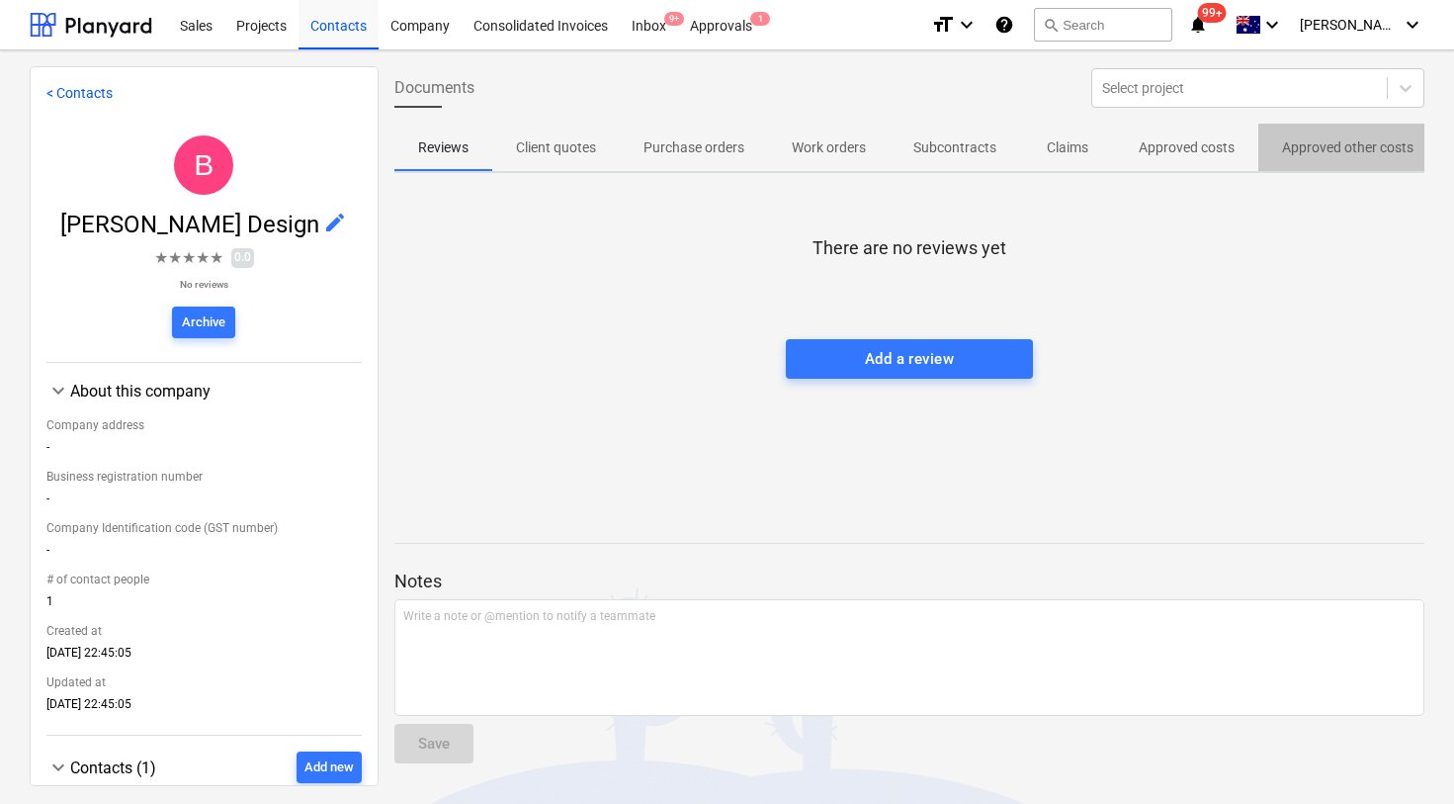
click at [1331, 148] on p "Approved other costs" at bounding box center [1347, 147] width 131 height 21
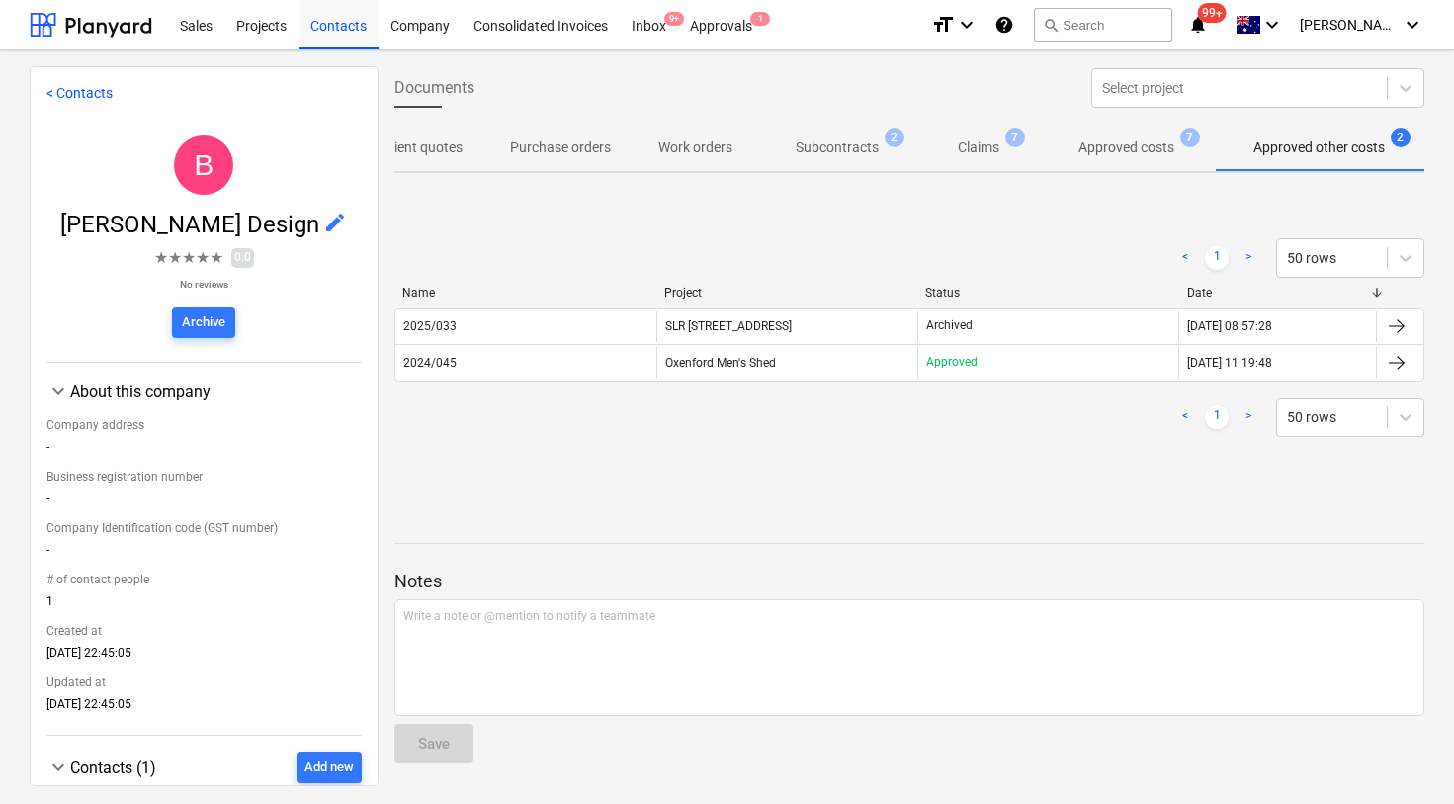
scroll to position [0, 141]
click at [1152, 133] on span "Approved costs 7" at bounding box center [1118, 148] width 175 height 36
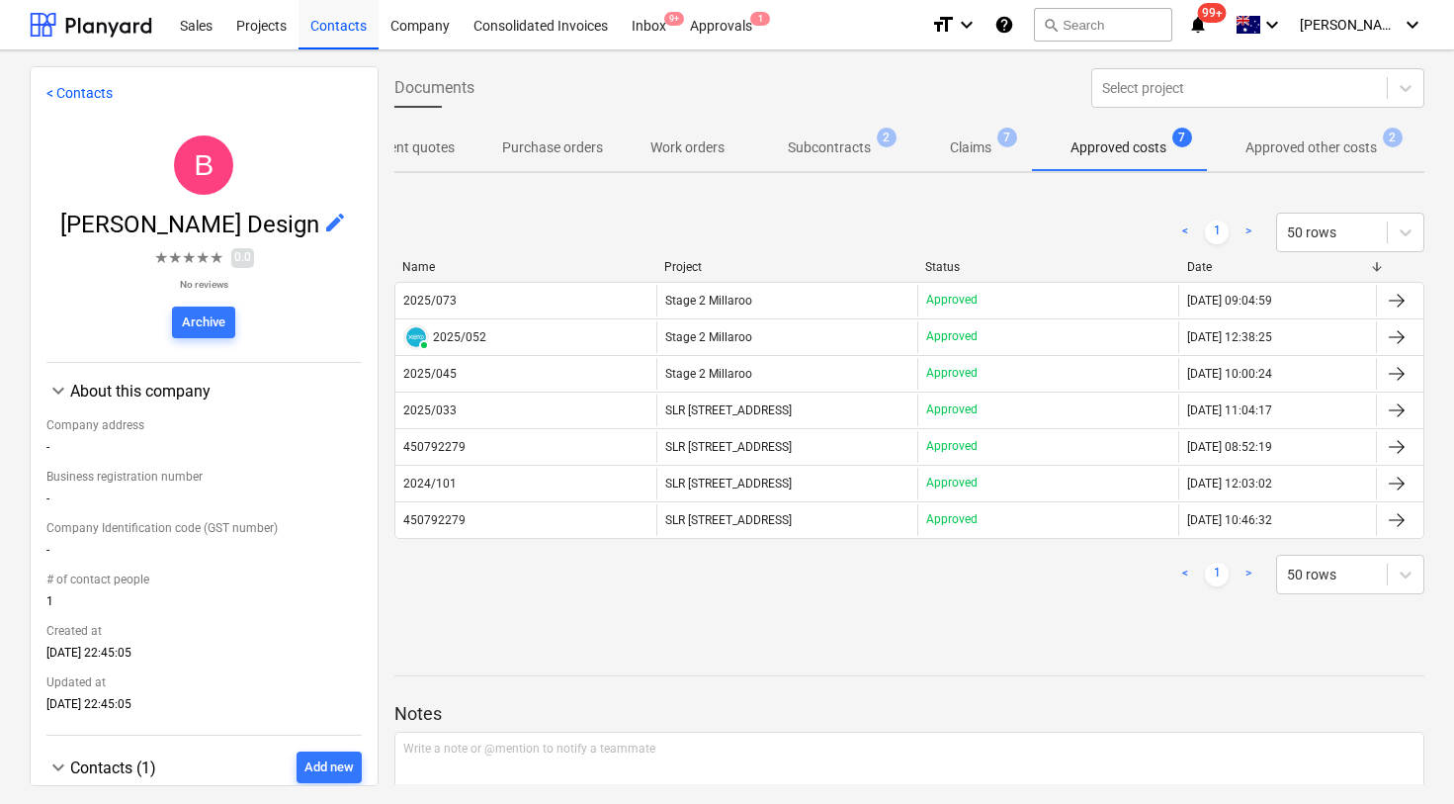
click at [1249, 156] on p "Approved other costs" at bounding box center [1311, 147] width 131 height 21
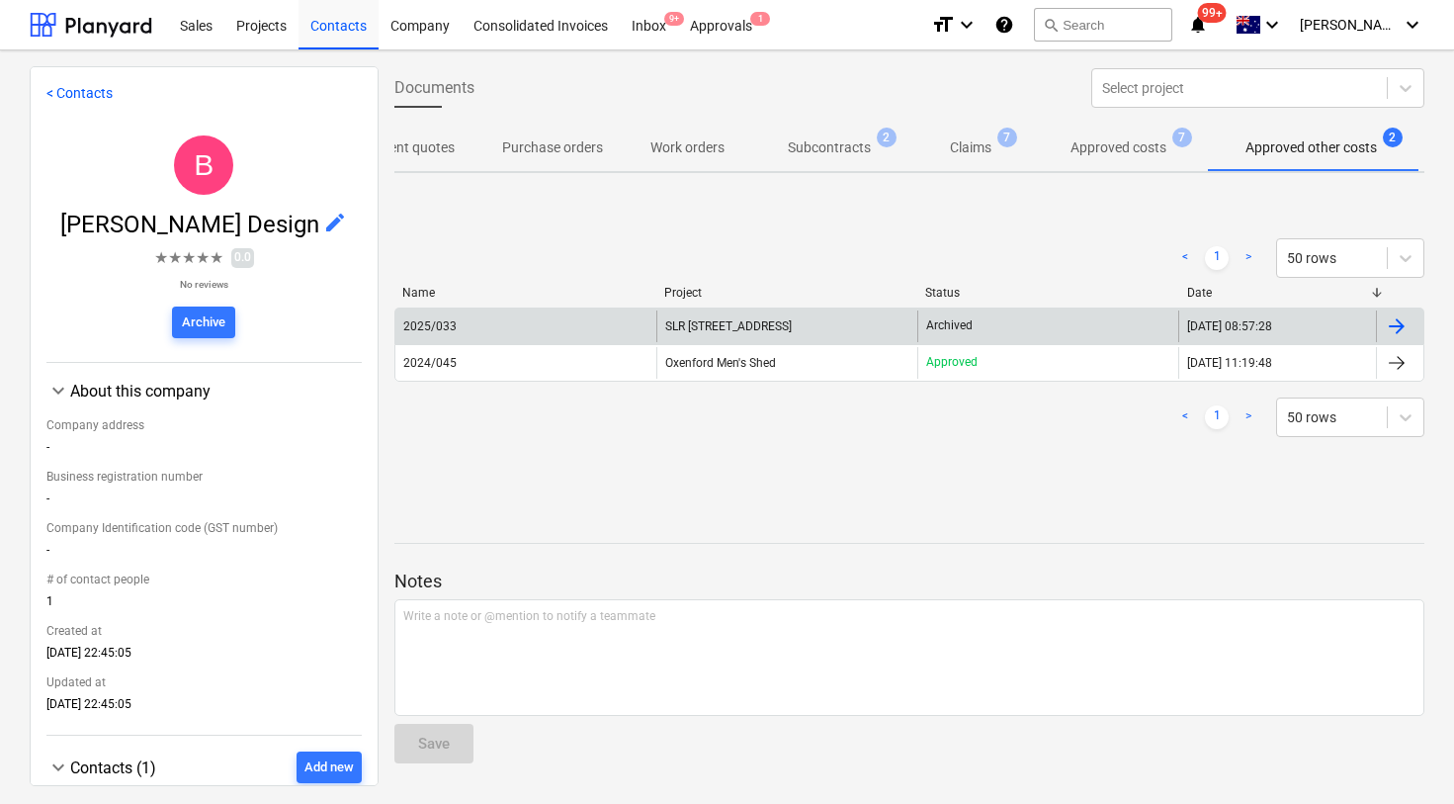
click at [443, 327] on div "2025/033" at bounding box center [429, 326] width 53 height 14
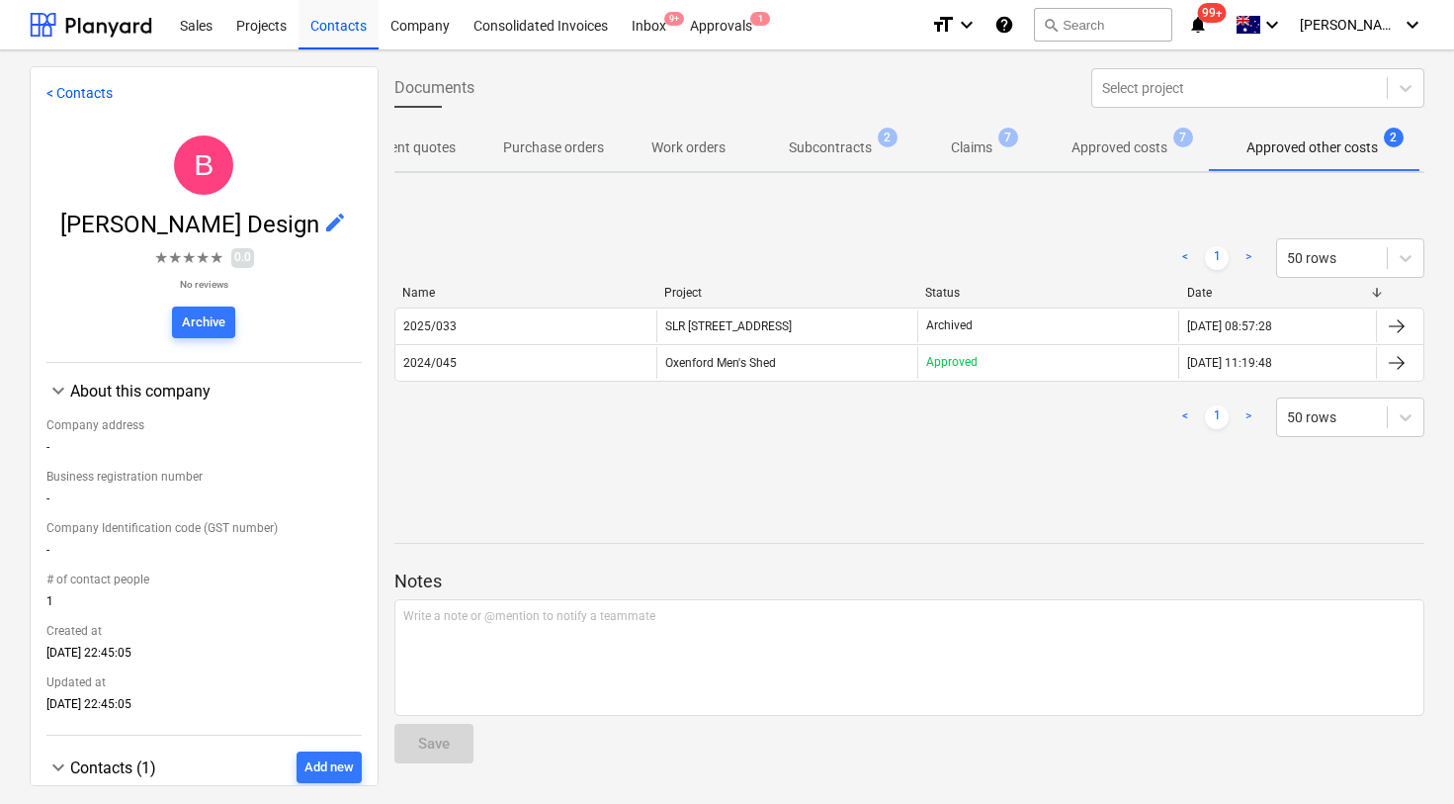
scroll to position [0, 141]
click at [1151, 135] on span "Approved costs 7" at bounding box center [1118, 148] width 175 height 36
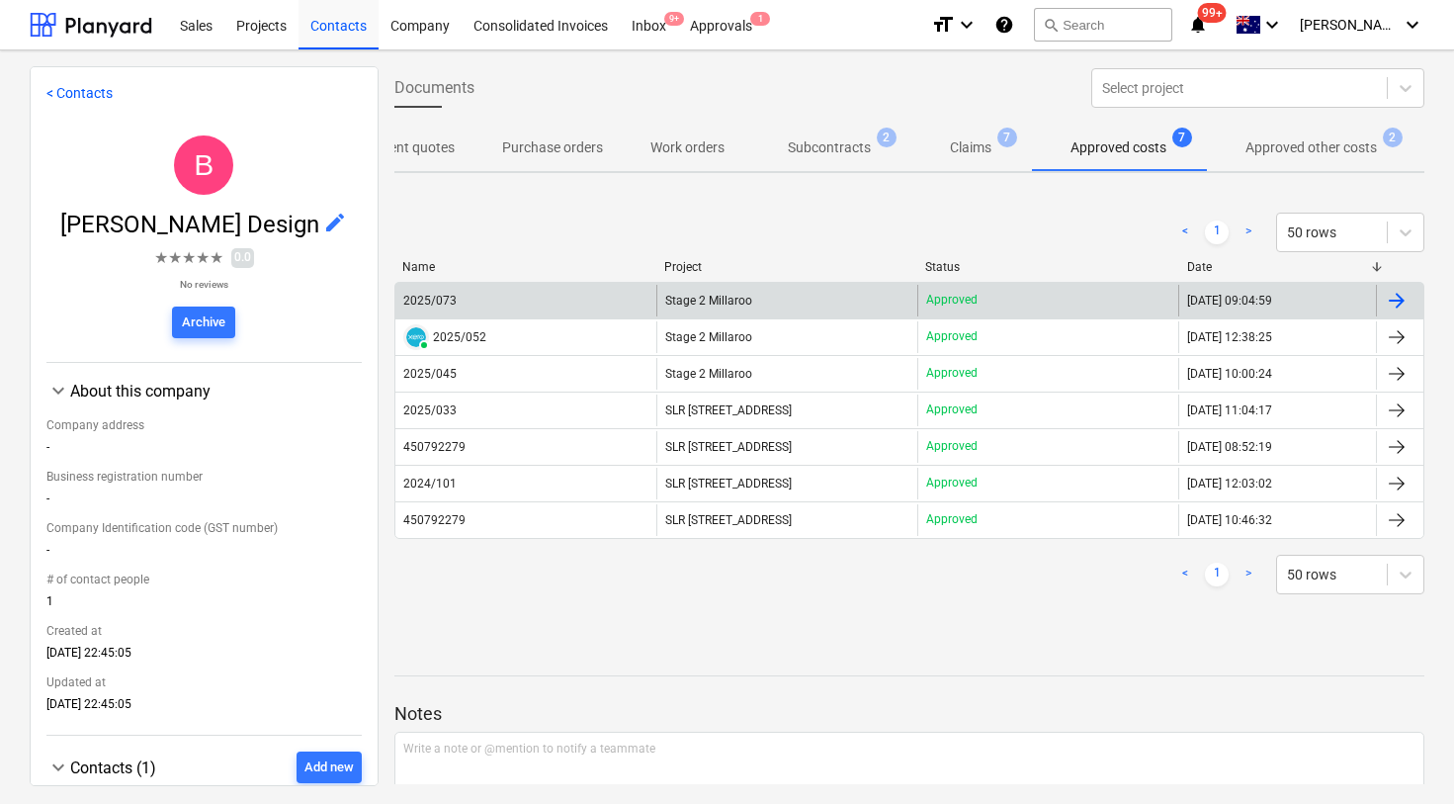
click at [438, 297] on div "2025/073" at bounding box center [429, 301] width 53 height 14
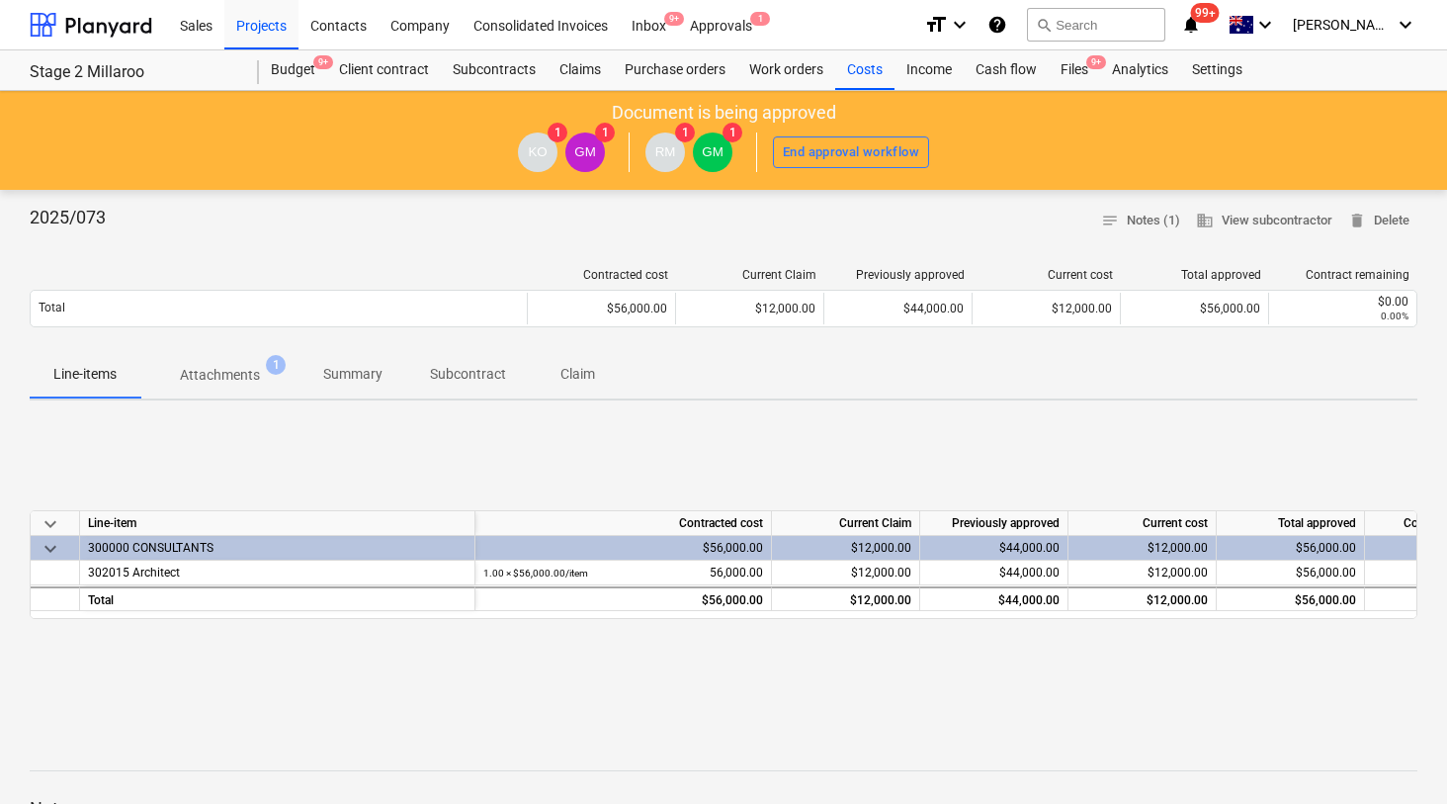
click at [238, 368] on p "Attachments" at bounding box center [220, 375] width 80 height 21
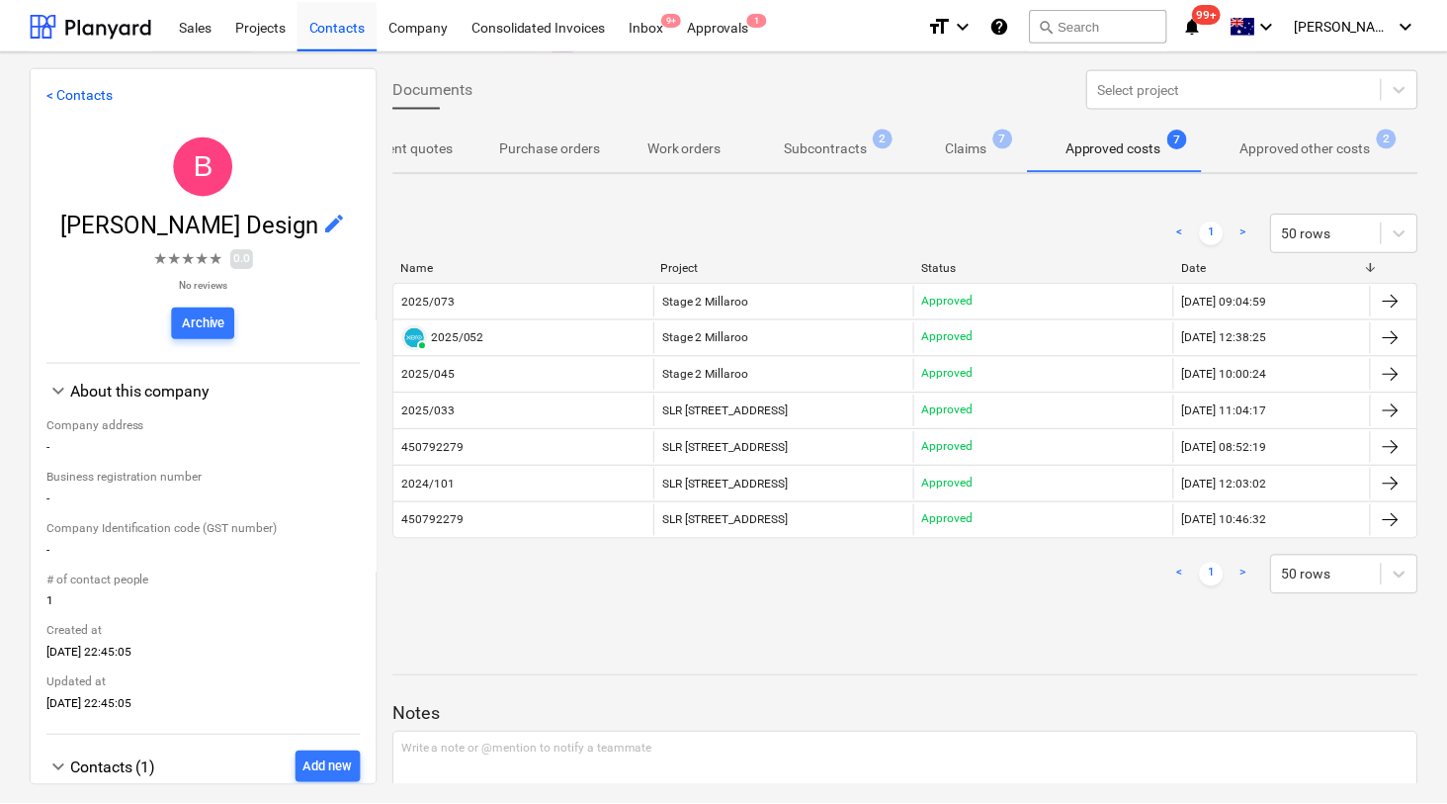
scroll to position [0, 162]
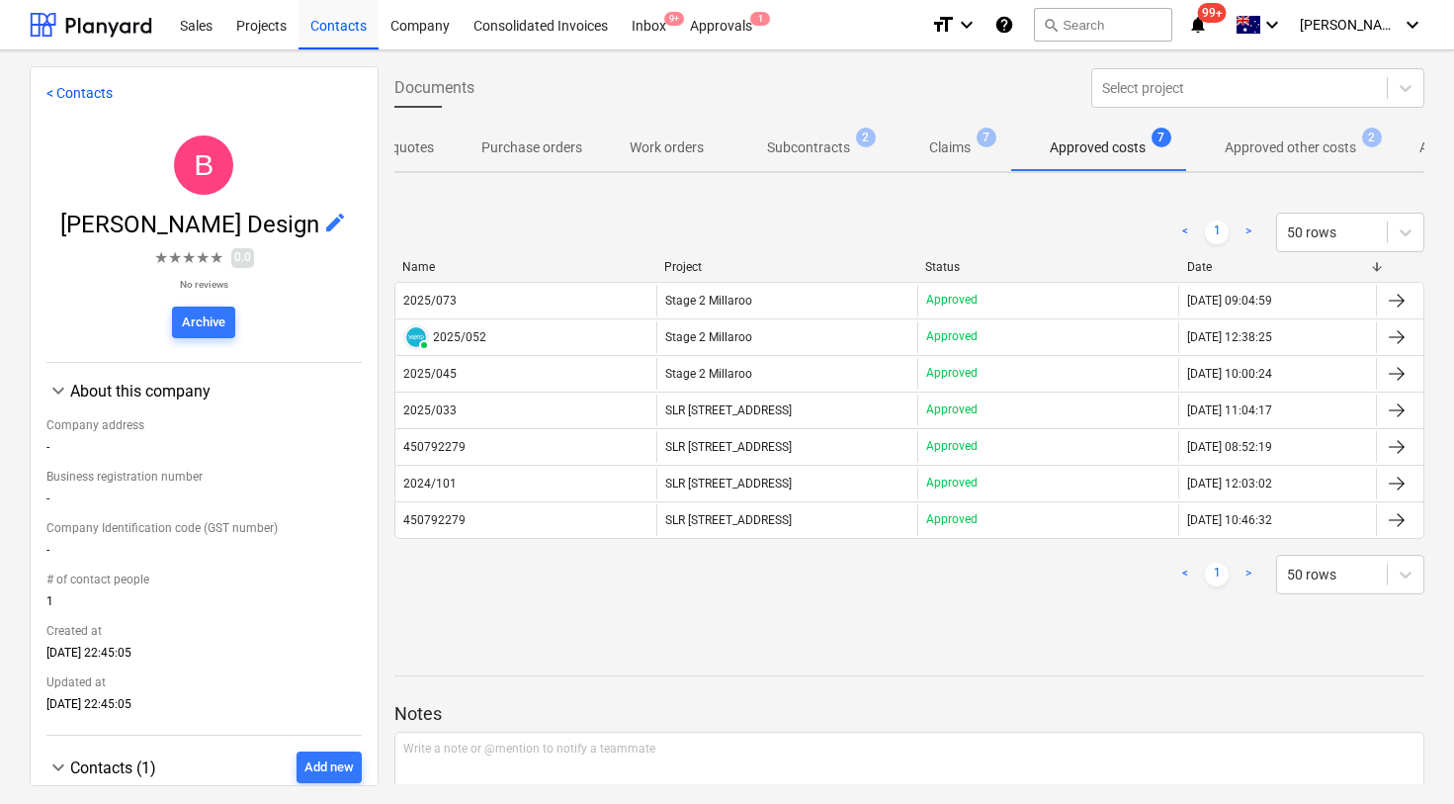
click at [1293, 141] on p "Approved other costs" at bounding box center [1290, 147] width 131 height 21
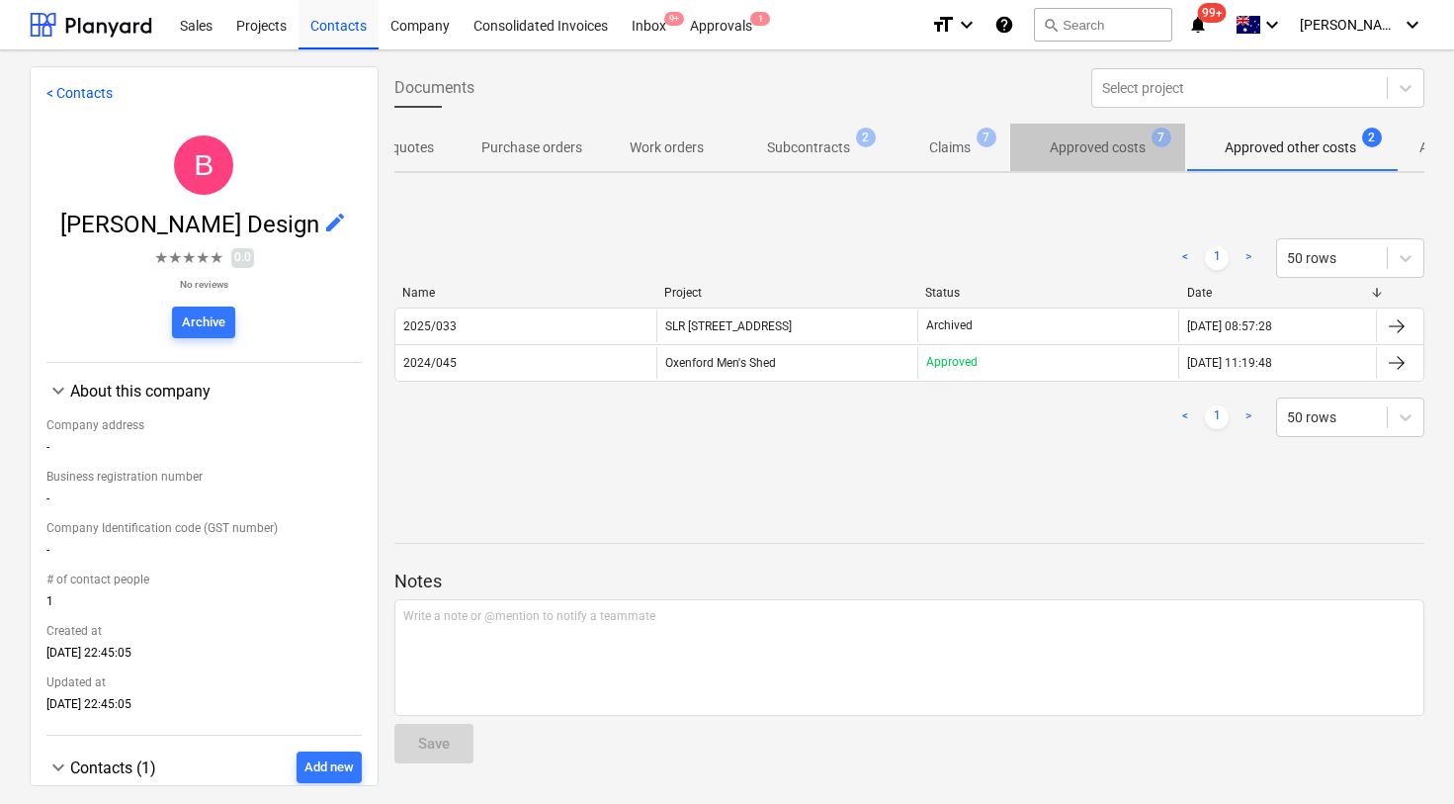
click at [1098, 146] on p "Approved costs" at bounding box center [1098, 147] width 96 height 21
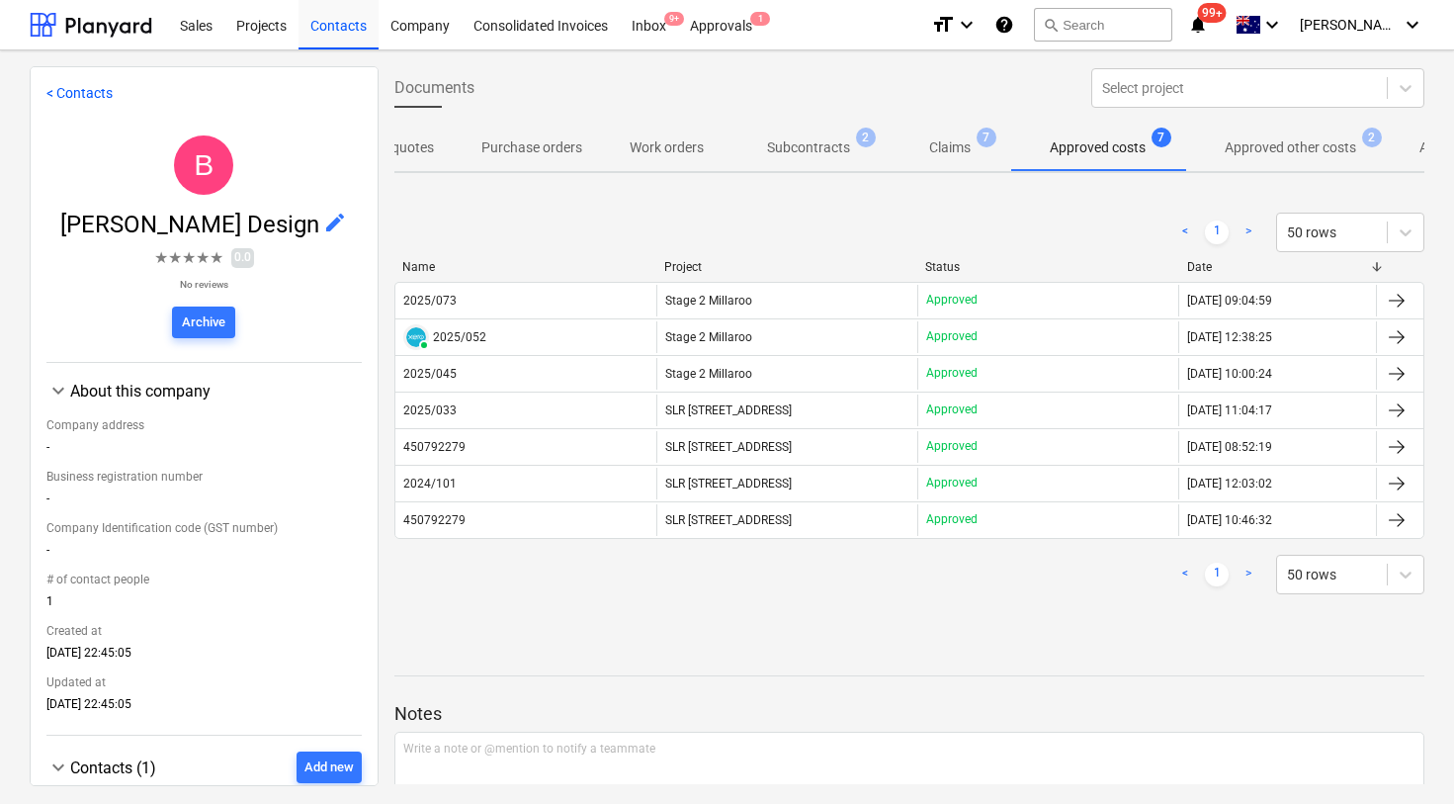
click at [442, 298] on div "2025/073" at bounding box center [429, 301] width 53 height 14
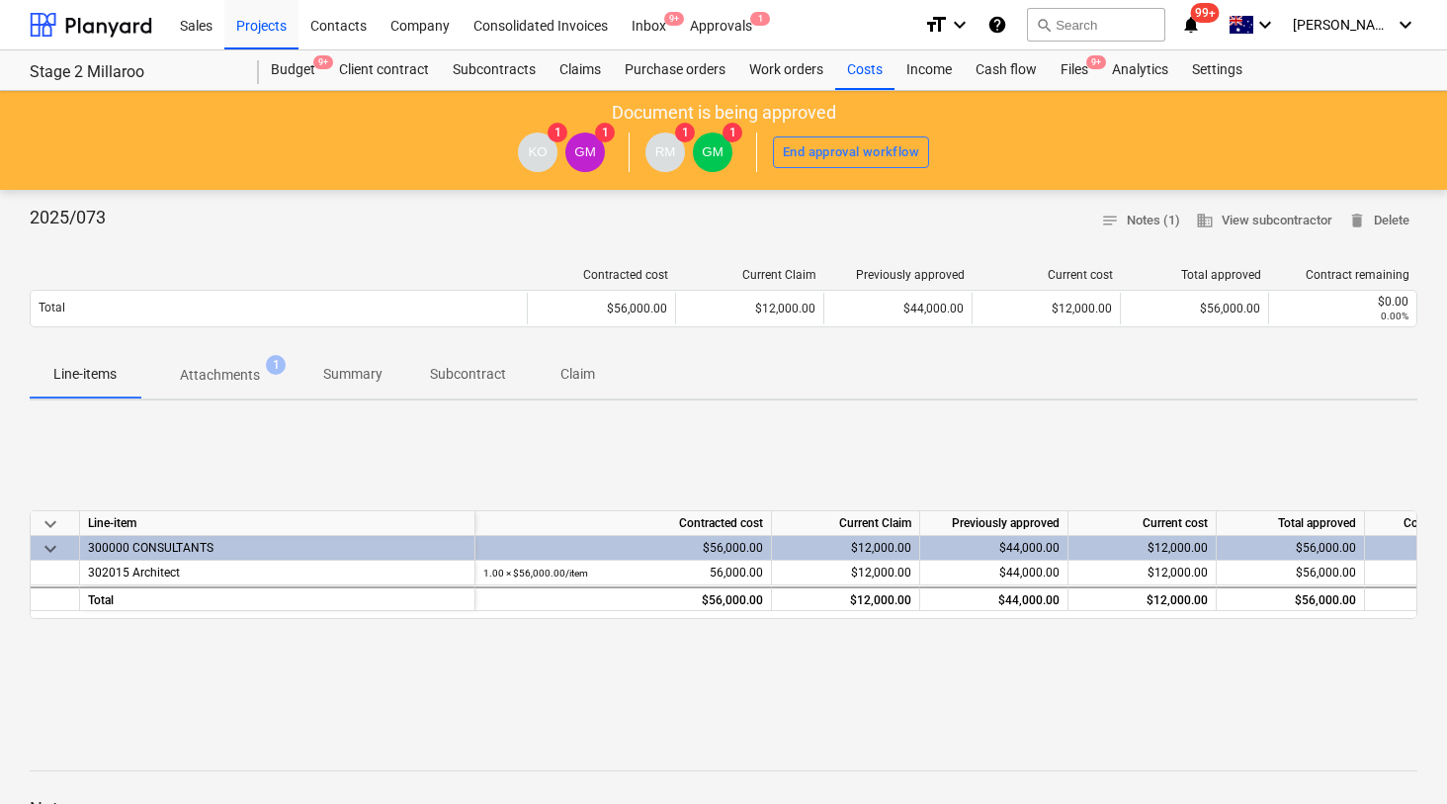
click at [225, 382] on p "Attachments" at bounding box center [220, 375] width 80 height 21
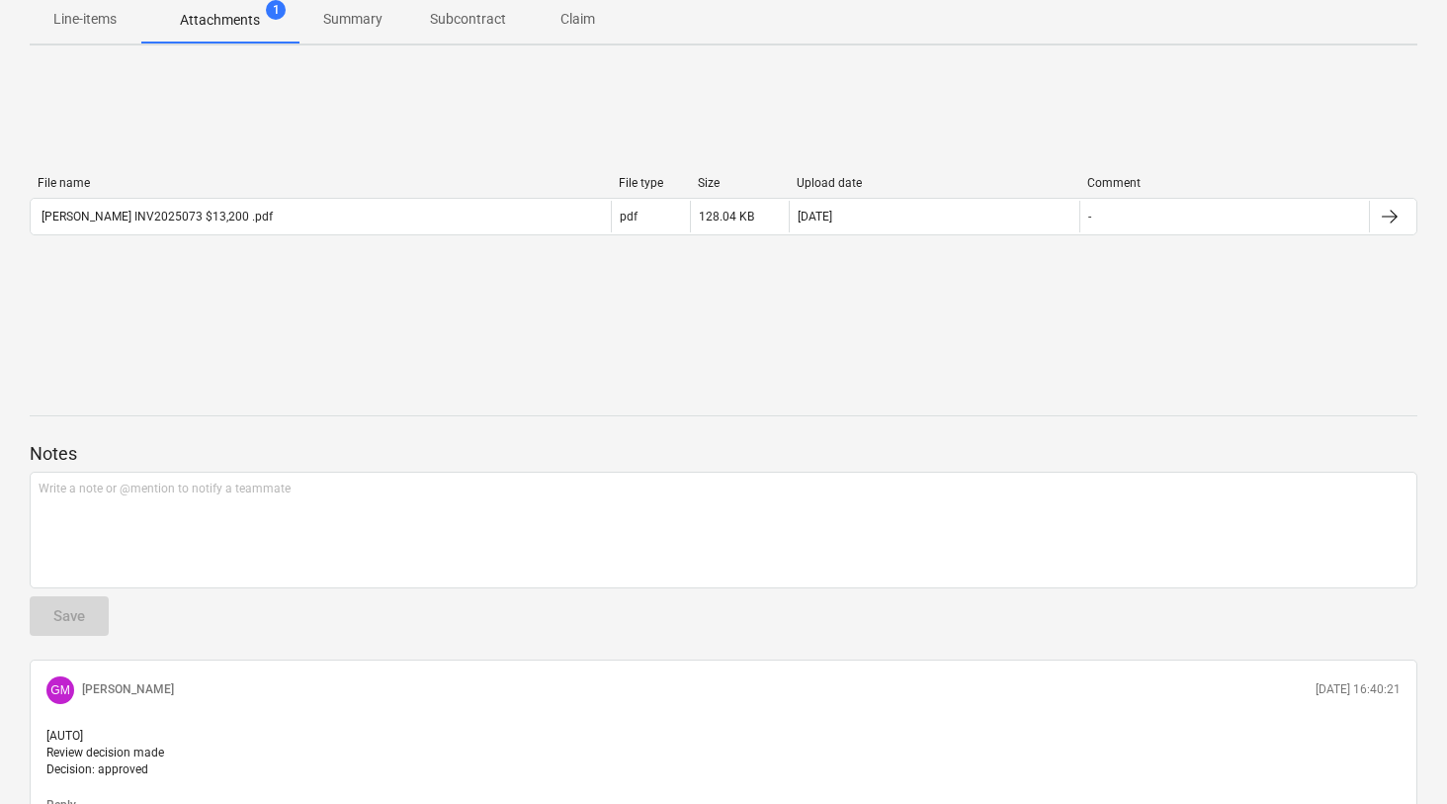
scroll to position [179, 0]
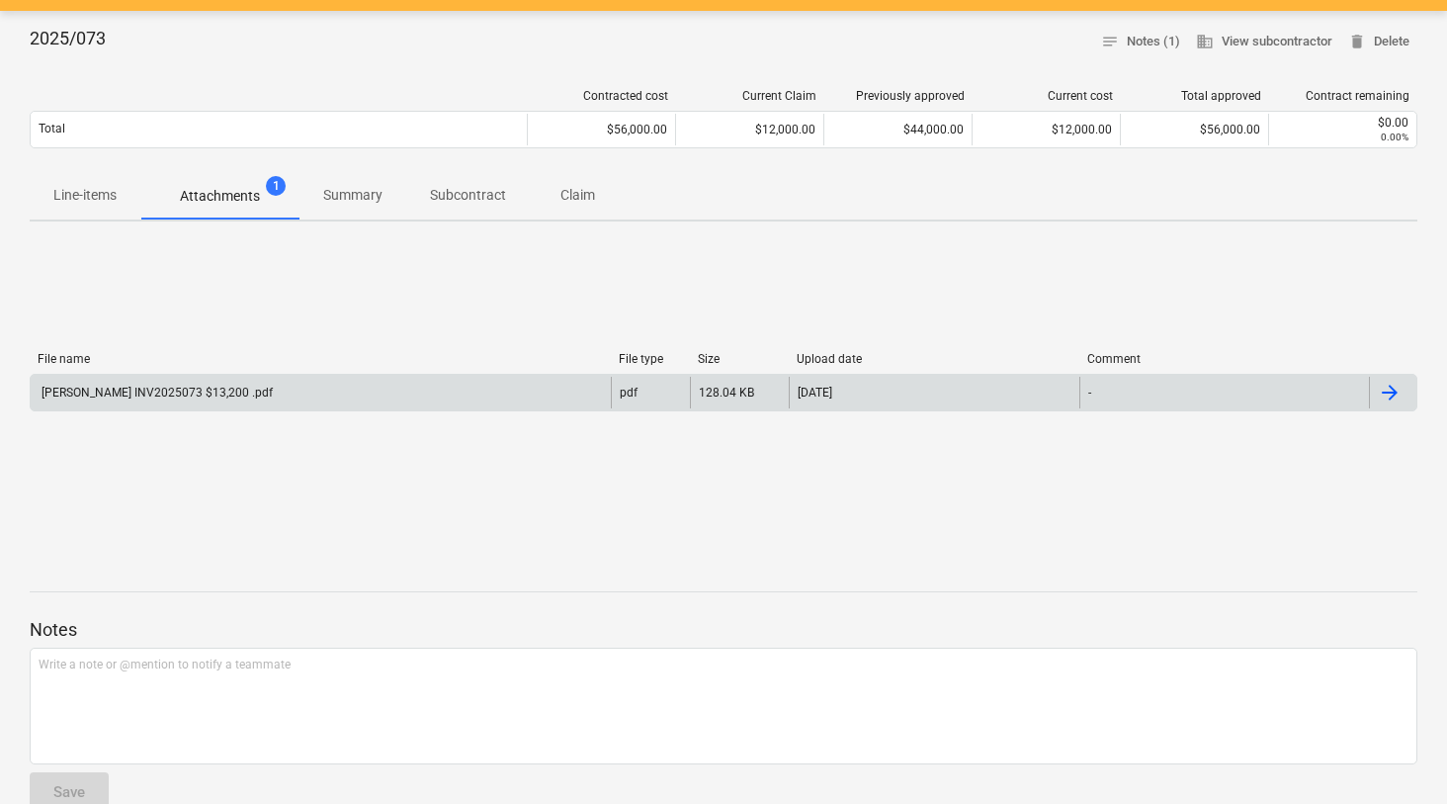
click at [146, 388] on div "[PERSON_NAME] INV2025073 $13,200 .pdf" at bounding box center [156, 393] width 234 height 14
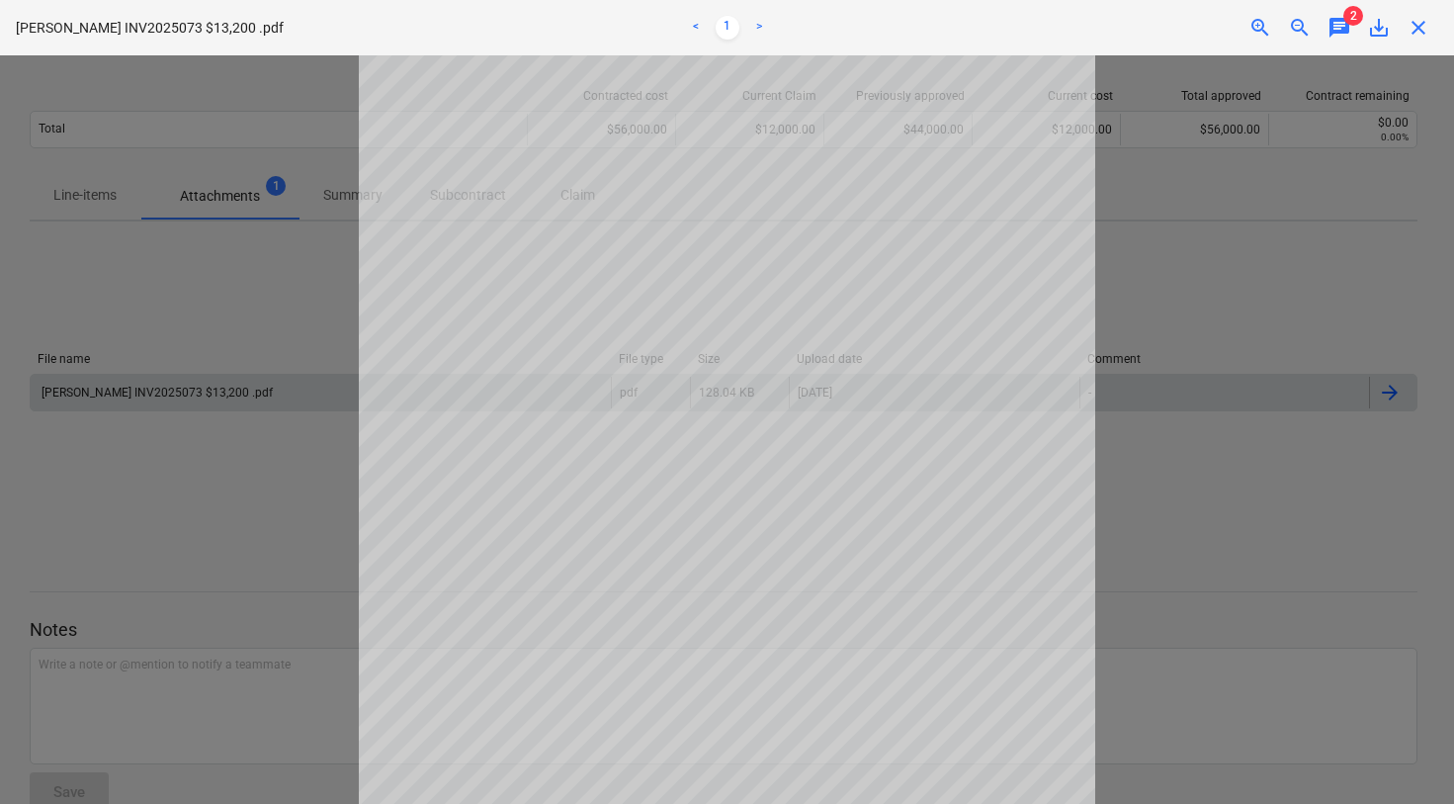
click at [1345, 18] on span "2" at bounding box center [1354, 16] width 20 height 20
click at [1339, 25] on span "chat" at bounding box center [1340, 28] width 24 height 24
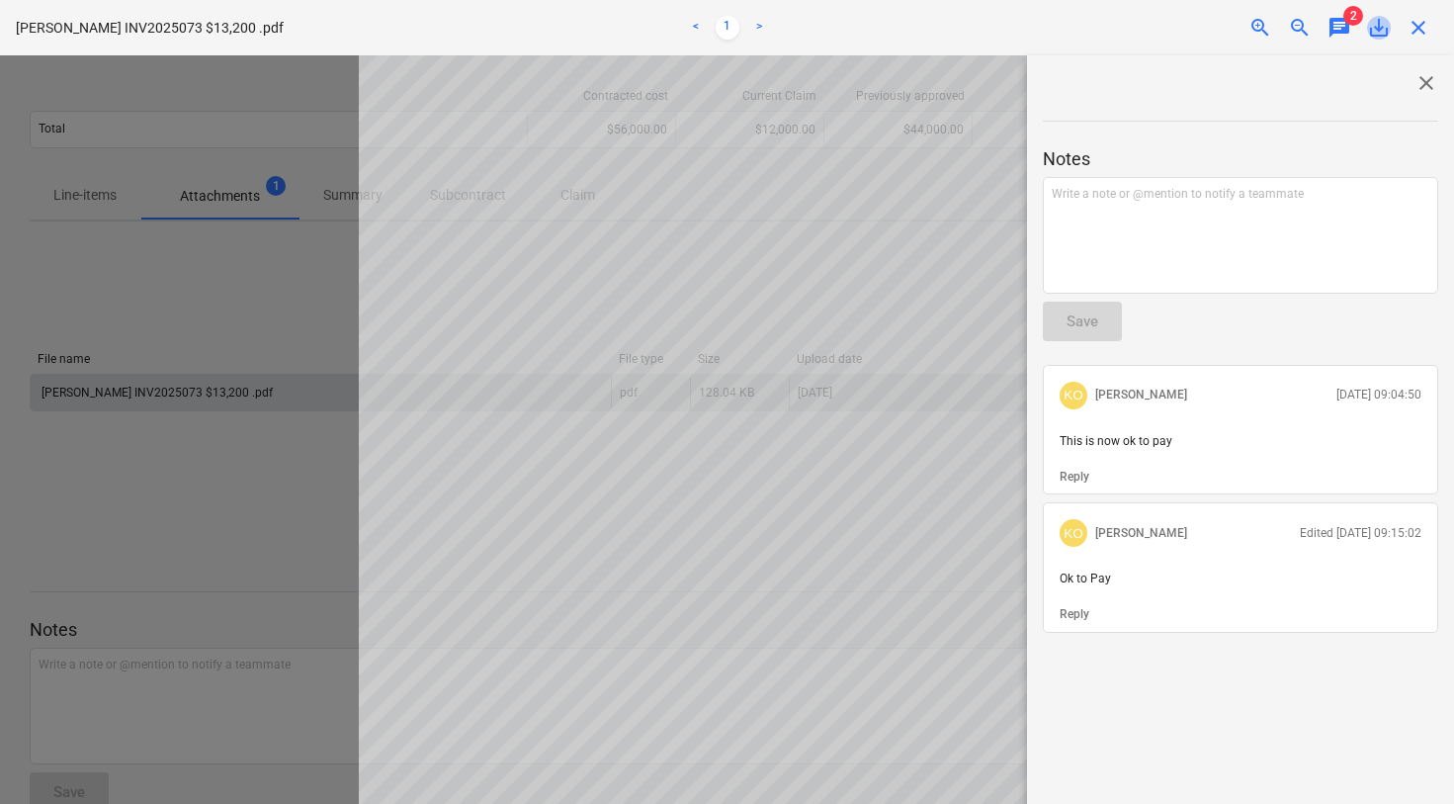
click at [1369, 34] on span "save_alt" at bounding box center [1379, 28] width 24 height 24
click at [1413, 24] on span "close" at bounding box center [1419, 28] width 24 height 24
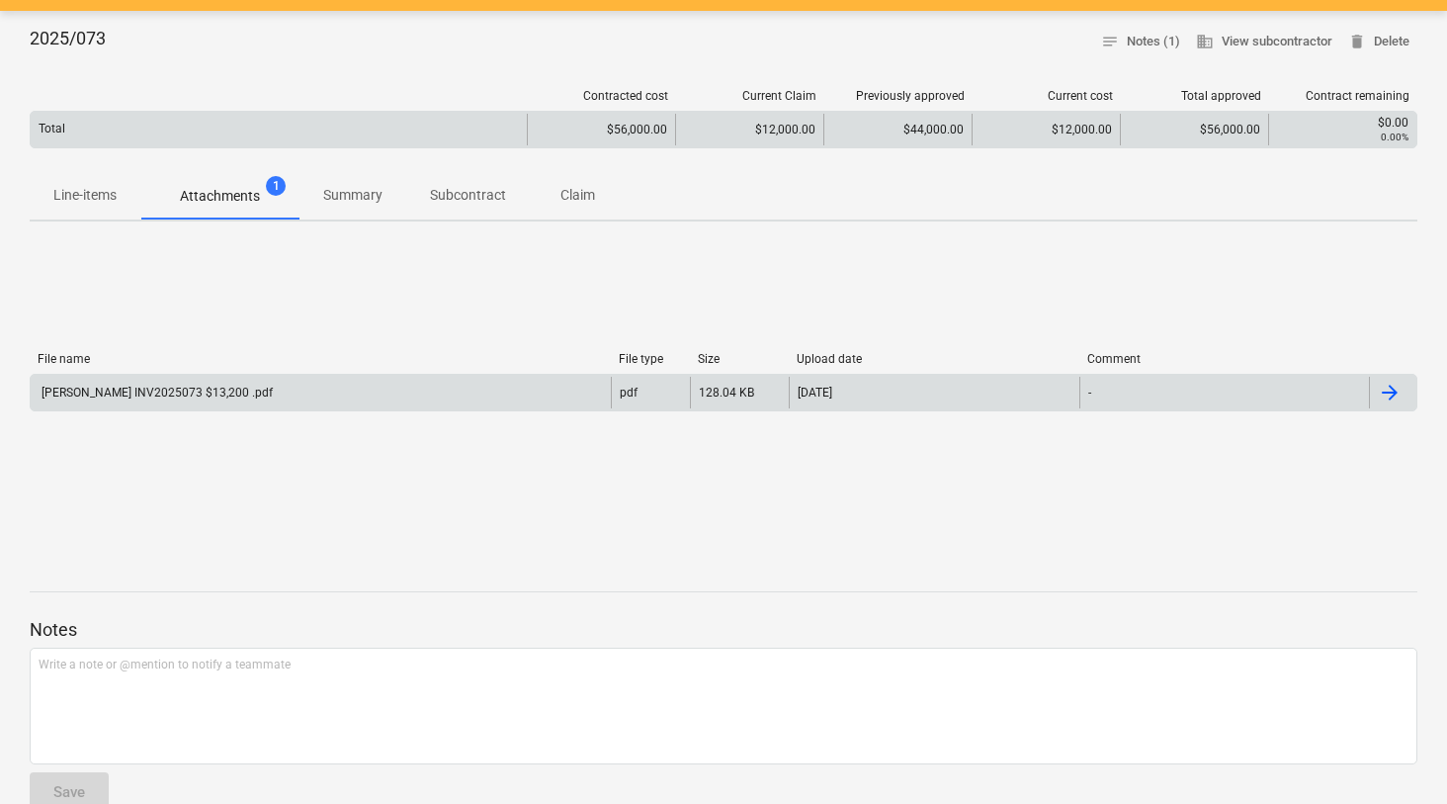
scroll to position [0, 0]
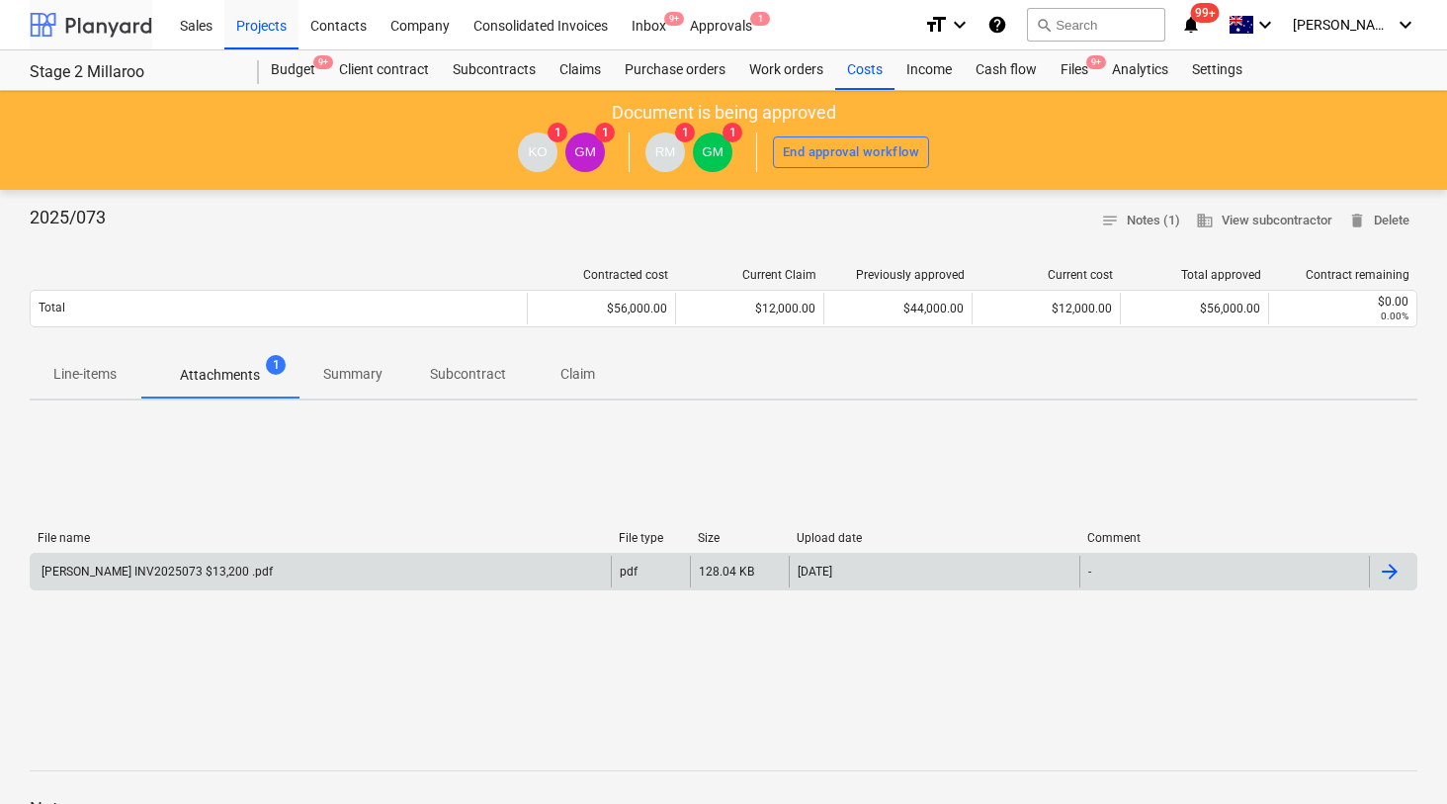
click at [92, 19] on div at bounding box center [91, 24] width 123 height 49
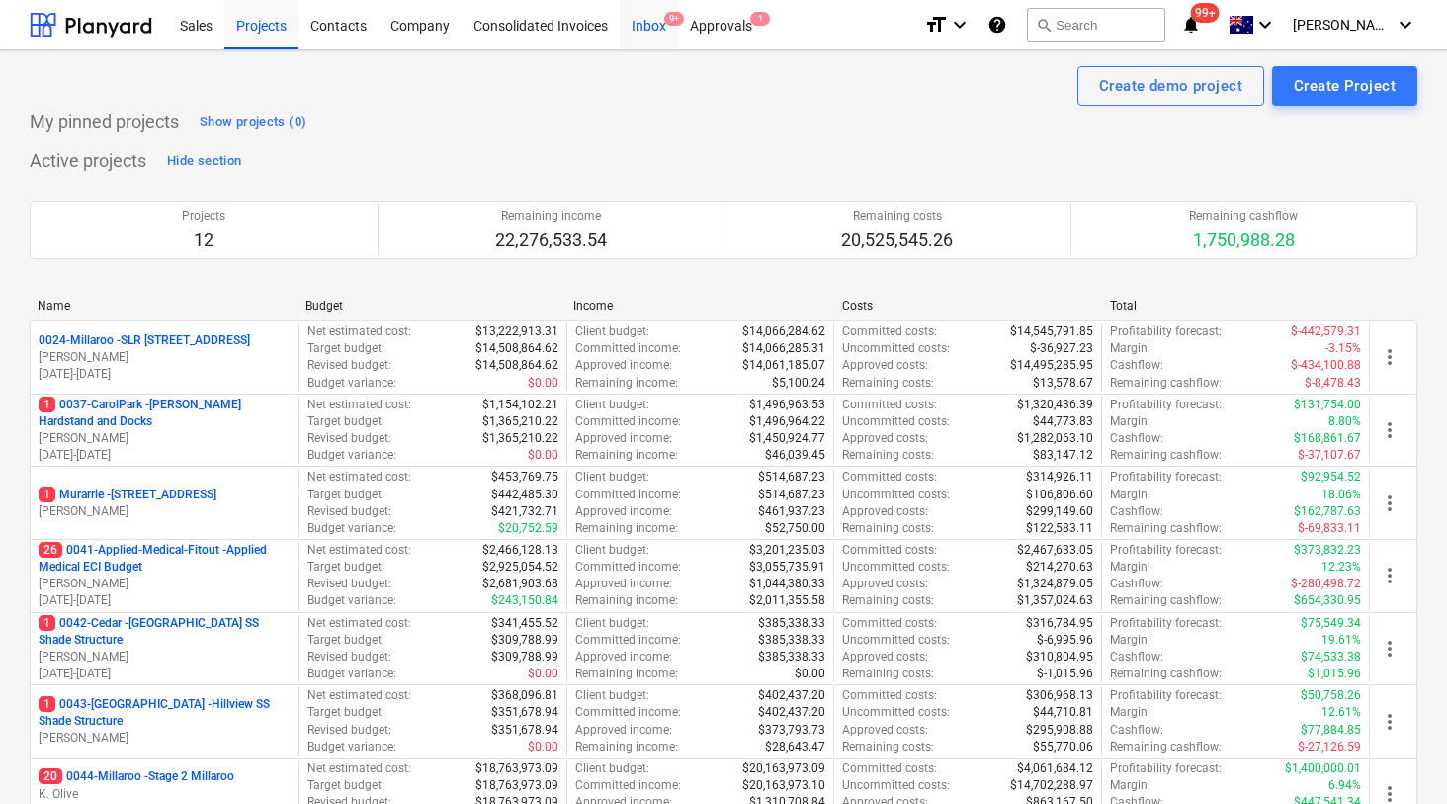
click at [653, 17] on div "Inbox 9+" at bounding box center [649, 24] width 58 height 50
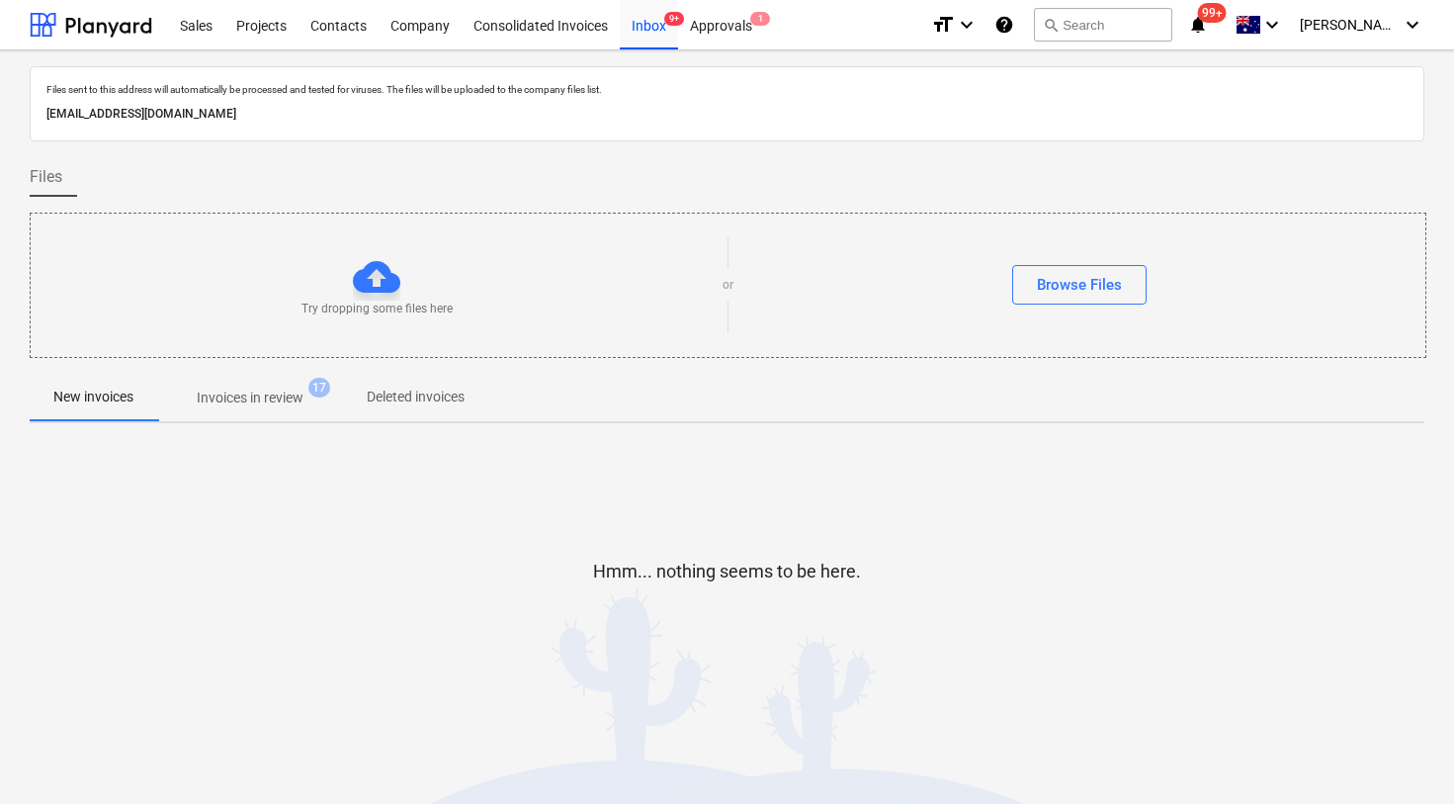
click at [257, 413] on span "Invoices in review 17" at bounding box center [250, 398] width 186 height 36
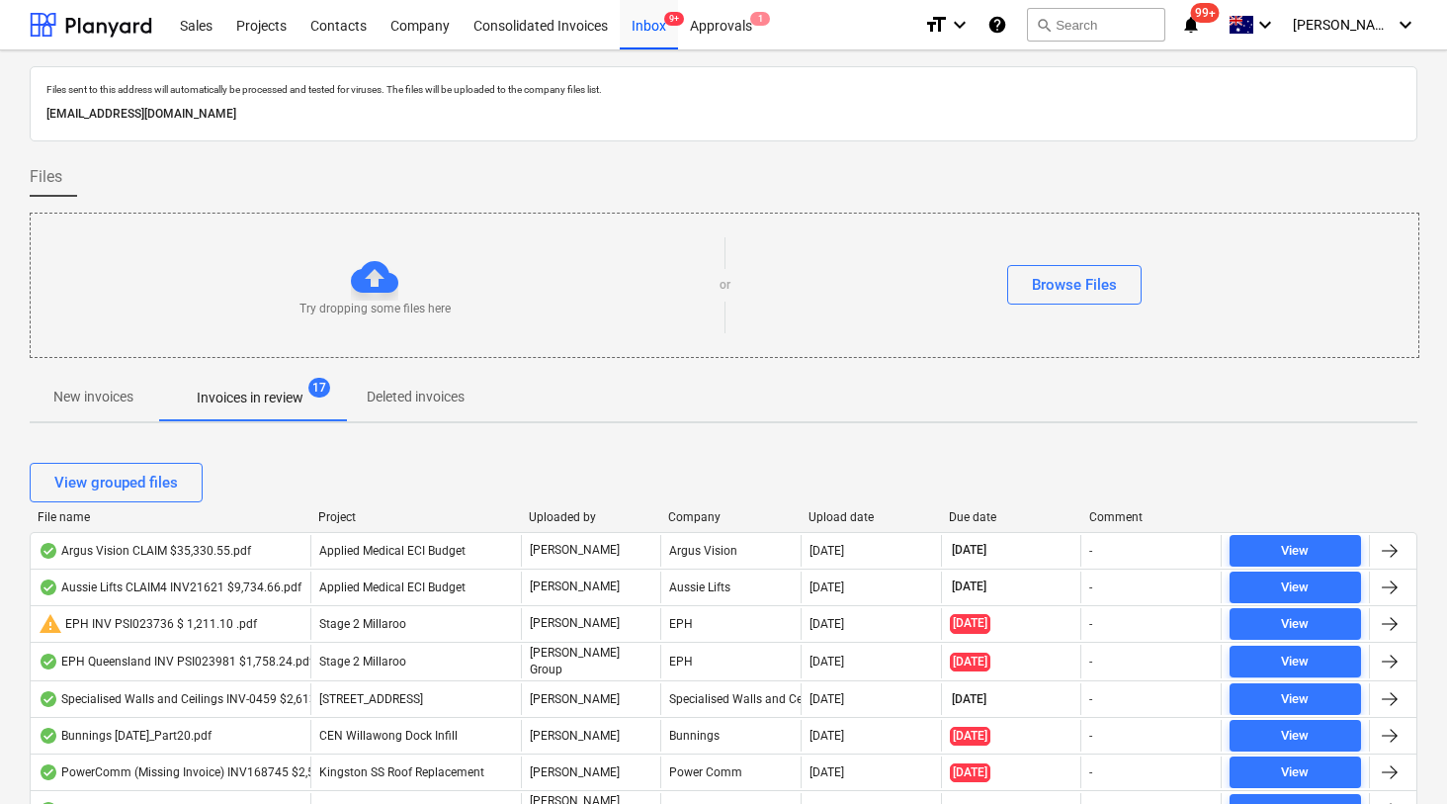
click at [960, 511] on div "Due date" at bounding box center [1011, 517] width 125 height 14
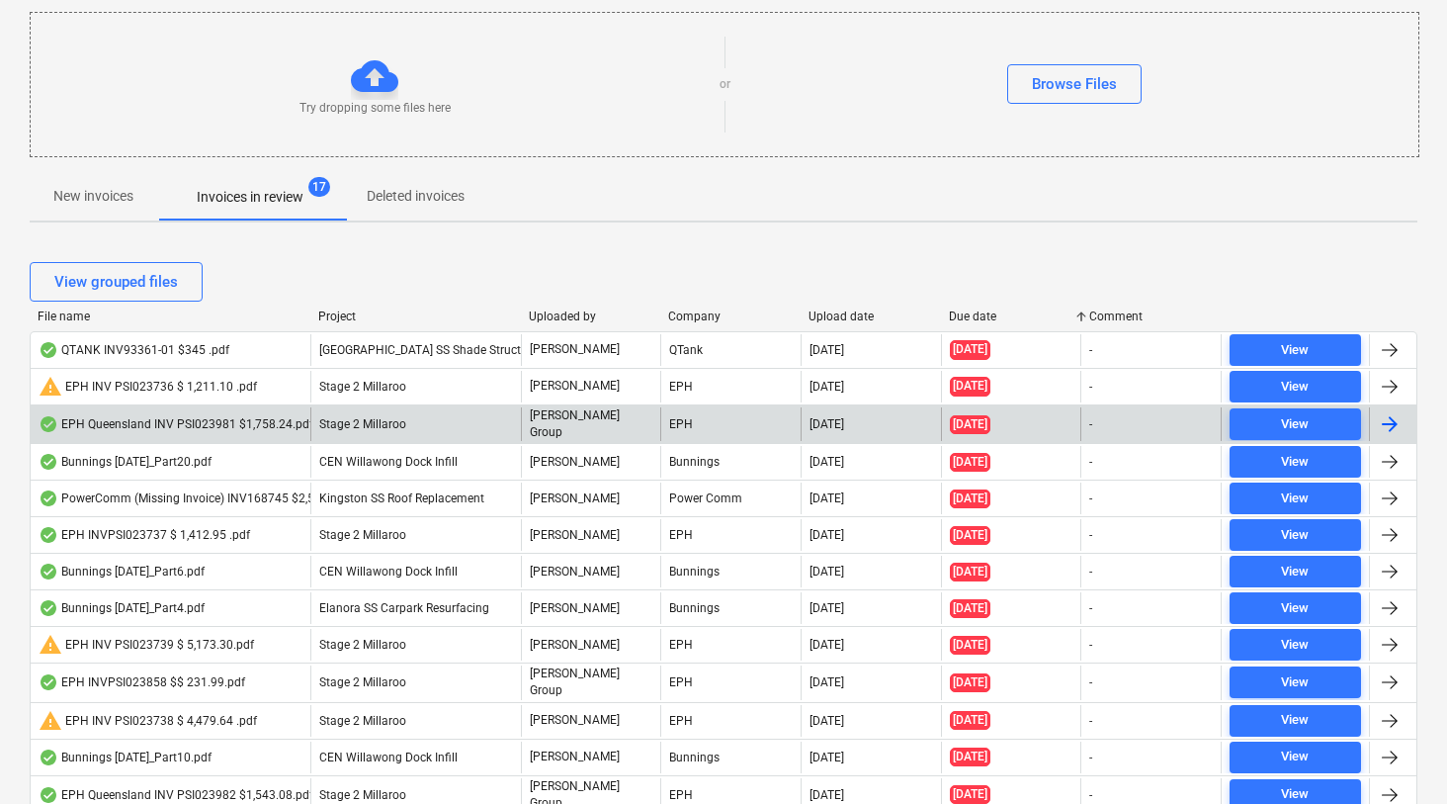
scroll to position [203, 0]
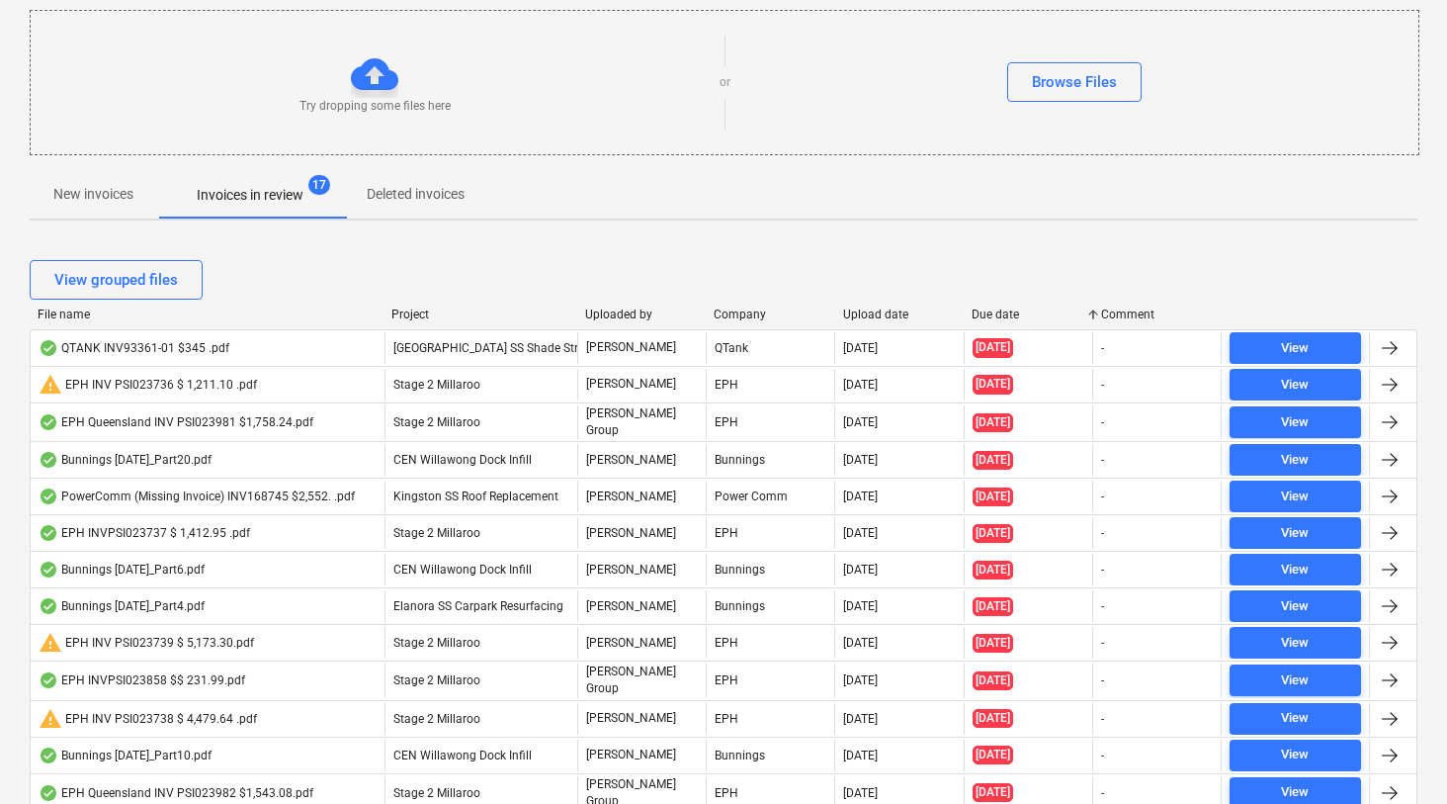
drag, startPoint x: 312, startPoint y: 316, endPoint x: 386, endPoint y: 316, distance: 73.2
click at [386, 316] on div at bounding box center [384, 314] width 36 height 14
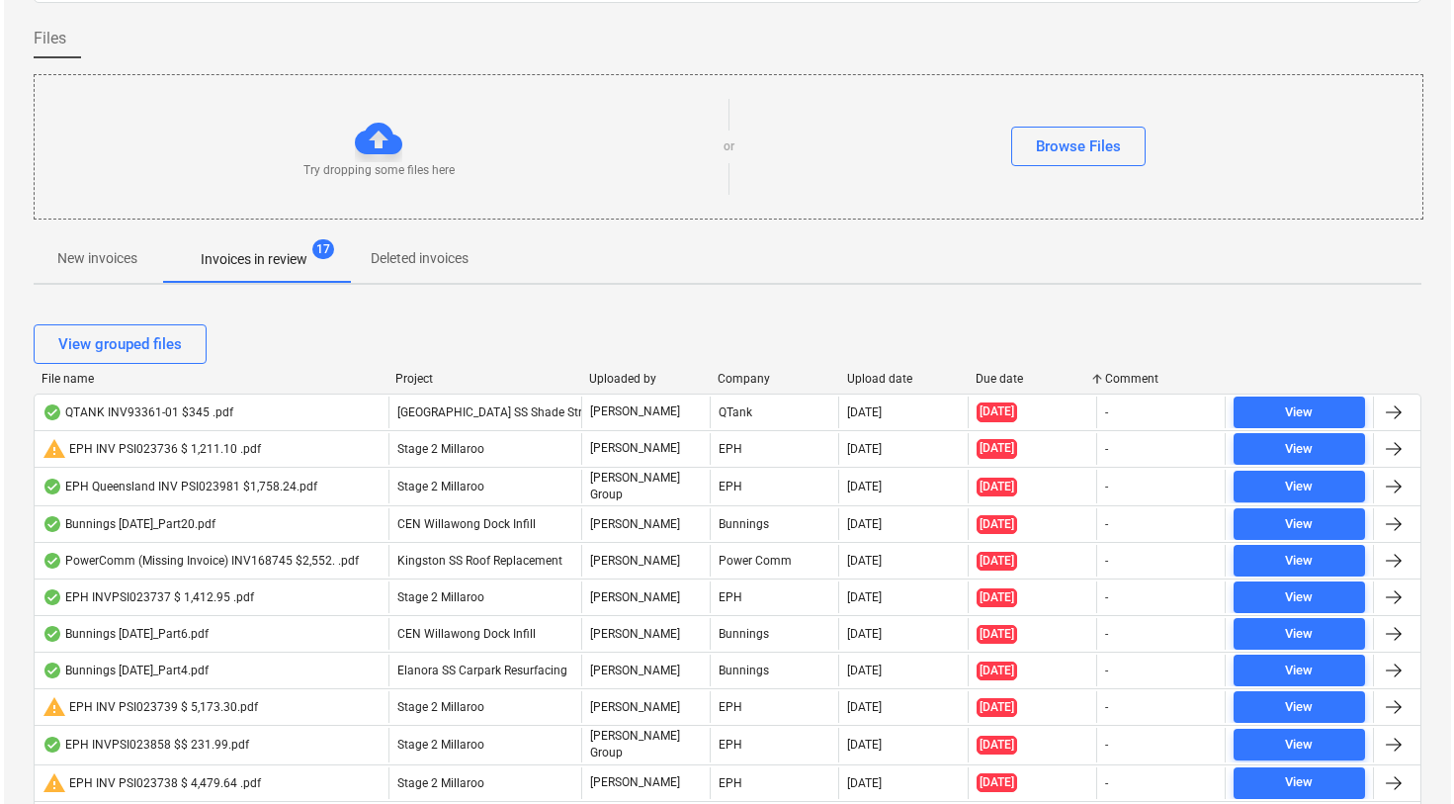
scroll to position [0, 0]
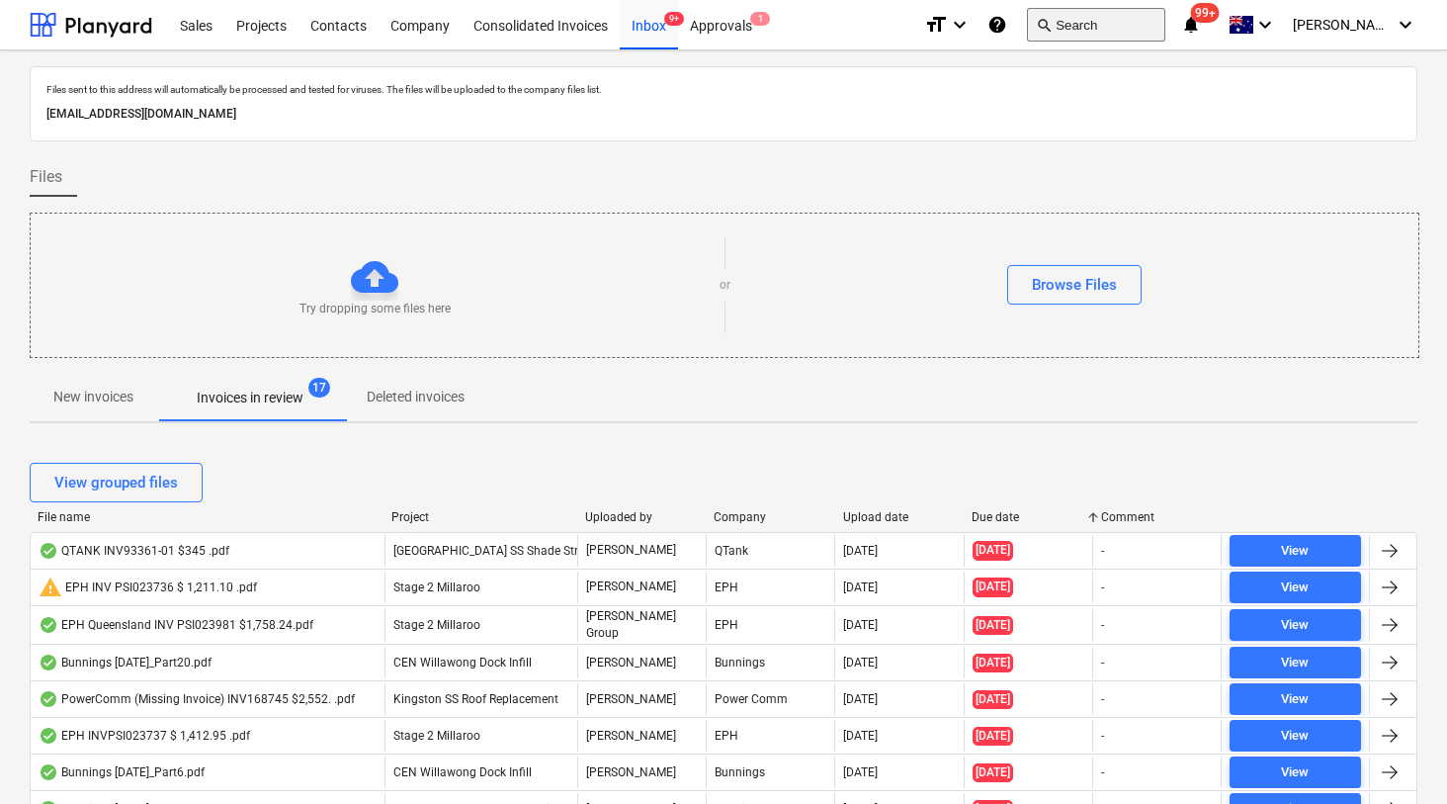
click at [1121, 28] on button "search Search" at bounding box center [1096, 25] width 138 height 34
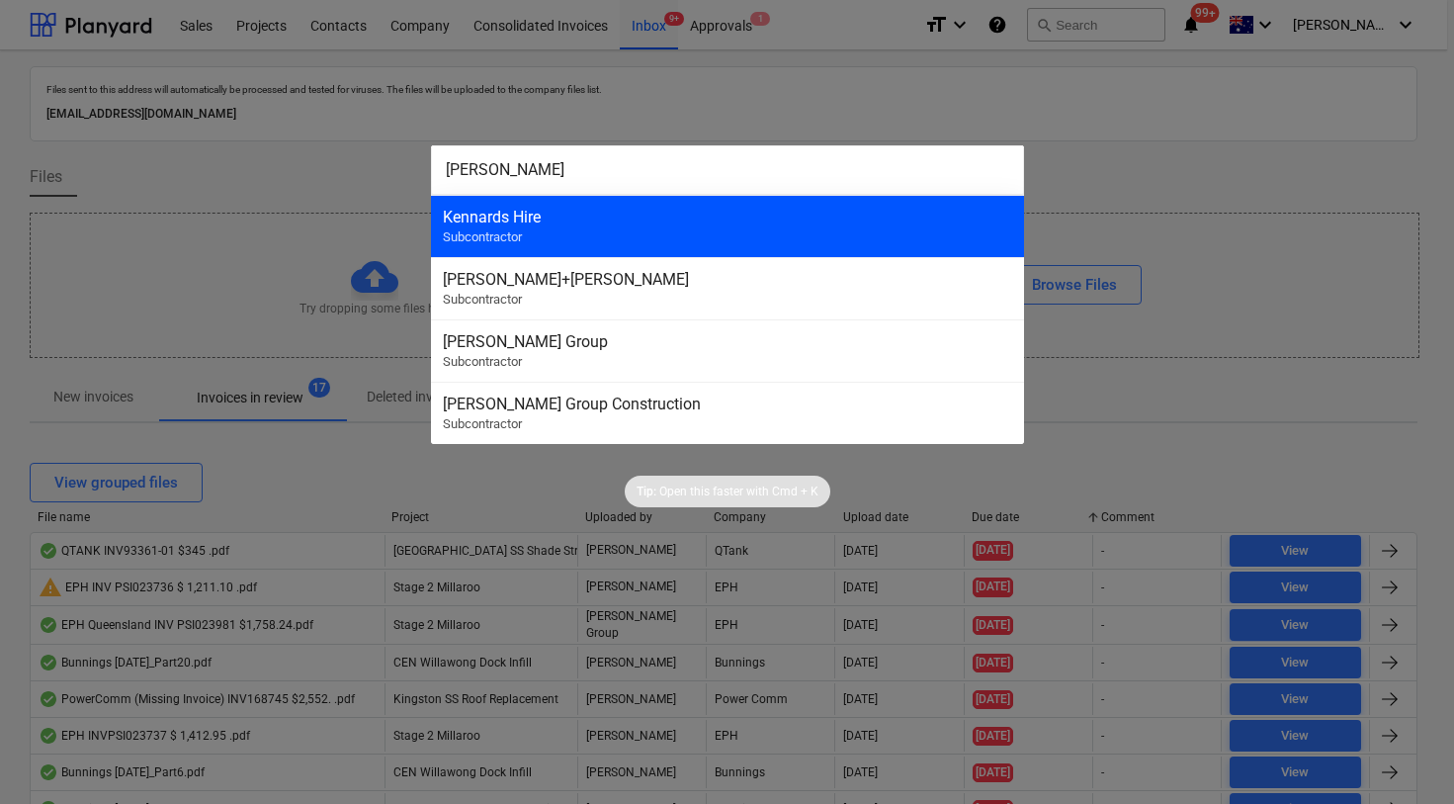
type input "[PERSON_NAME]"
click at [781, 226] on div "Kennards Hire Subcontractor" at bounding box center [727, 226] width 593 height 62
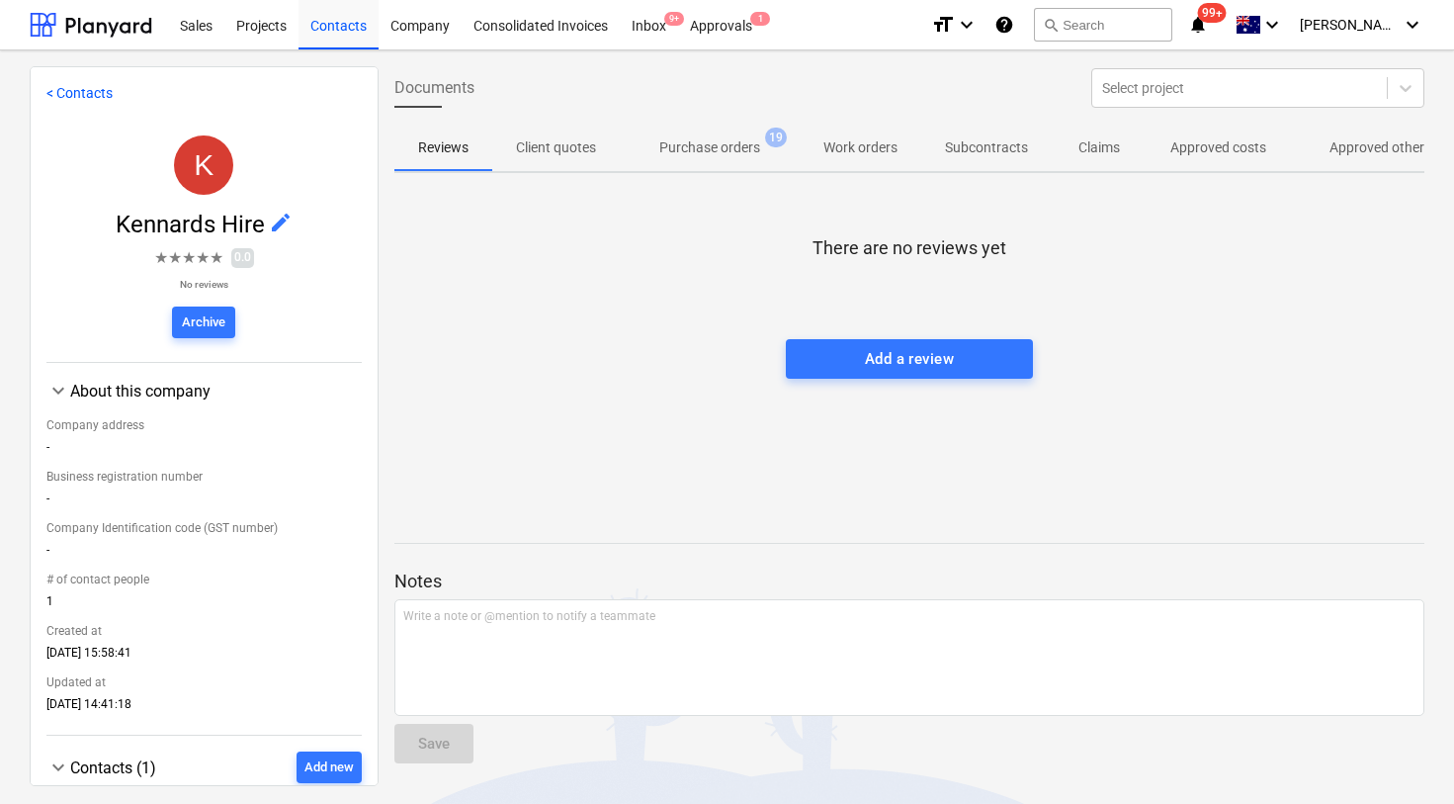
click at [1324, 161] on span "Approved other costs 64" at bounding box center [1395, 148] width 211 height 36
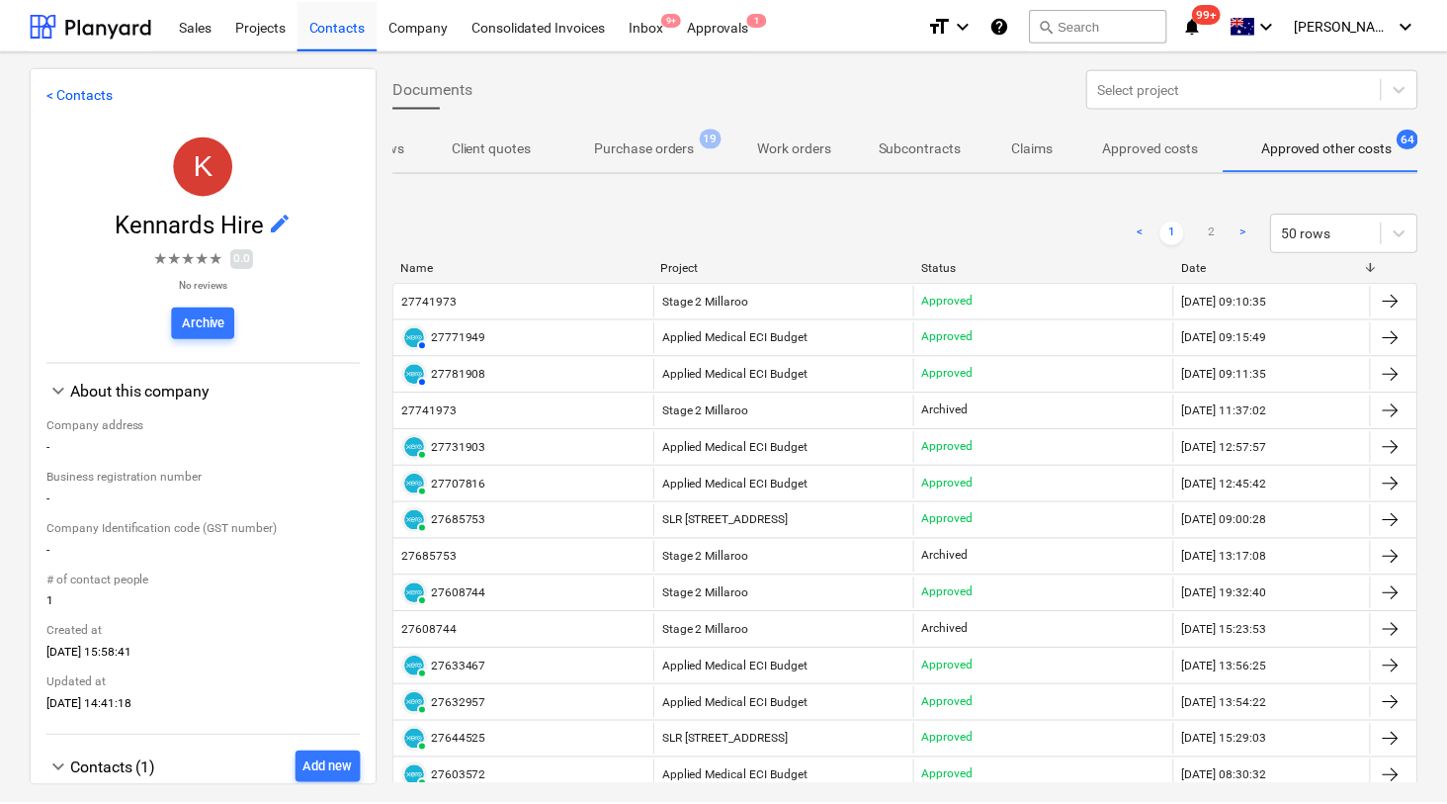
scroll to position [0, 83]
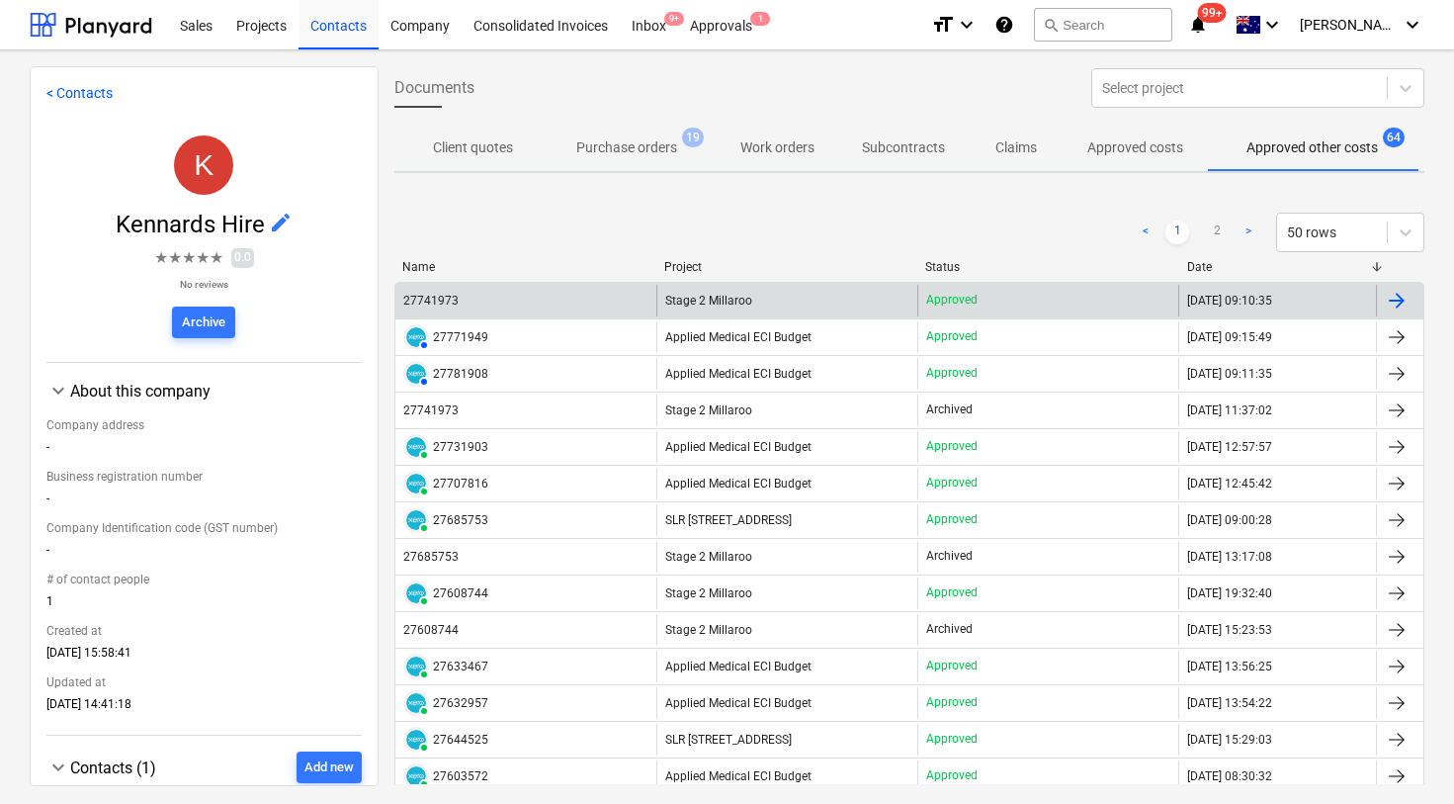
click at [445, 301] on div "27741973" at bounding box center [430, 301] width 55 height 14
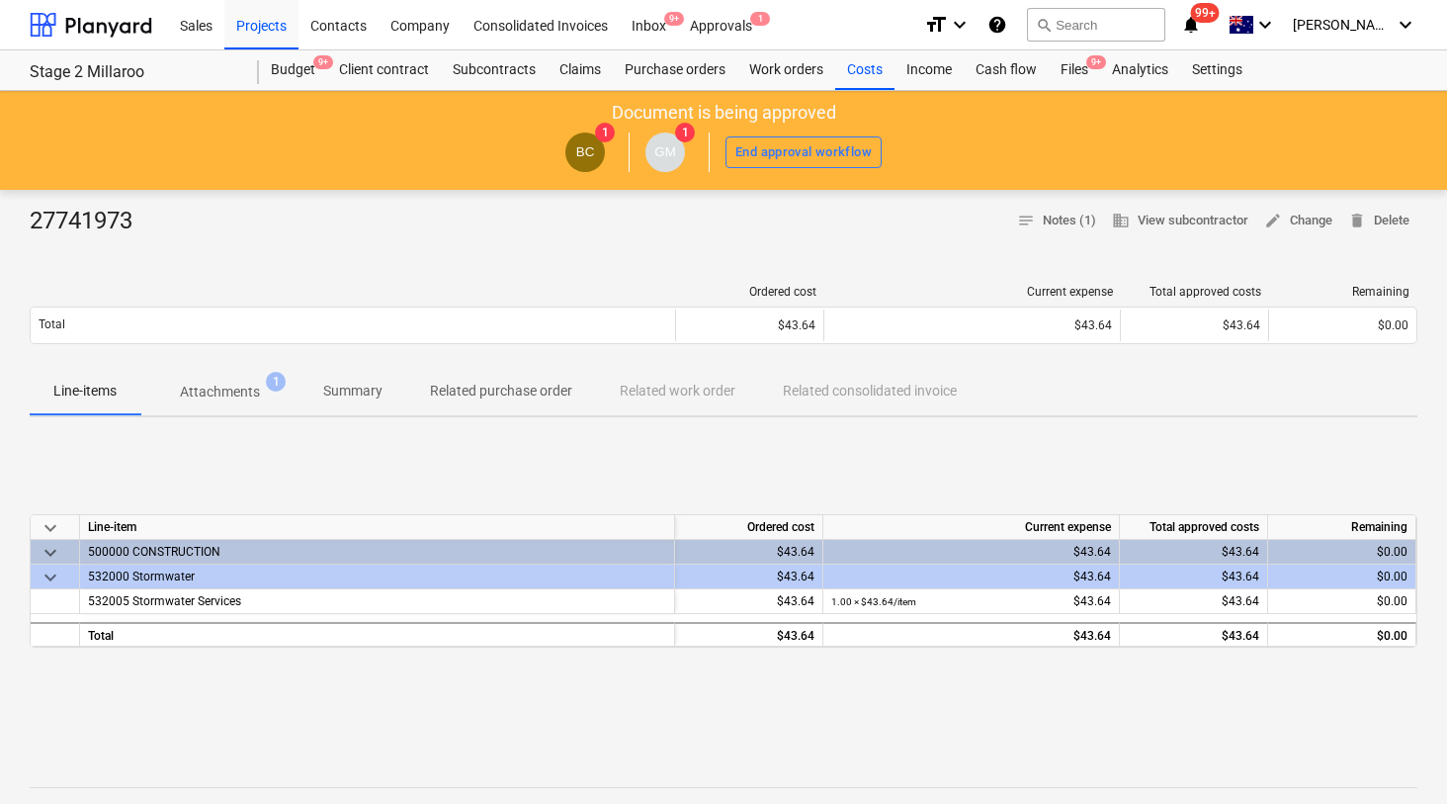
click at [232, 398] on p "Attachments" at bounding box center [220, 392] width 80 height 21
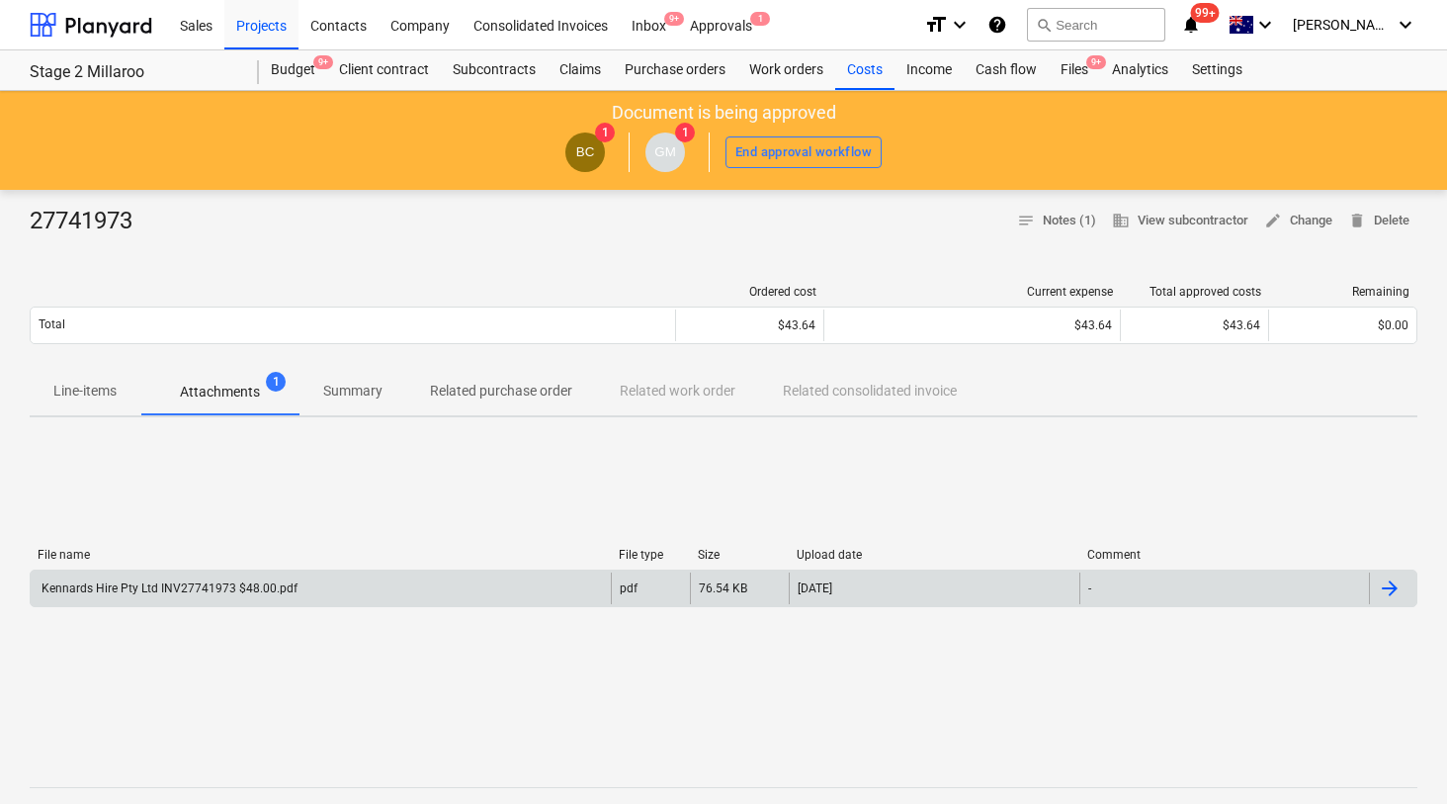
click at [245, 584] on div "Kennards Hire Pty Ltd INV27741973 $48.00.pdf" at bounding box center [168, 588] width 259 height 14
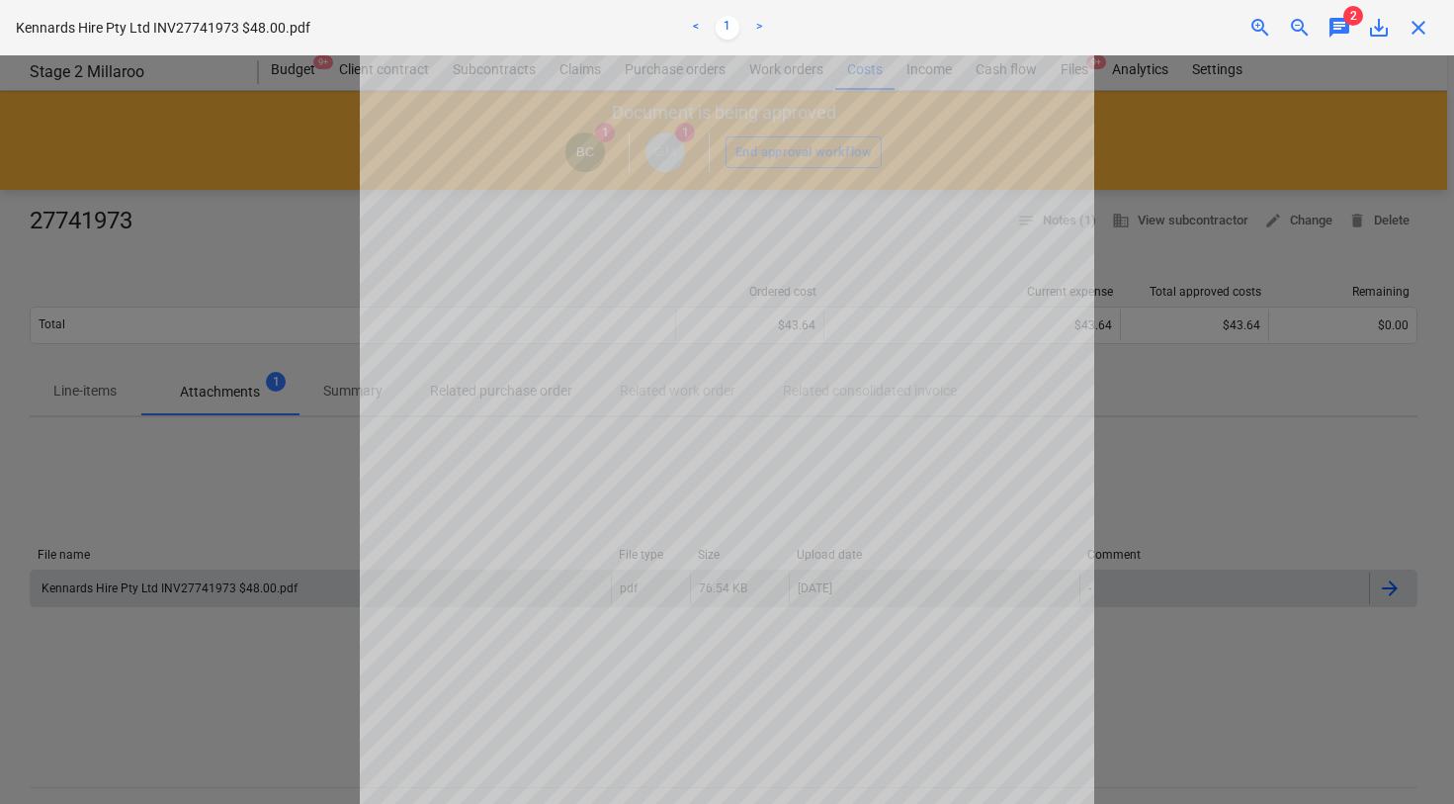
click at [1343, 23] on span "chat" at bounding box center [1340, 28] width 24 height 24
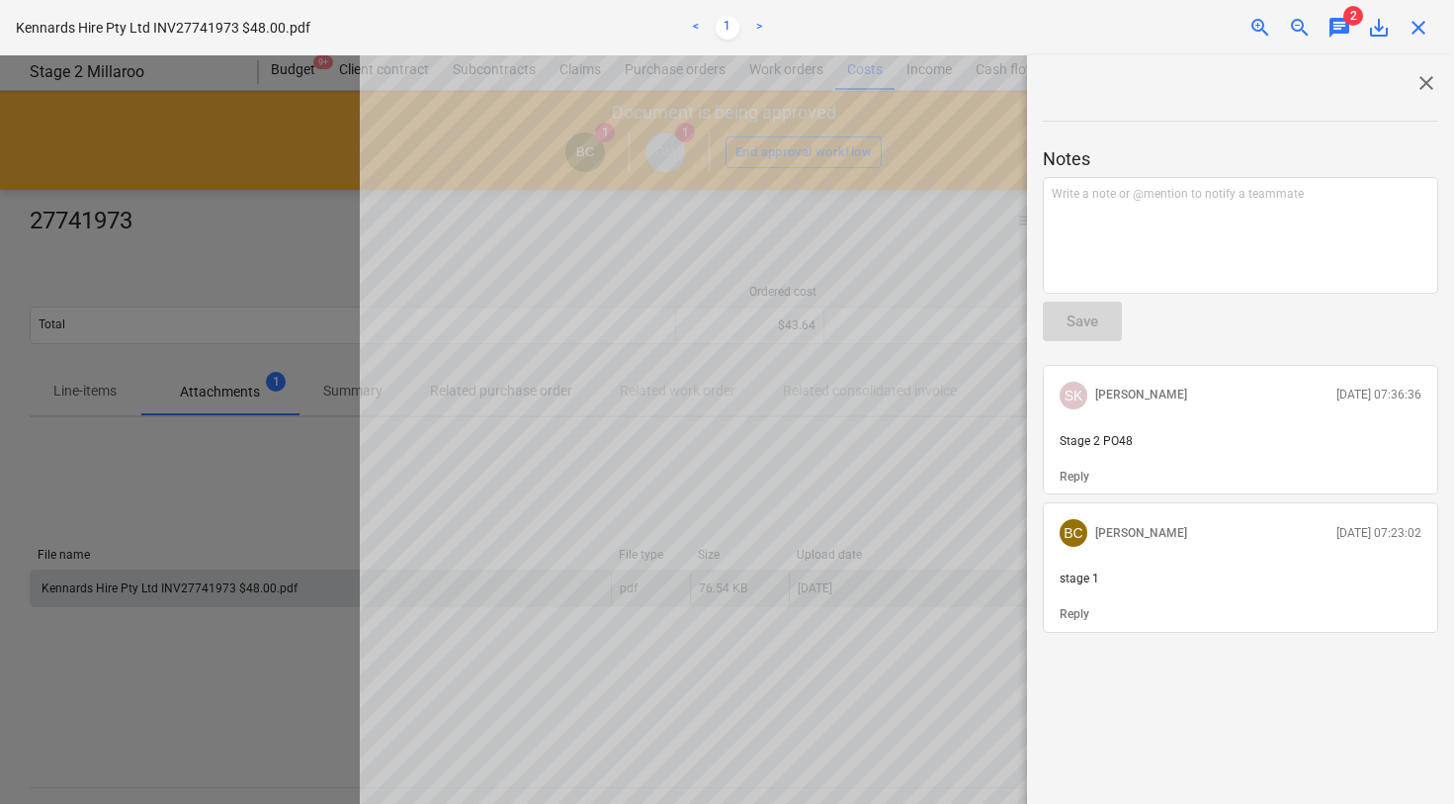
click at [1375, 28] on span "save_alt" at bounding box center [1379, 28] width 24 height 24
click at [1415, 88] on span "close" at bounding box center [1427, 83] width 24 height 24
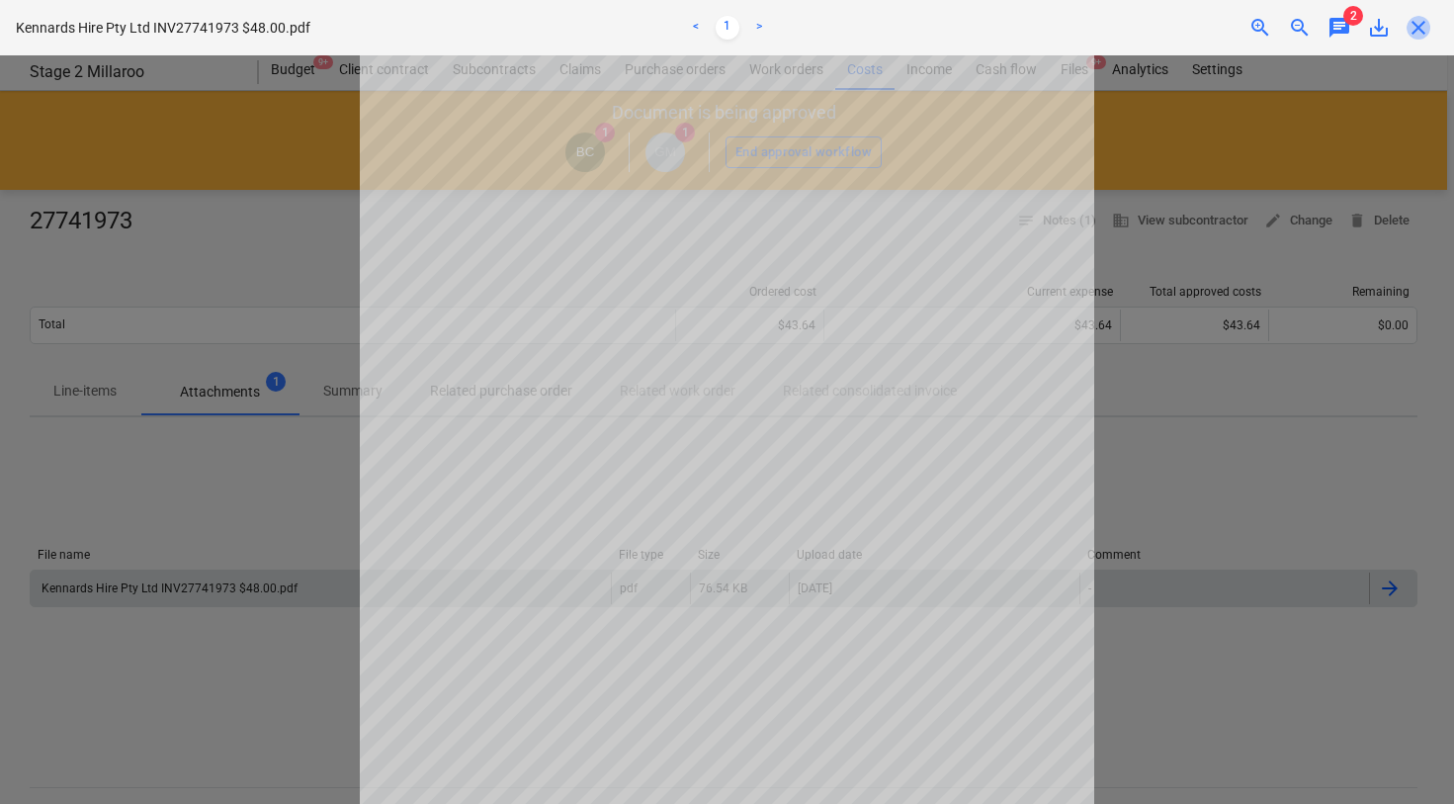
click at [1420, 30] on span "close" at bounding box center [1419, 28] width 24 height 24
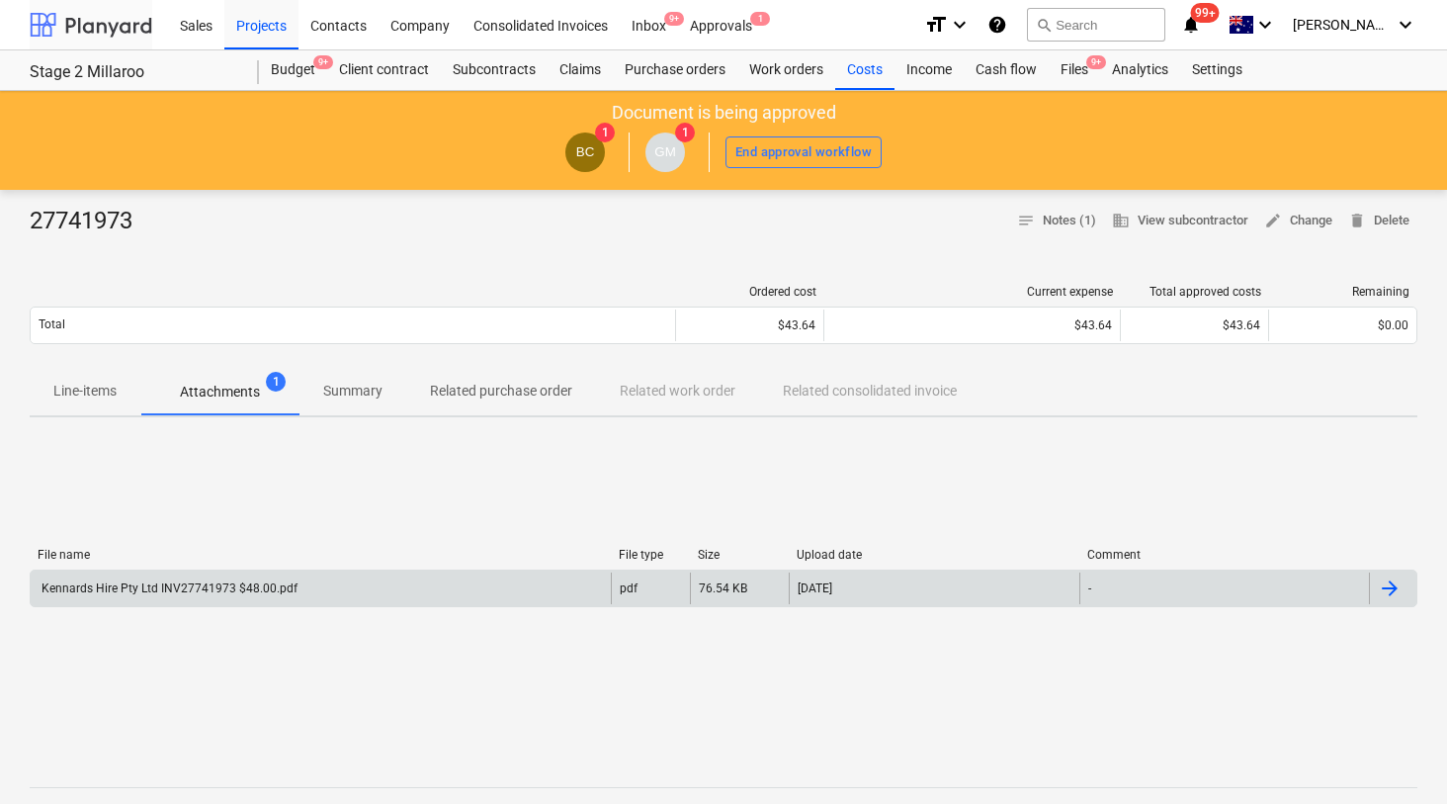
click at [93, 14] on div at bounding box center [91, 24] width 123 height 49
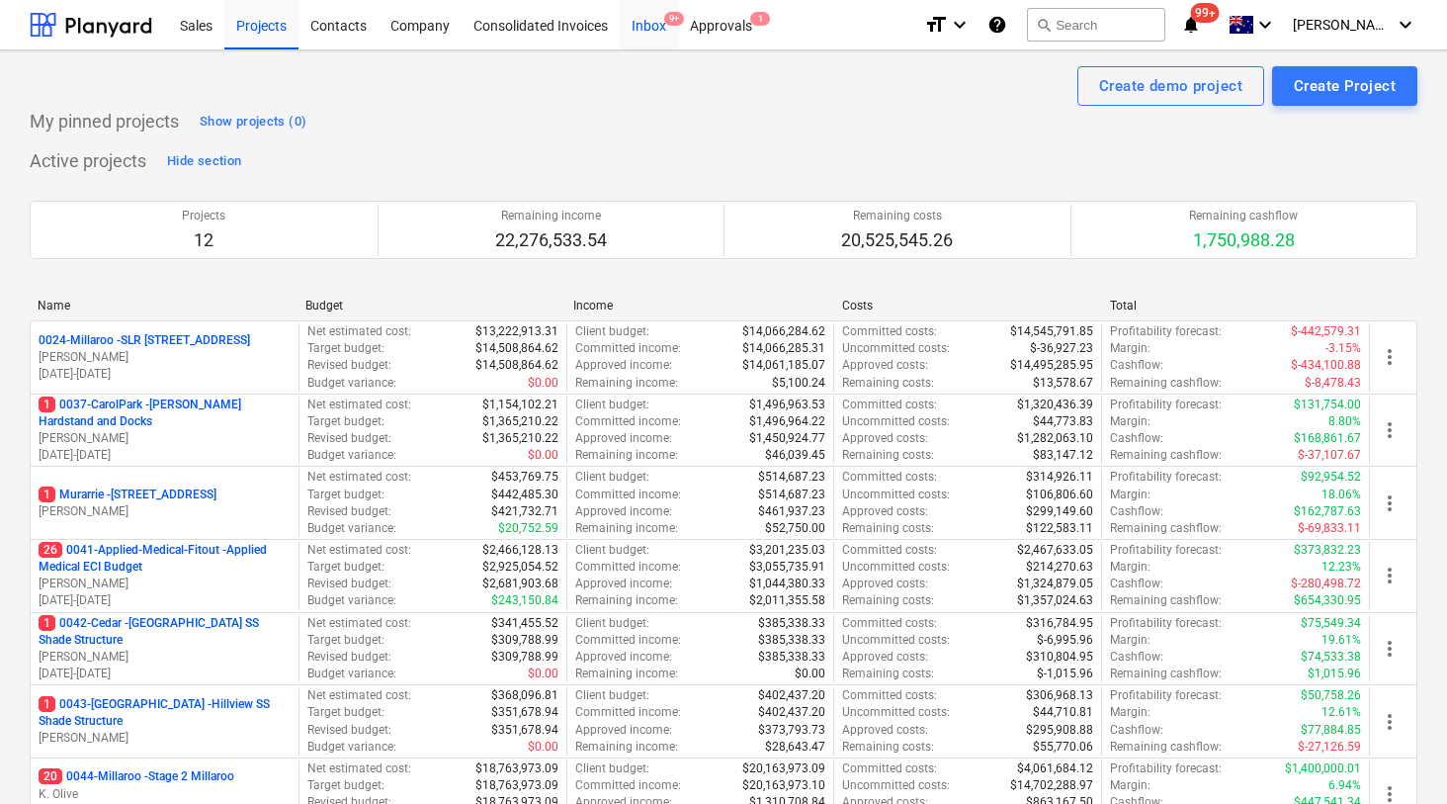
click at [652, 26] on div "Inbox 9+" at bounding box center [649, 24] width 58 height 50
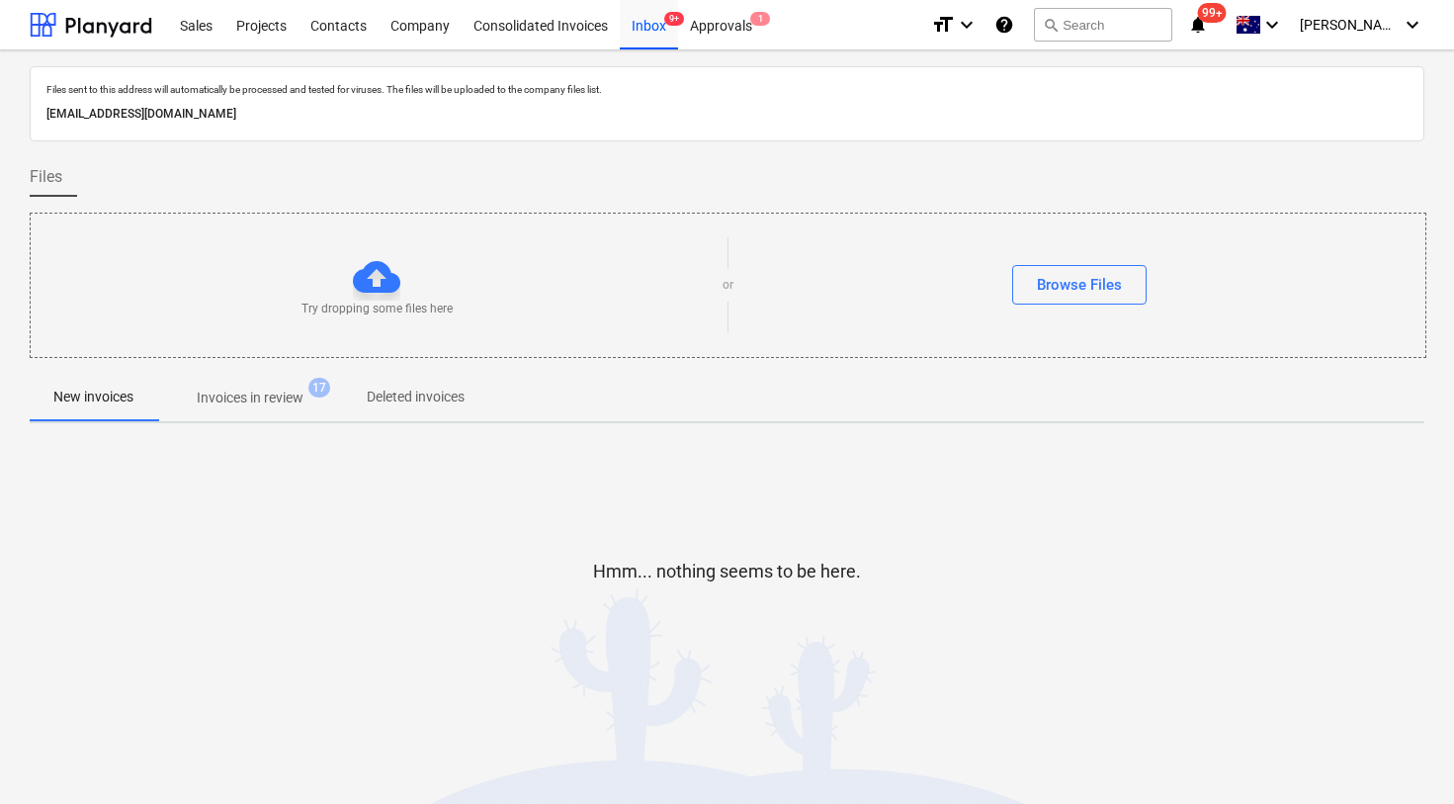
click at [255, 401] on p "Invoices in review" at bounding box center [250, 398] width 107 height 21
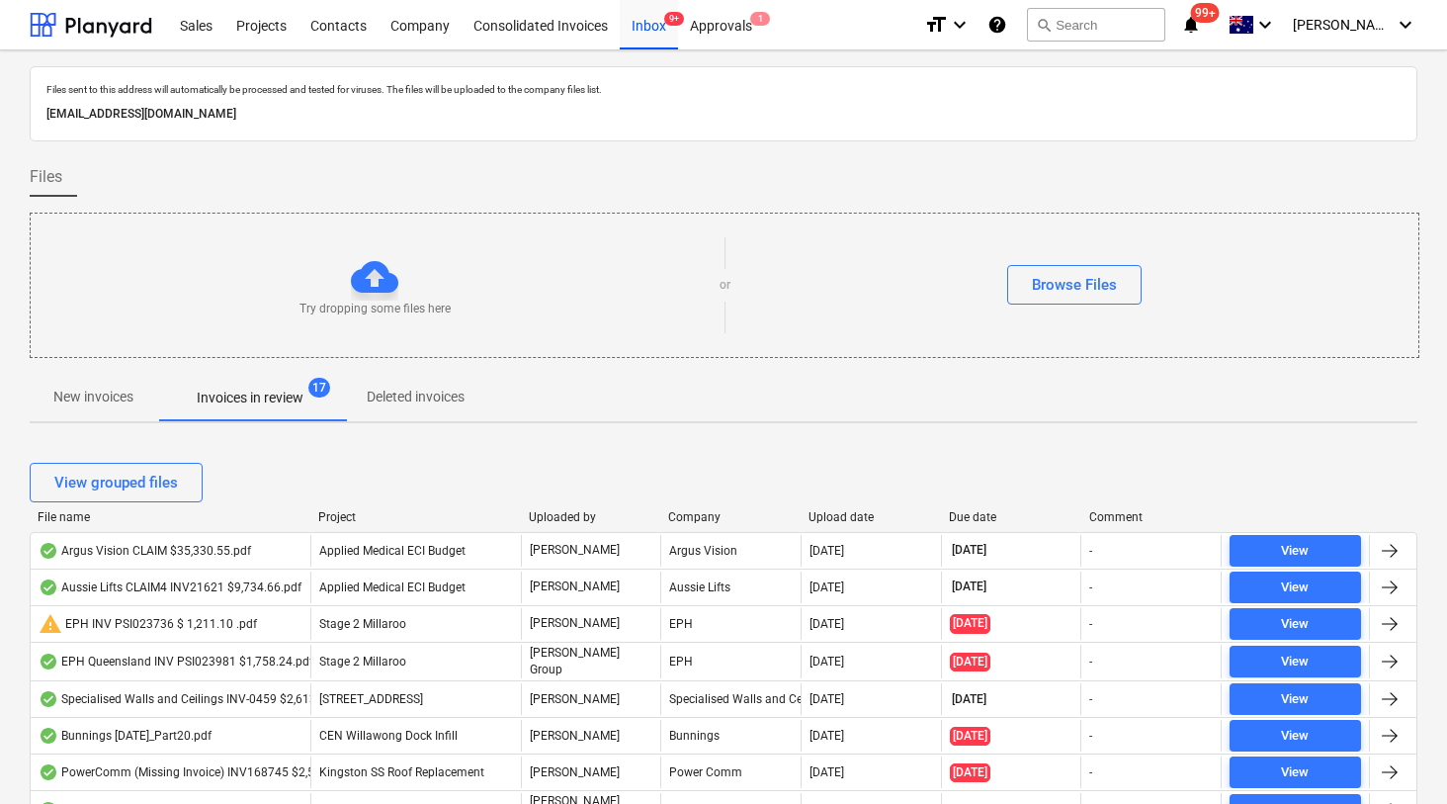
click at [853, 515] on div "Upload date" at bounding box center [871, 517] width 125 height 14
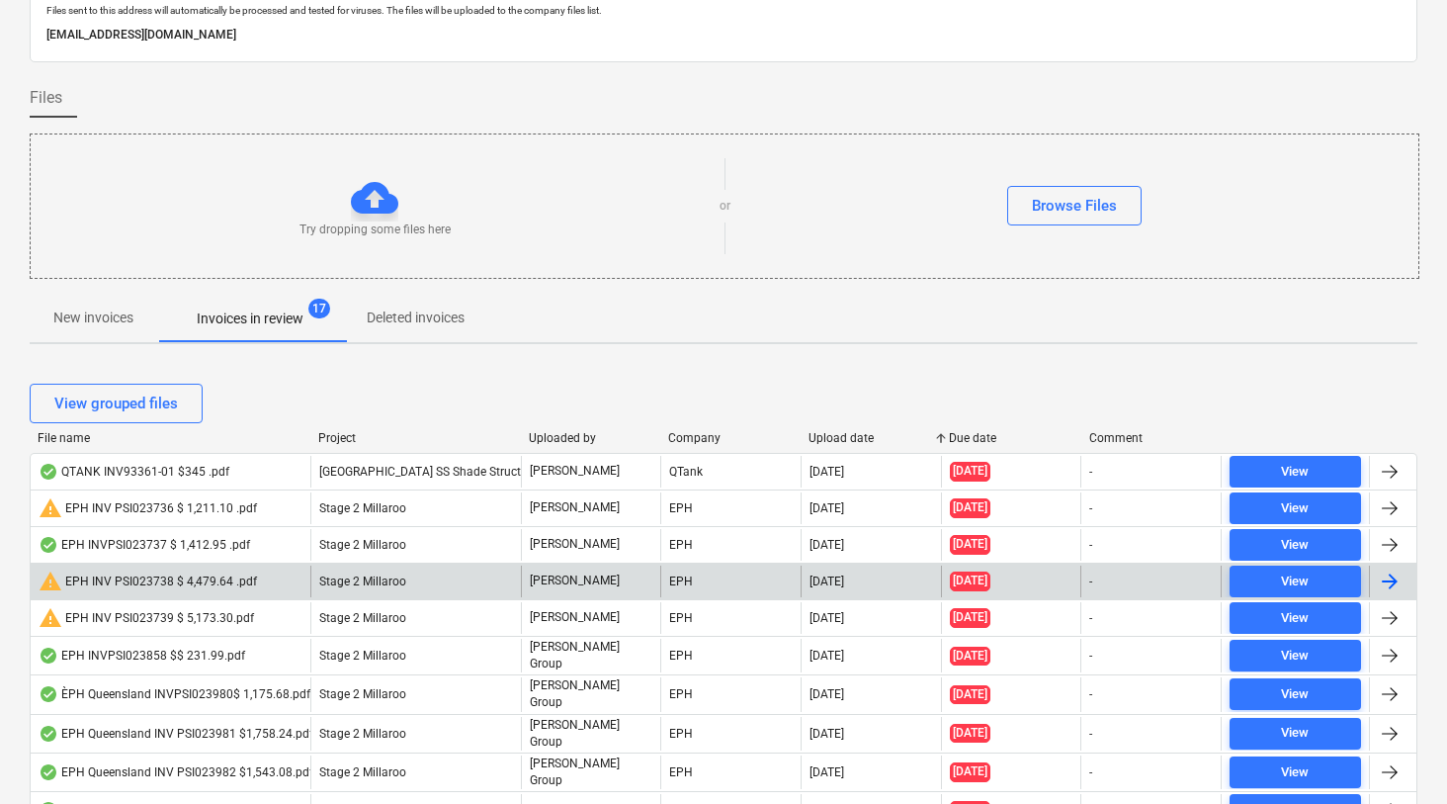
scroll to position [86, 0]
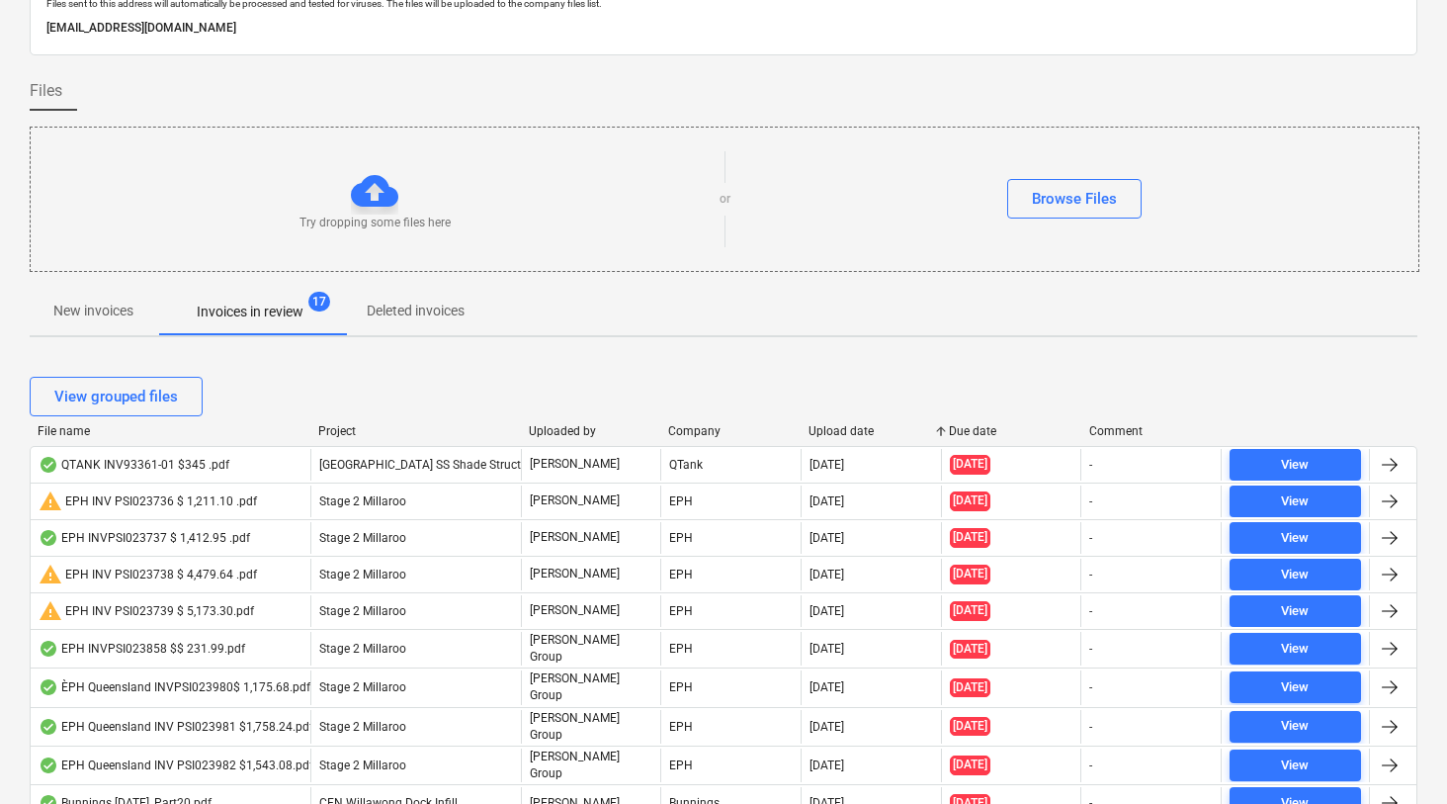
click at [867, 439] on div "File name Project Uploaded by Company Upload date Due date Comment" at bounding box center [724, 435] width 1388 height 22
click at [836, 422] on div "View grouped files" at bounding box center [724, 396] width 1388 height 55
click at [827, 427] on div "Upload date" at bounding box center [871, 431] width 125 height 14
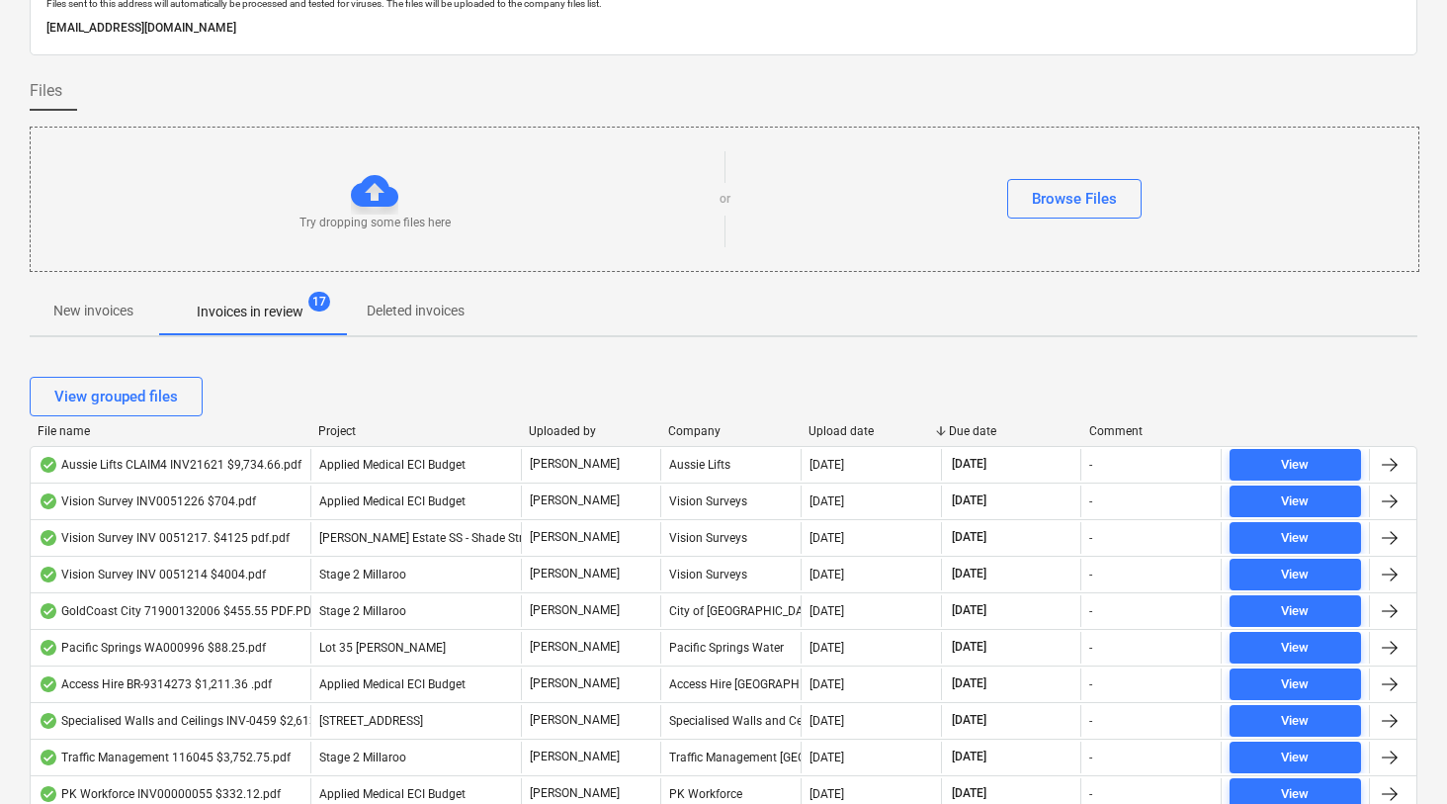
click at [827, 427] on div "Upload date" at bounding box center [871, 431] width 125 height 14
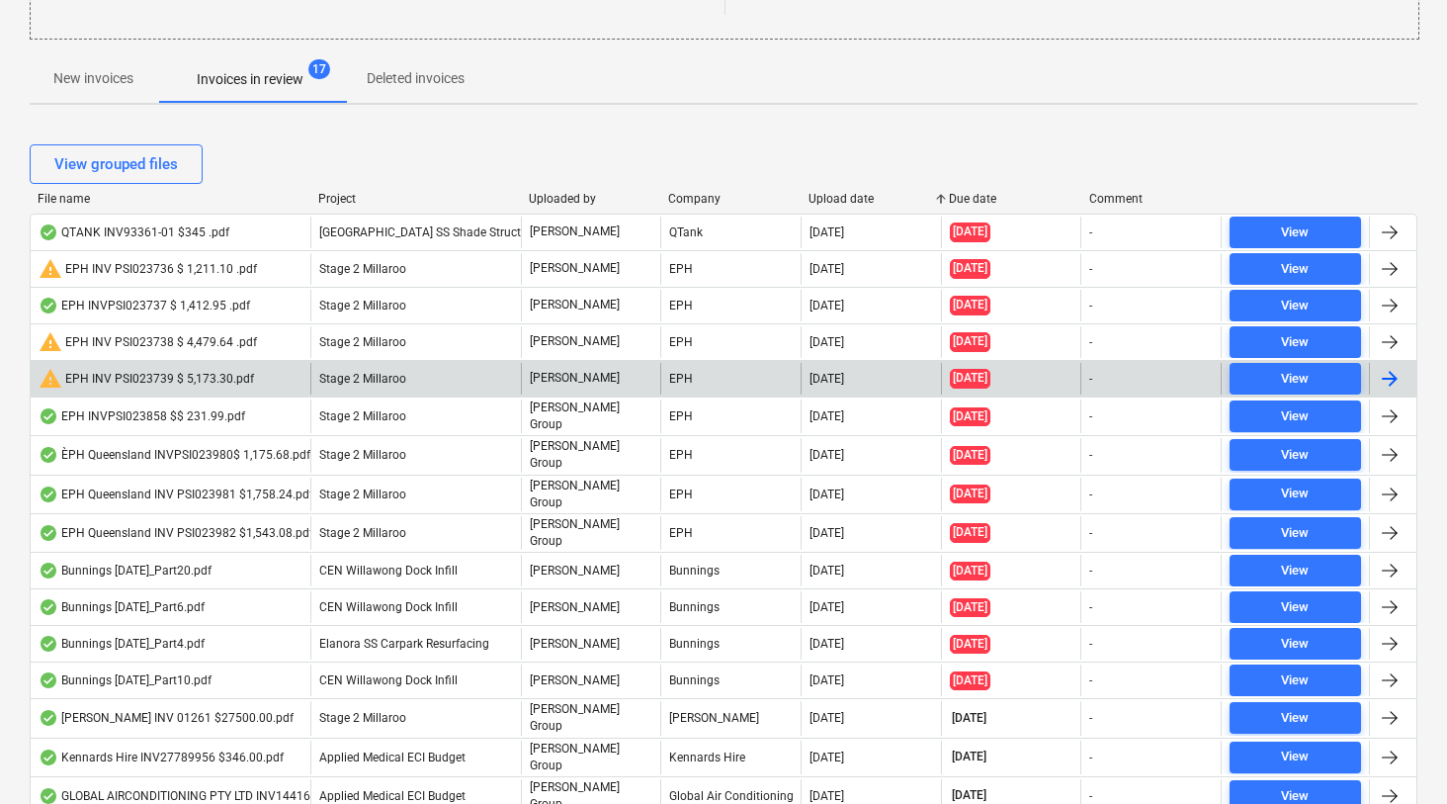
scroll to position [325, 0]
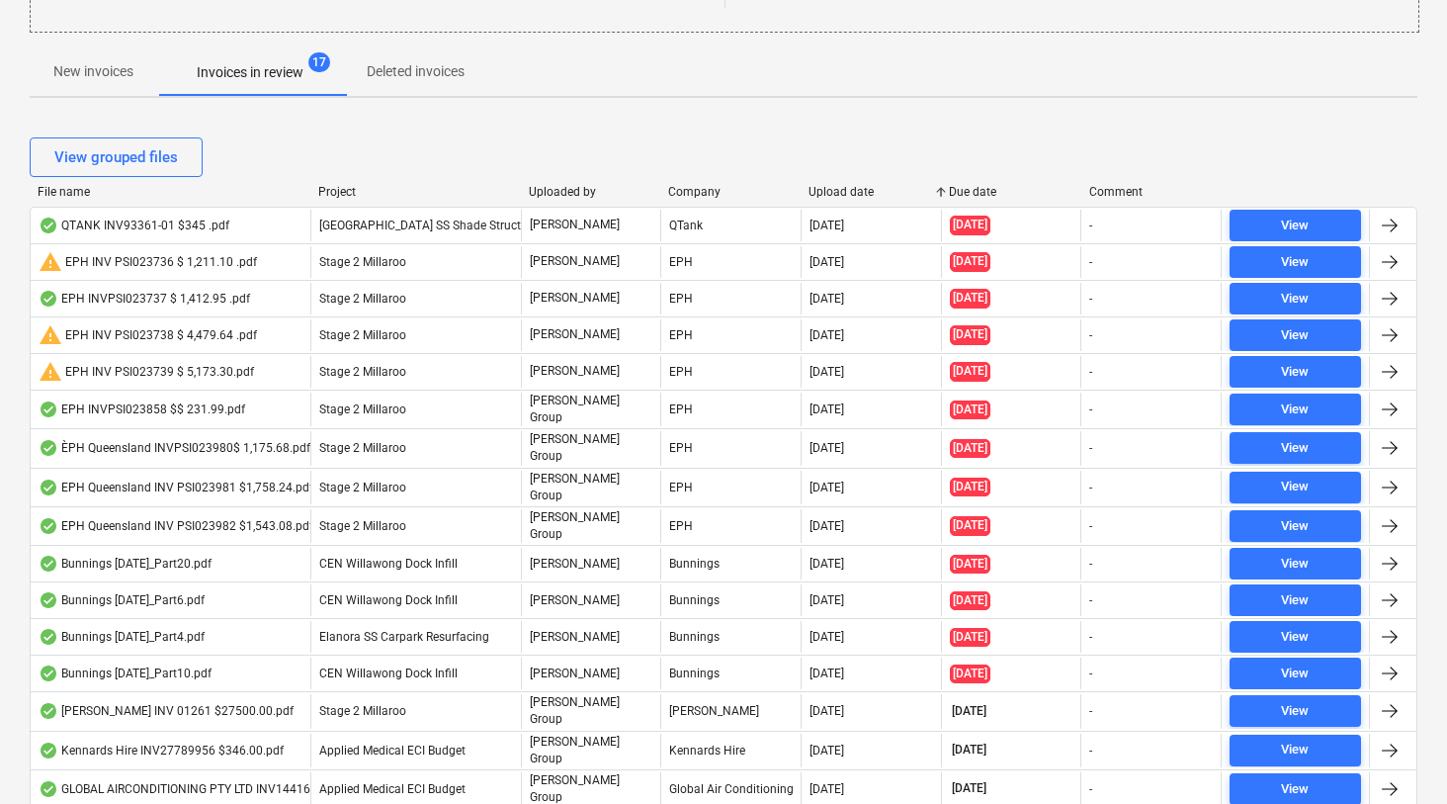
click at [973, 194] on div "Due date" at bounding box center [1011, 192] width 125 height 14
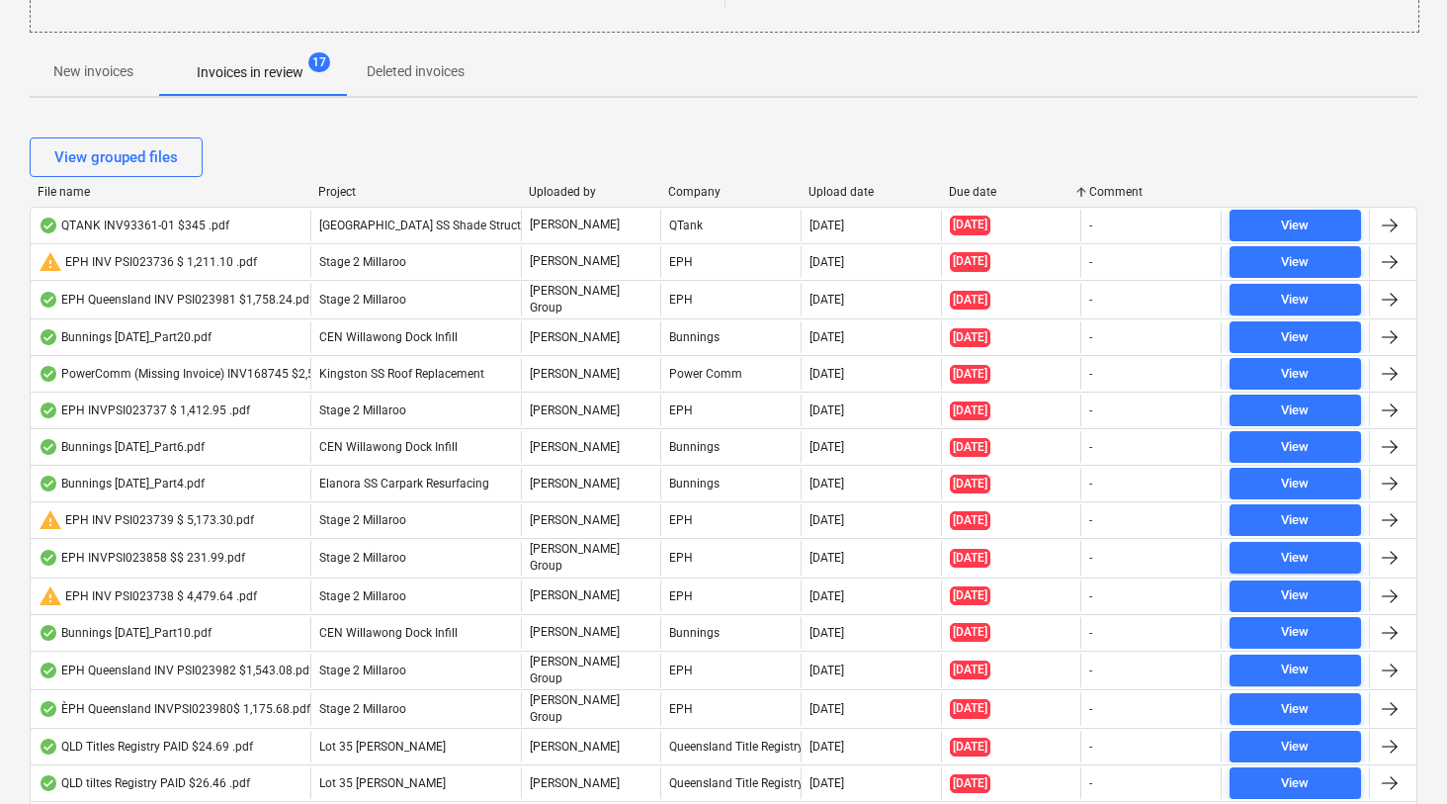
click at [973, 194] on div "Due date" at bounding box center [1011, 192] width 125 height 14
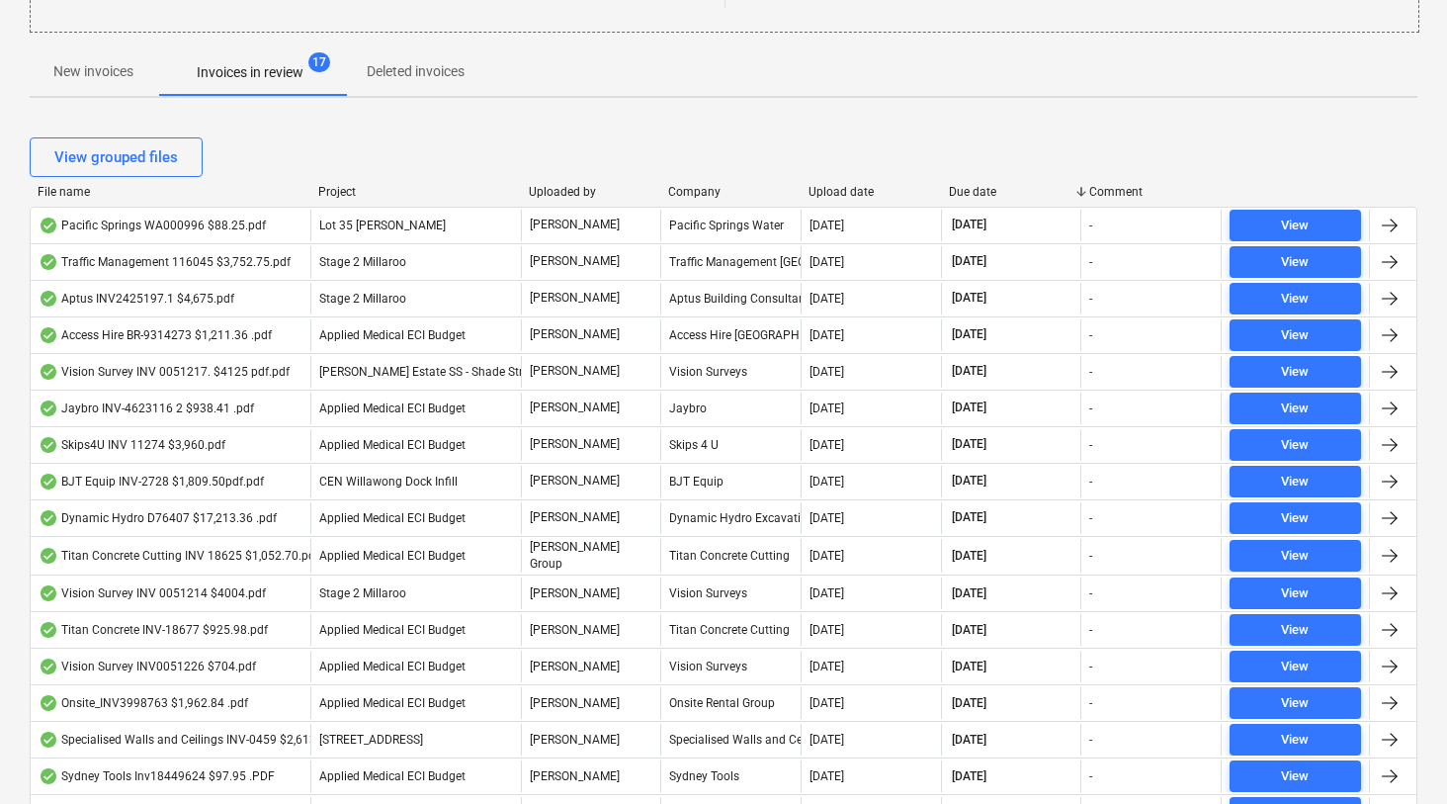
click at [983, 188] on div "Due date" at bounding box center [1011, 192] width 125 height 14
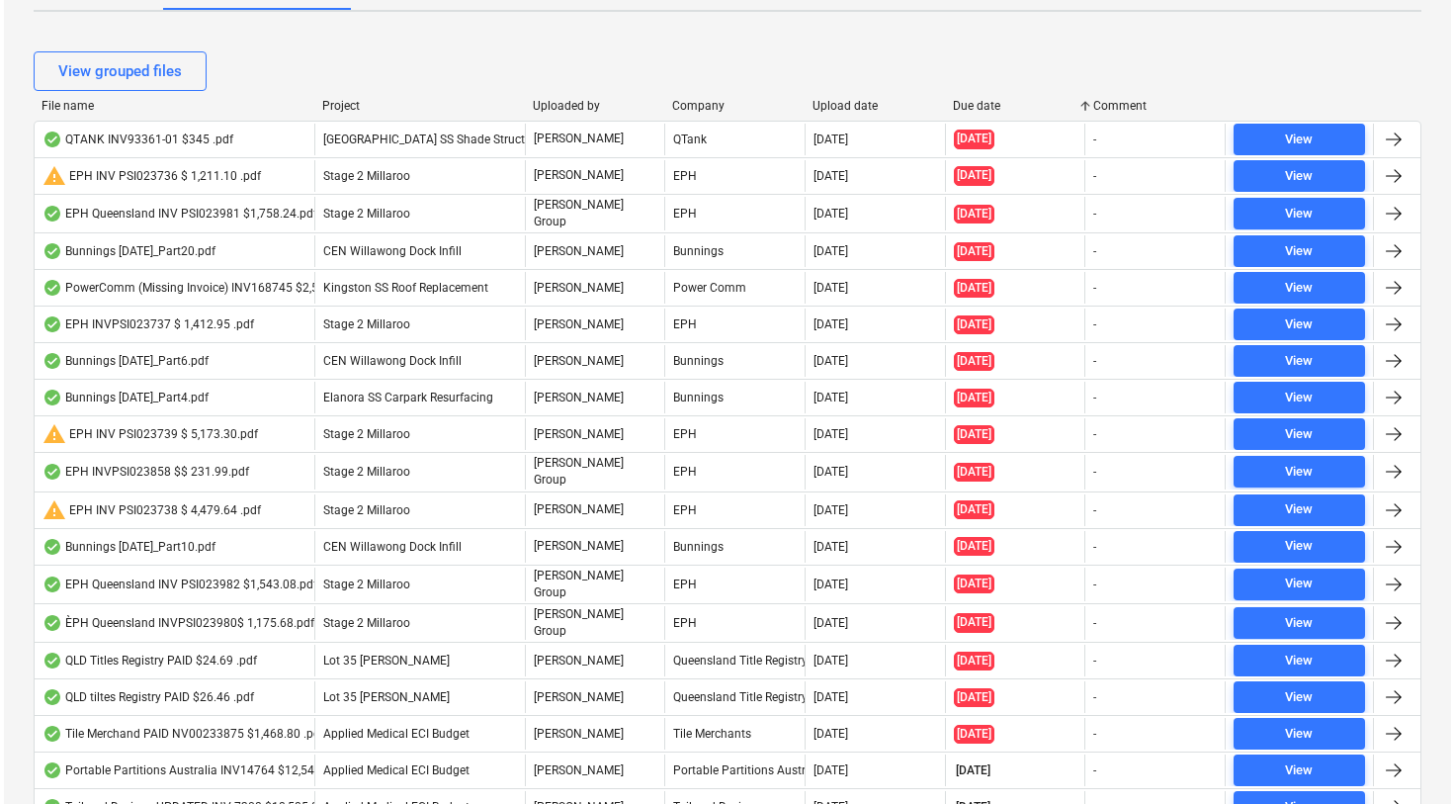
scroll to position [0, 0]
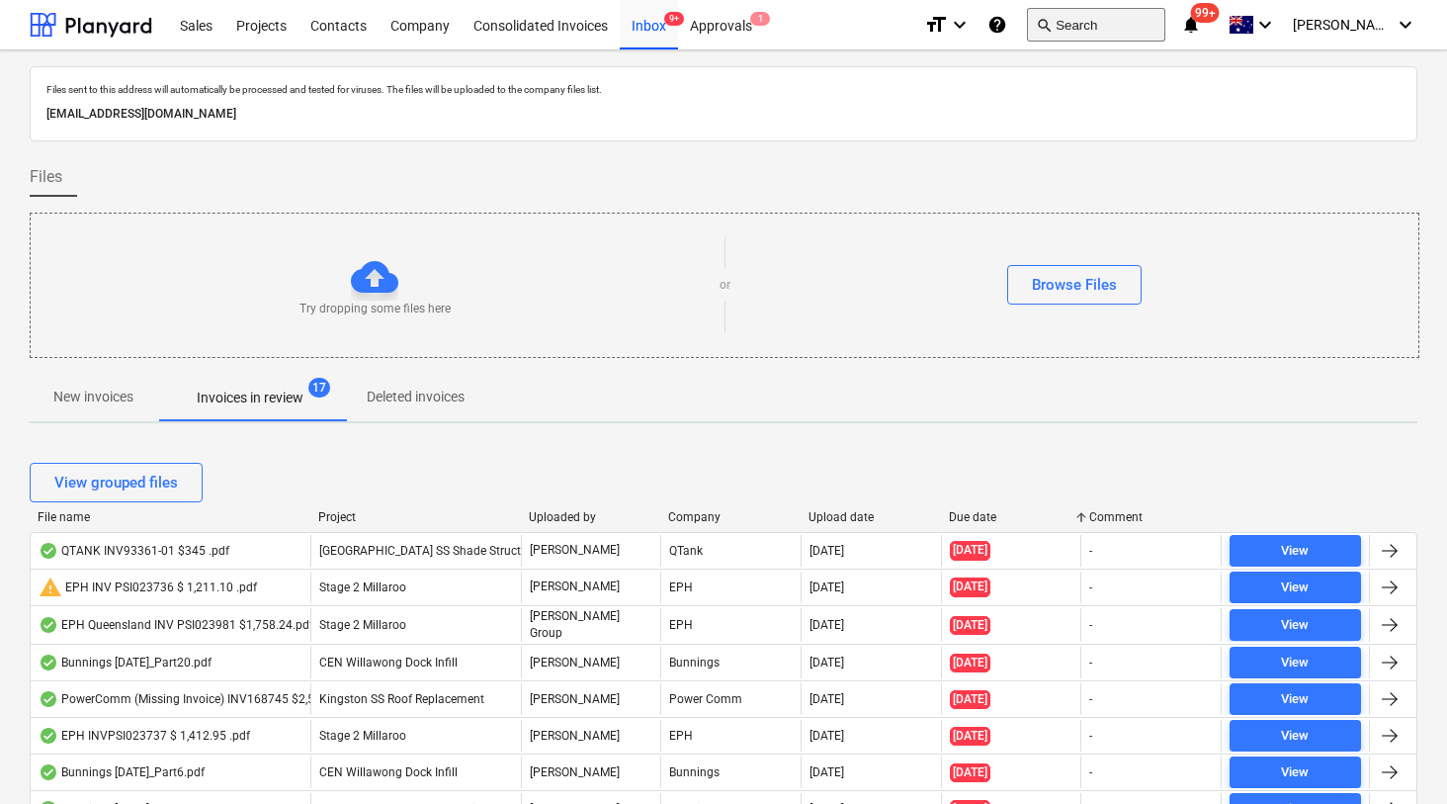
click at [1138, 24] on button "search Search" at bounding box center [1096, 25] width 138 height 34
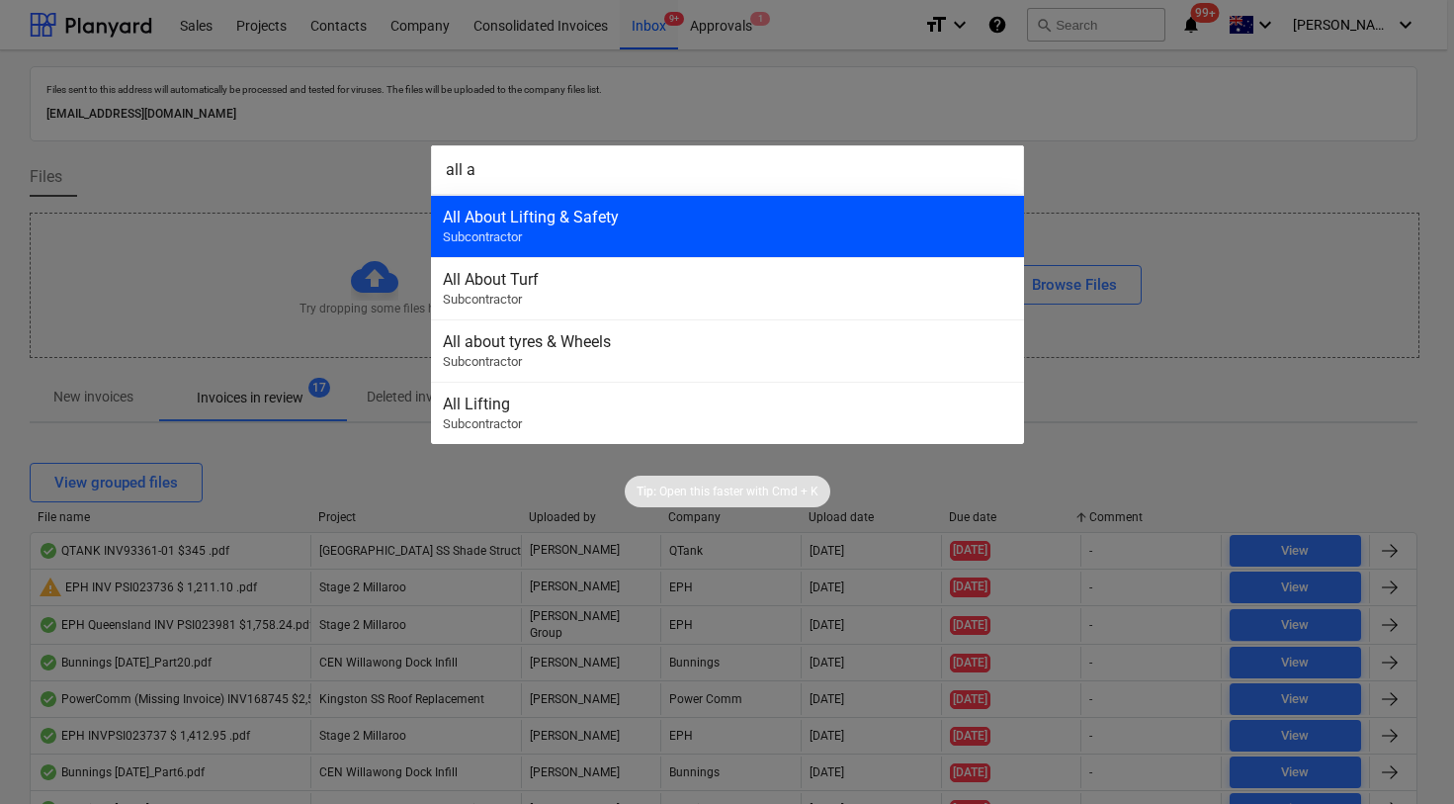
type input "all a"
click at [855, 218] on div "All About Lifting & Safety" at bounding box center [727, 217] width 569 height 19
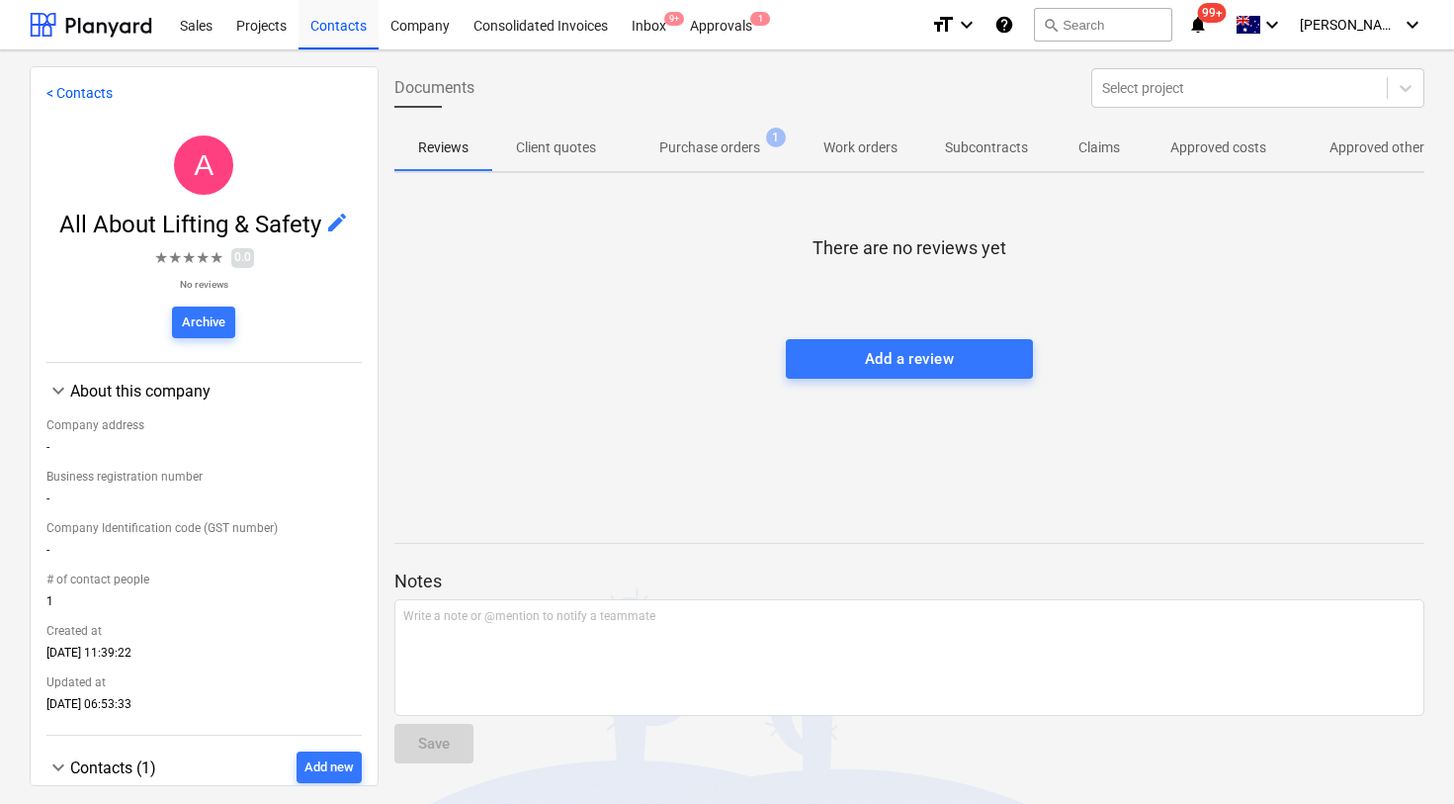
click at [1336, 145] on p "Approved other costs" at bounding box center [1395, 147] width 131 height 21
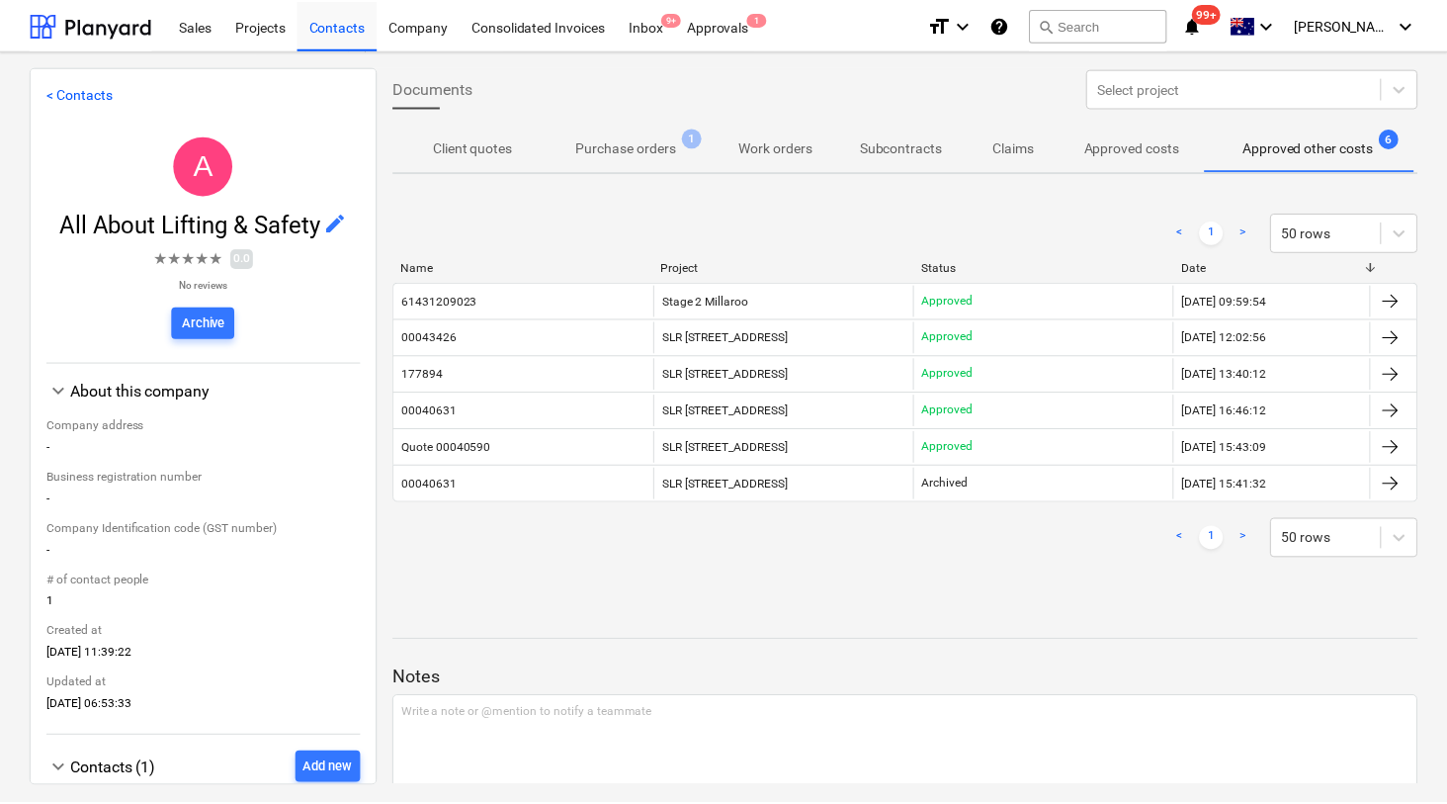
scroll to position [0, 83]
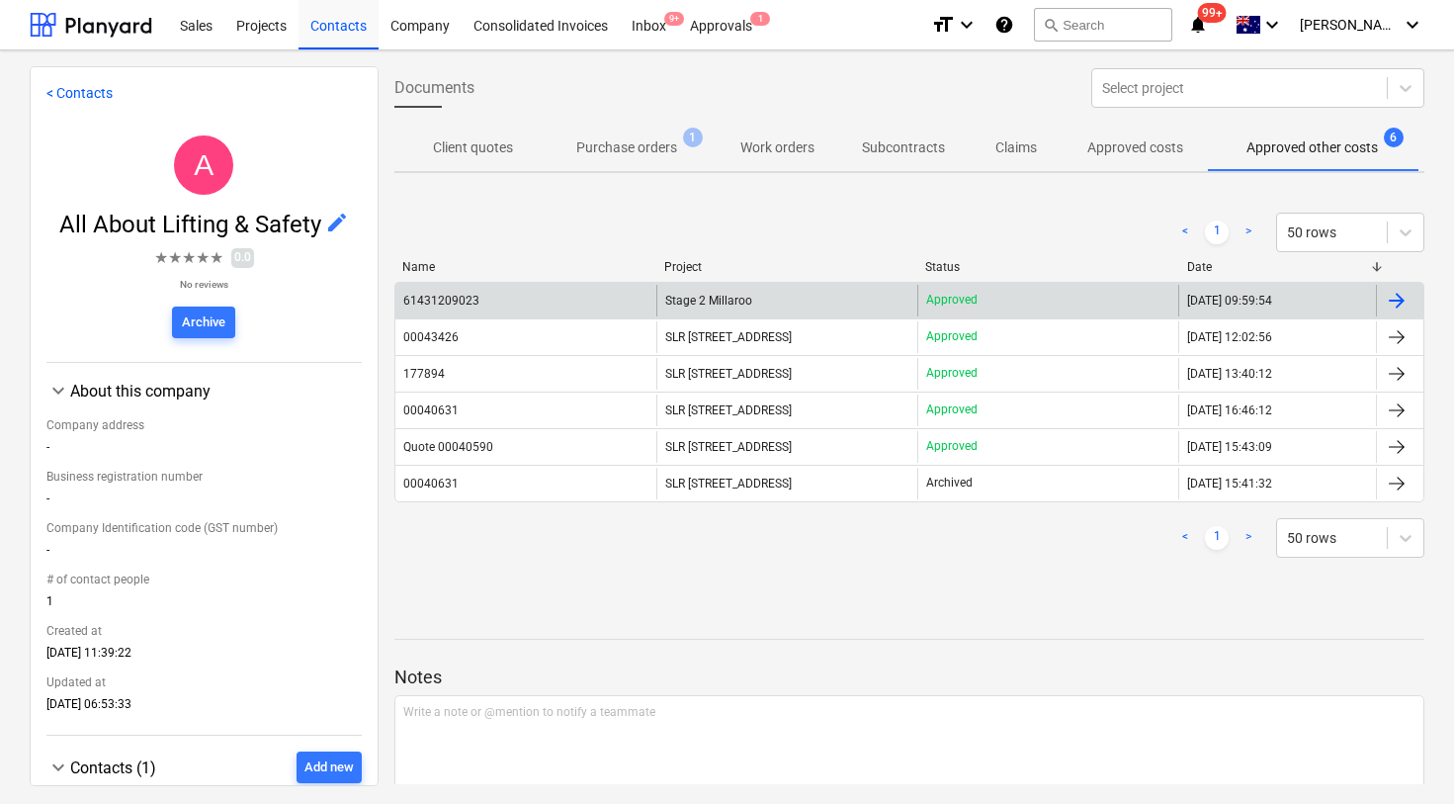
click at [455, 301] on div "61431209023" at bounding box center [441, 301] width 76 height 14
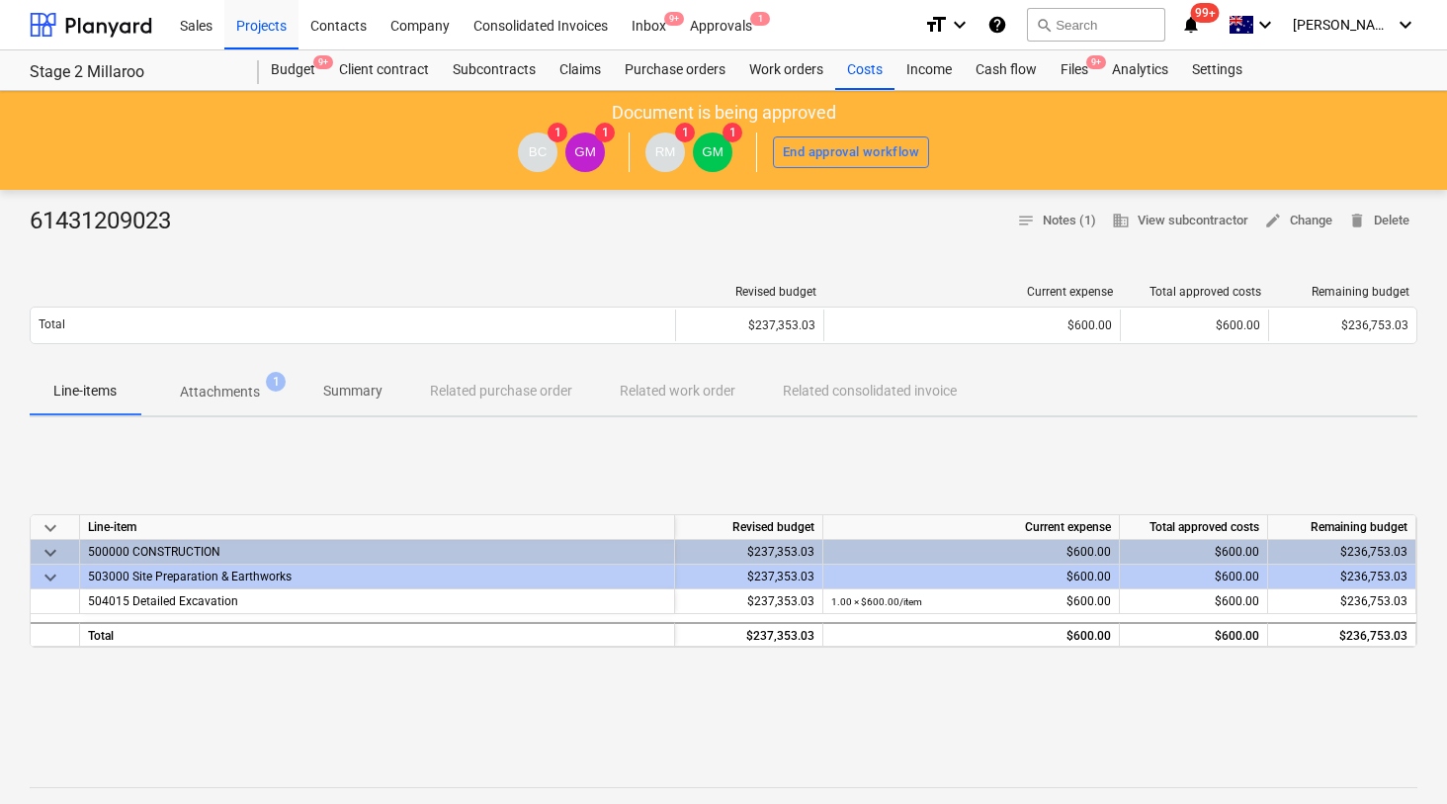
click at [249, 399] on p "Attachments" at bounding box center [220, 392] width 80 height 21
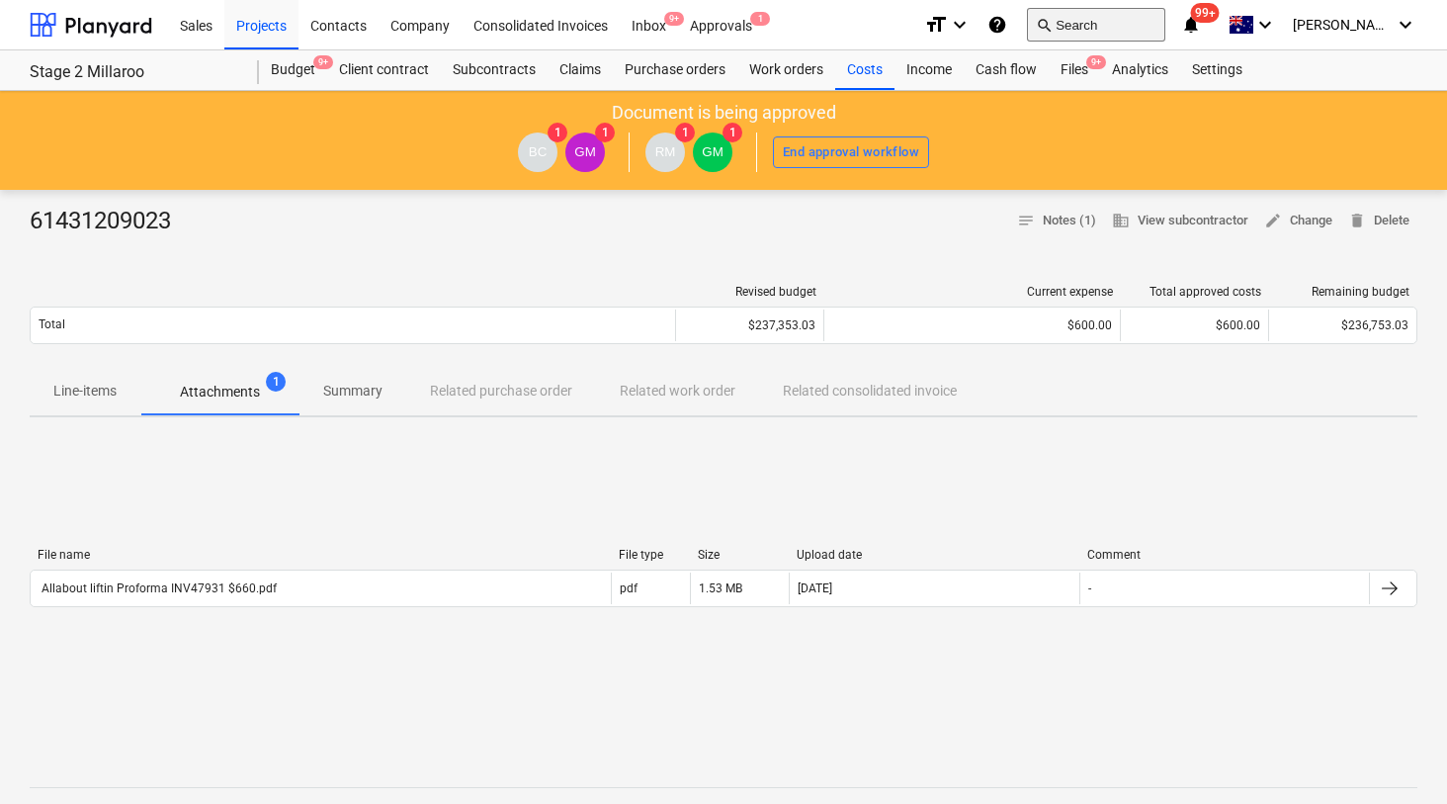
click at [1109, 32] on button "search Search" at bounding box center [1096, 25] width 138 height 34
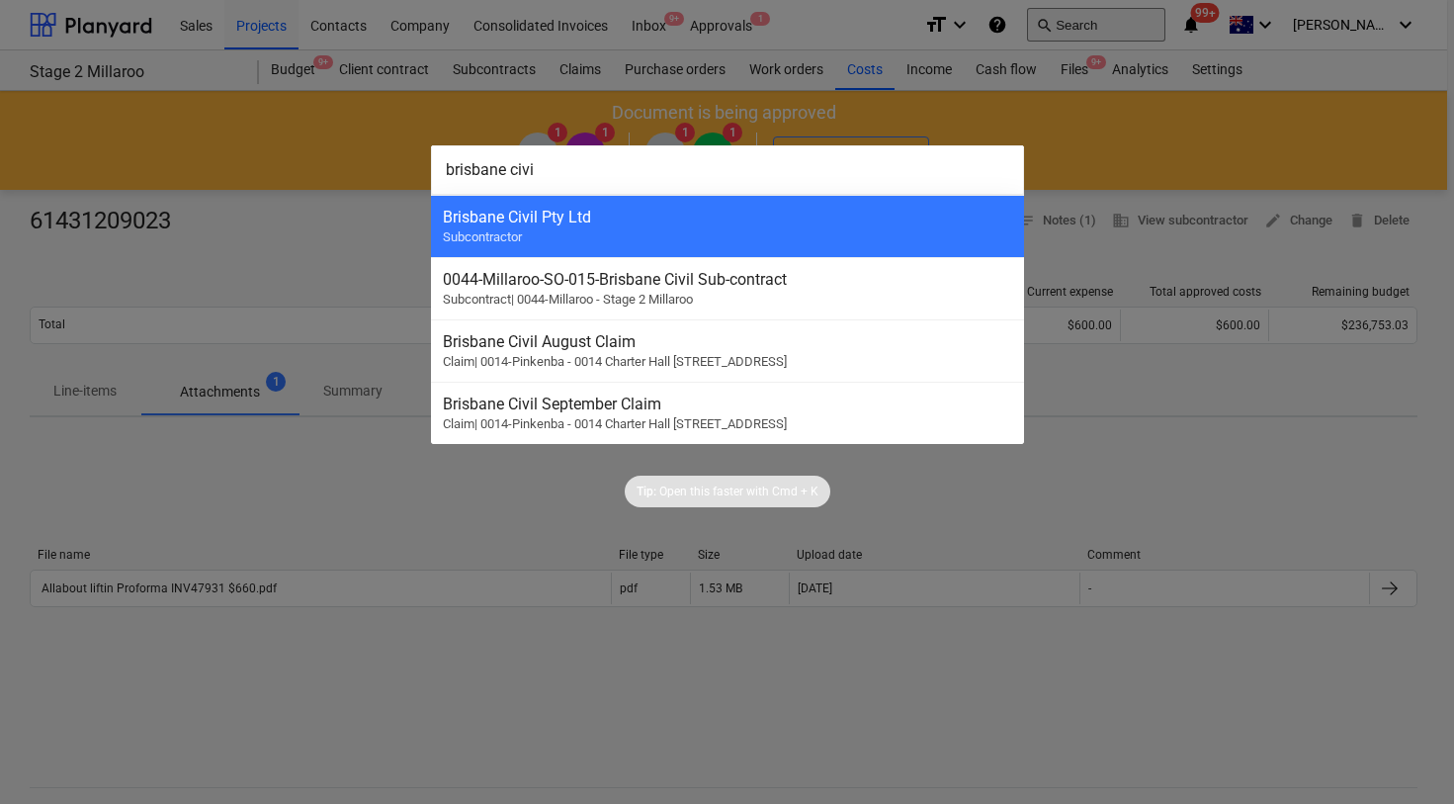
type input "brisbane civil"
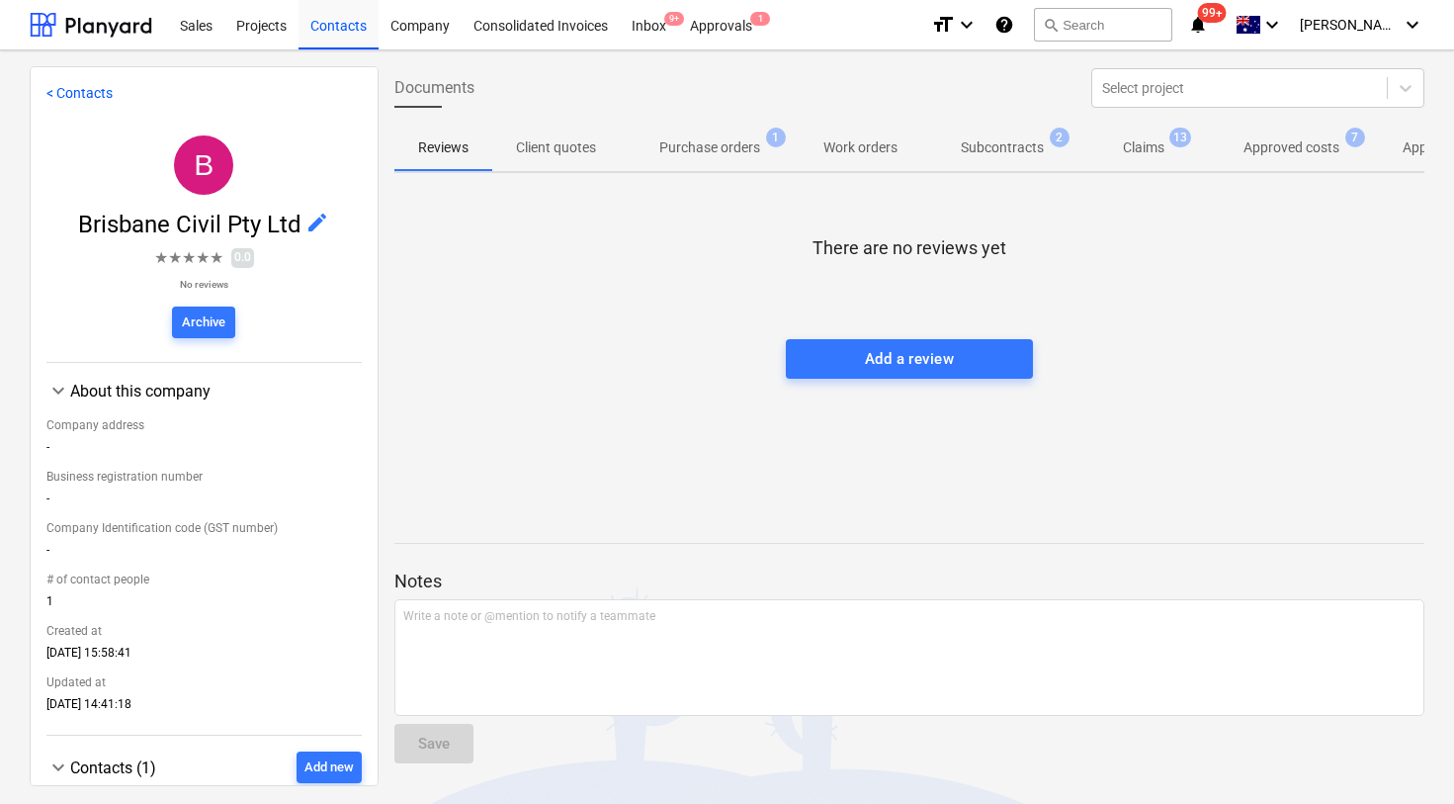
click at [1307, 154] on p "Approved costs" at bounding box center [1292, 147] width 96 height 21
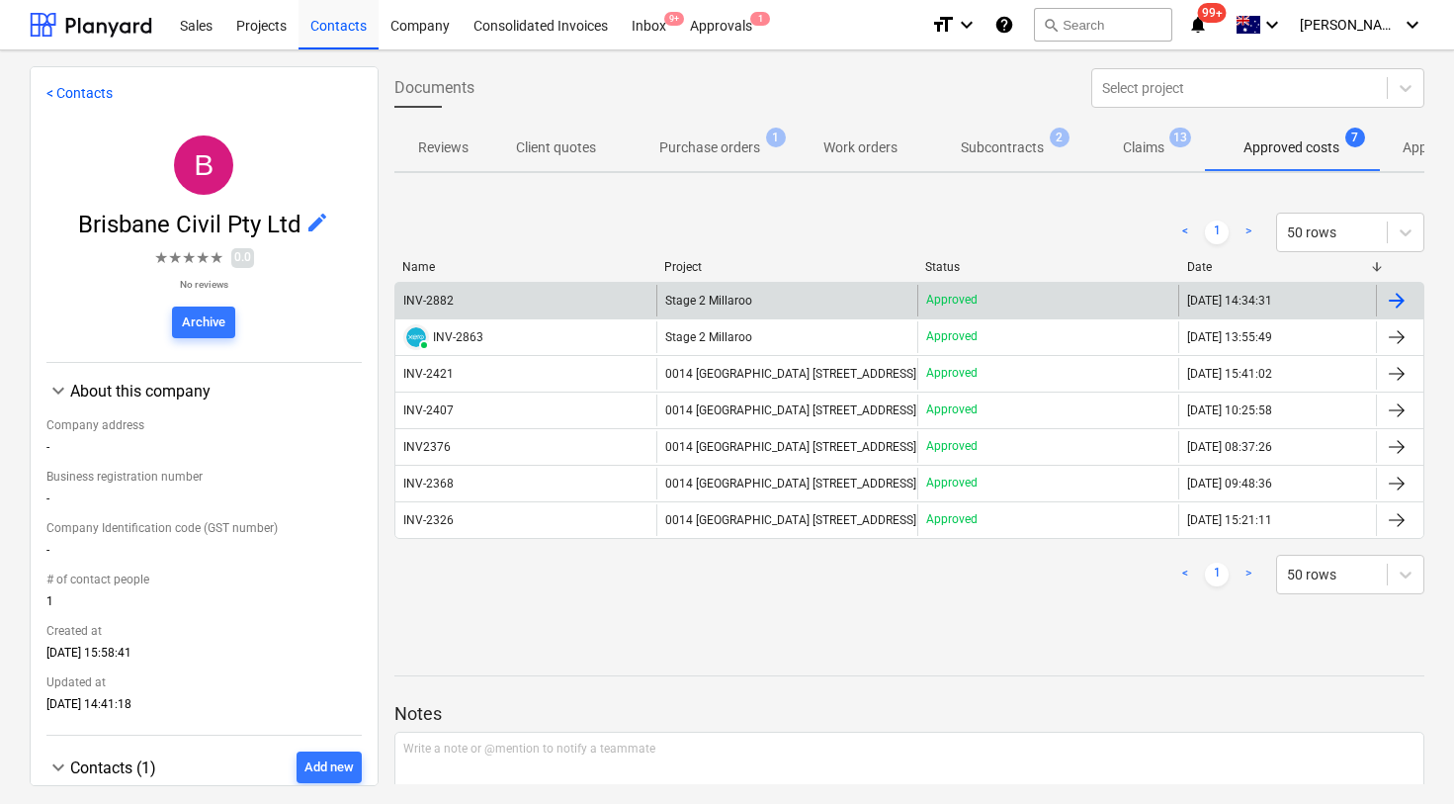
click at [447, 298] on div "INV-2882" at bounding box center [428, 301] width 50 height 14
